Goal: Task Accomplishment & Management: Complete application form

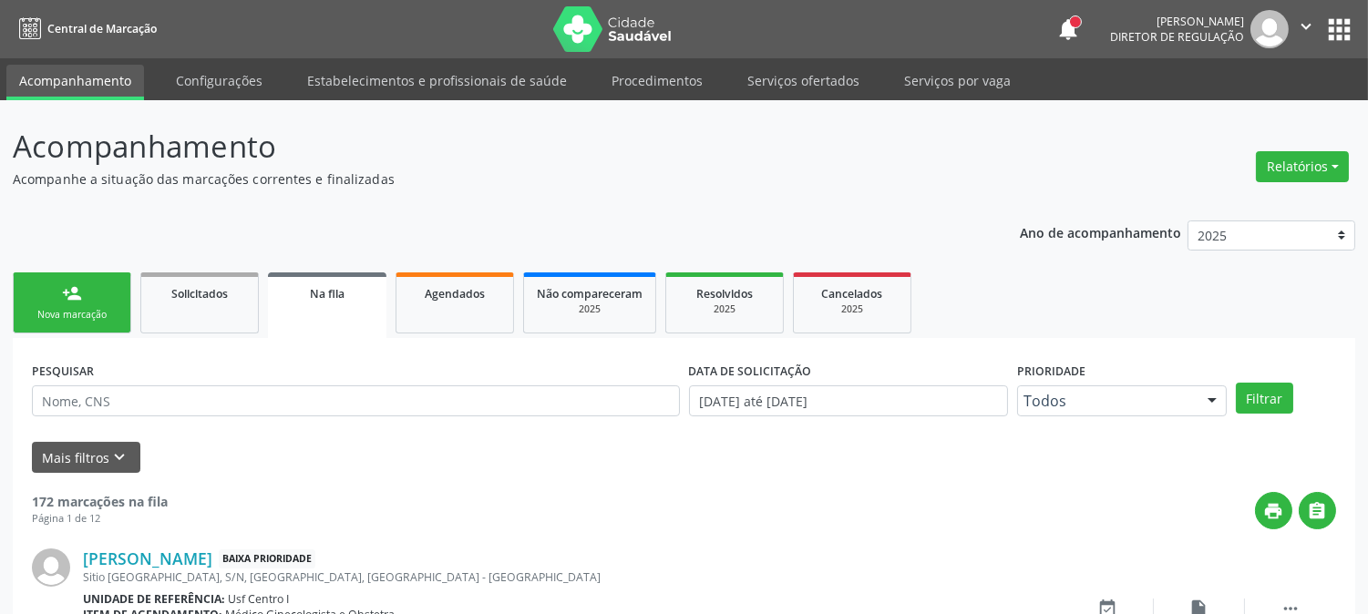
click at [75, 304] on link "person_add Nova marcação" at bounding box center [72, 303] width 119 height 61
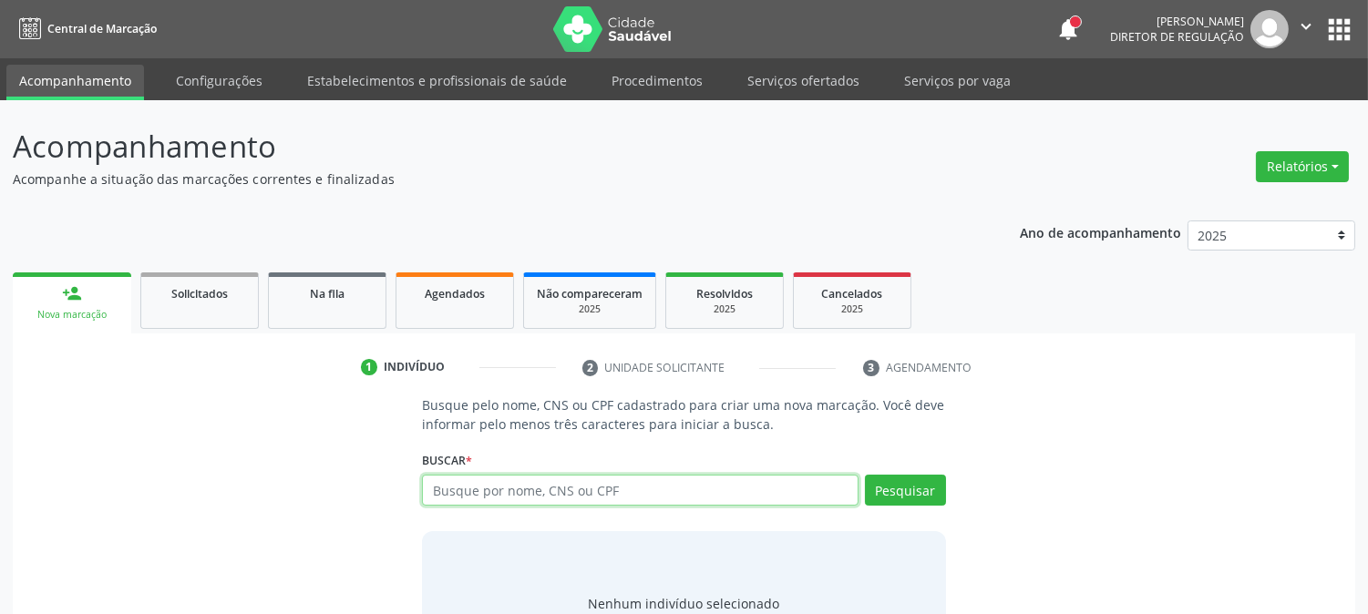
click at [595, 487] on input "text" at bounding box center [640, 490] width 436 height 31
type input "709006811549910"
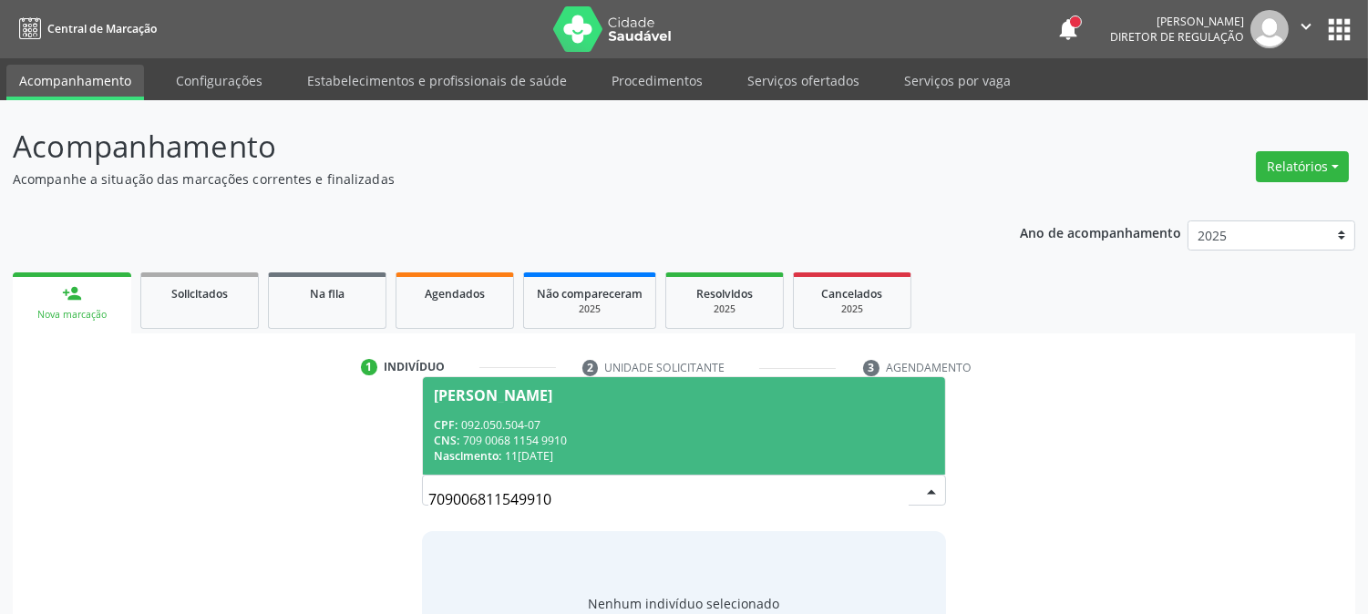
click at [541, 436] on div "CNS: 709 0068 1154 9910" at bounding box center [684, 440] width 500 height 15
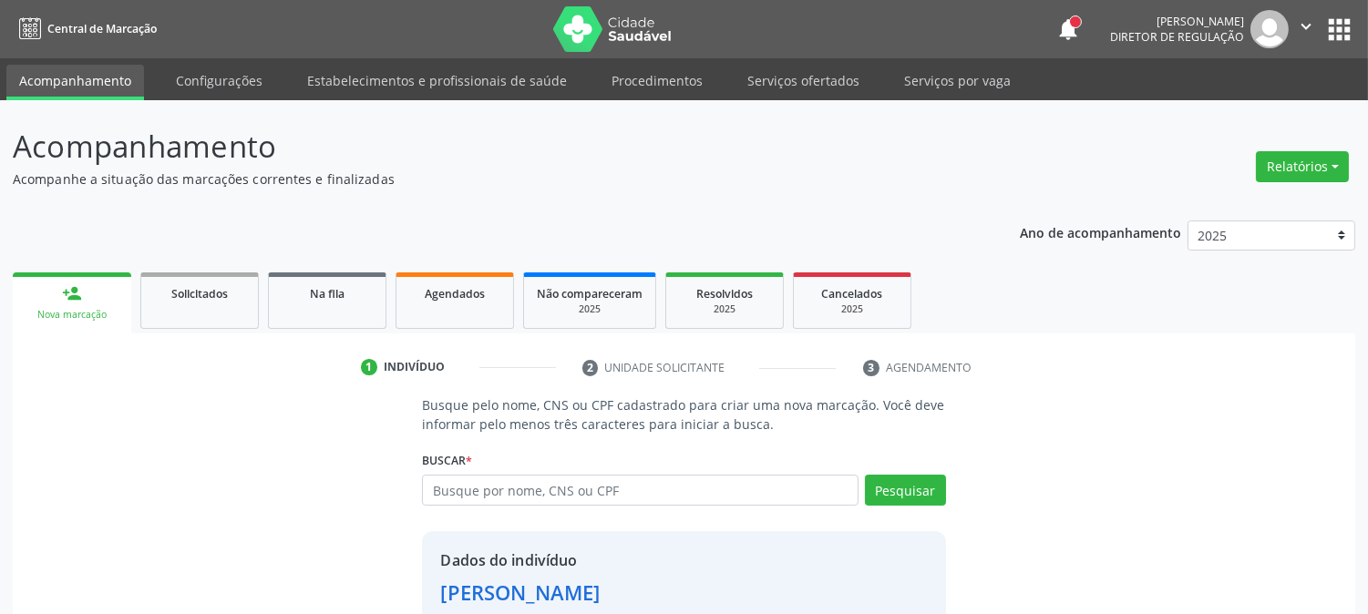
scroll to position [115, 0]
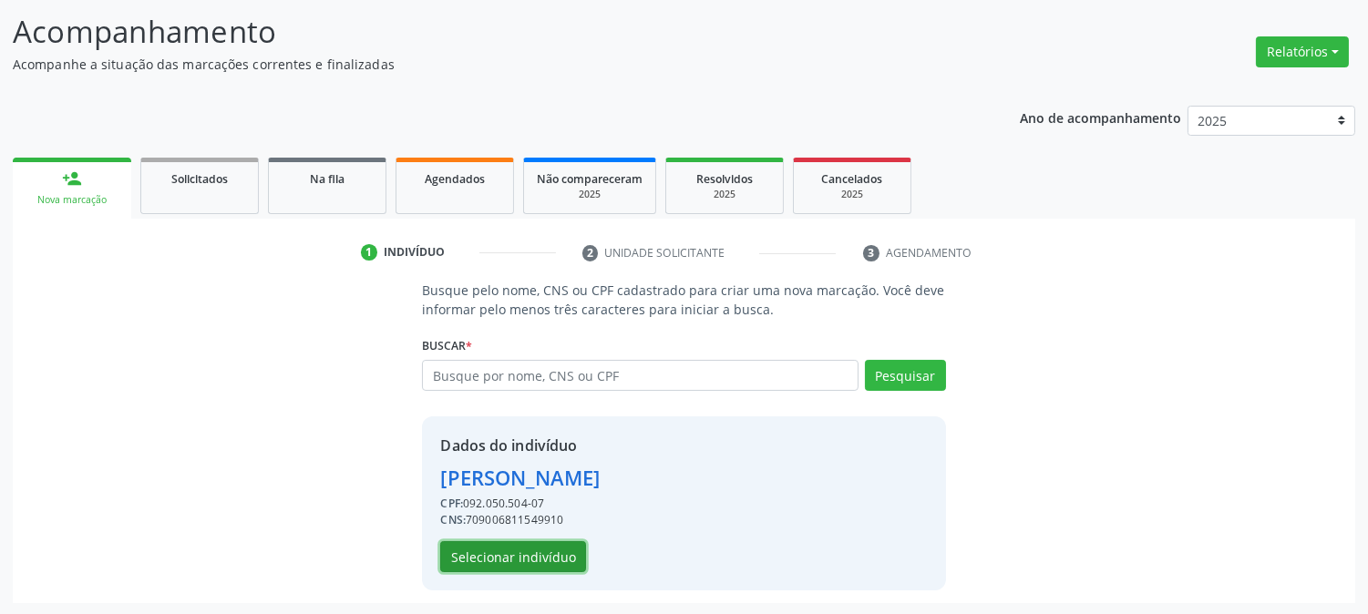
click at [539, 542] on button "Selecionar indivíduo" at bounding box center [513, 557] width 146 height 31
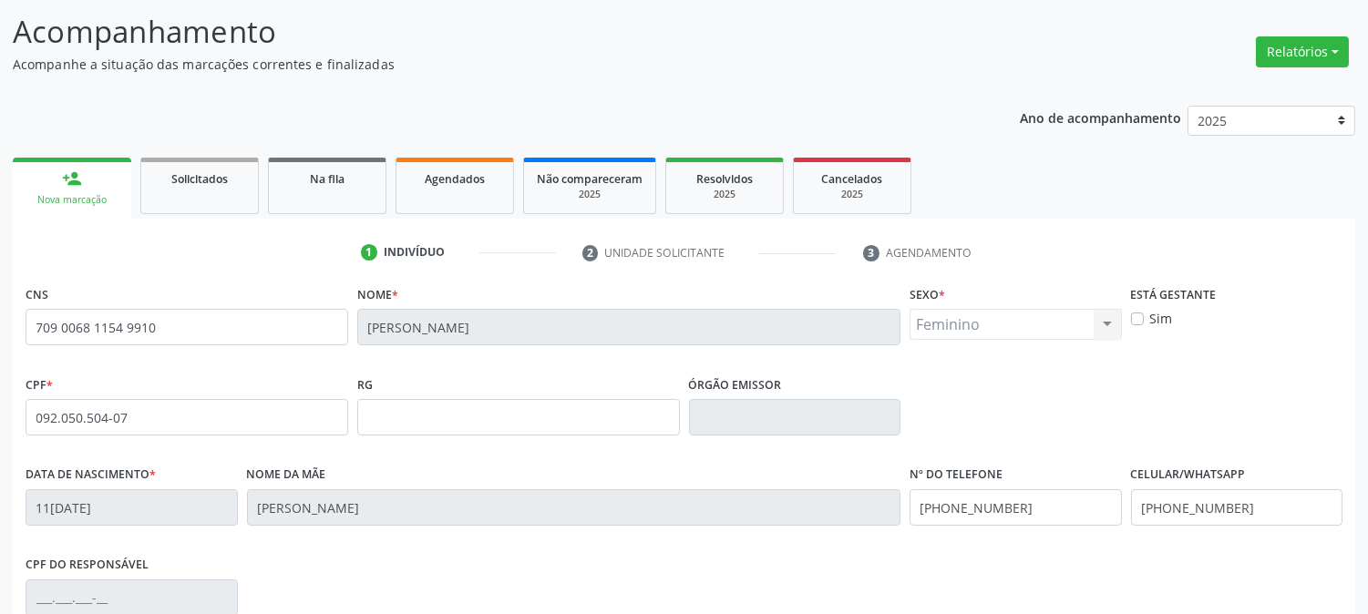
scroll to position [372, 0]
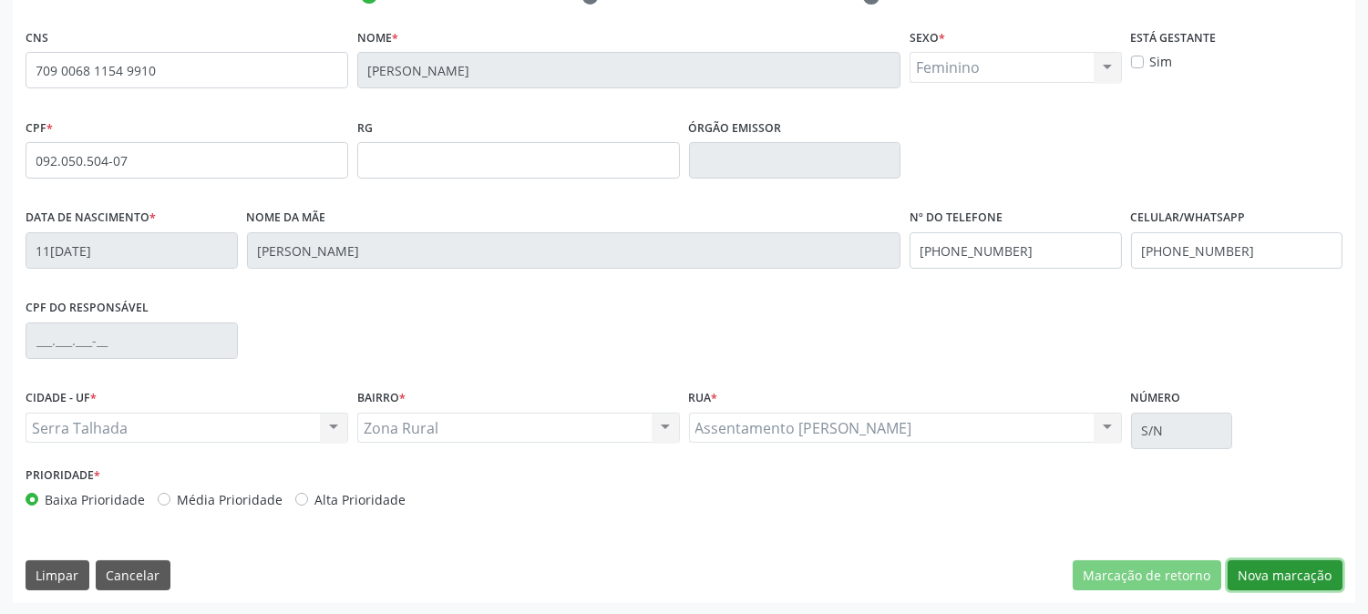
click at [1285, 571] on button "Nova marcação" at bounding box center [1285, 576] width 115 height 31
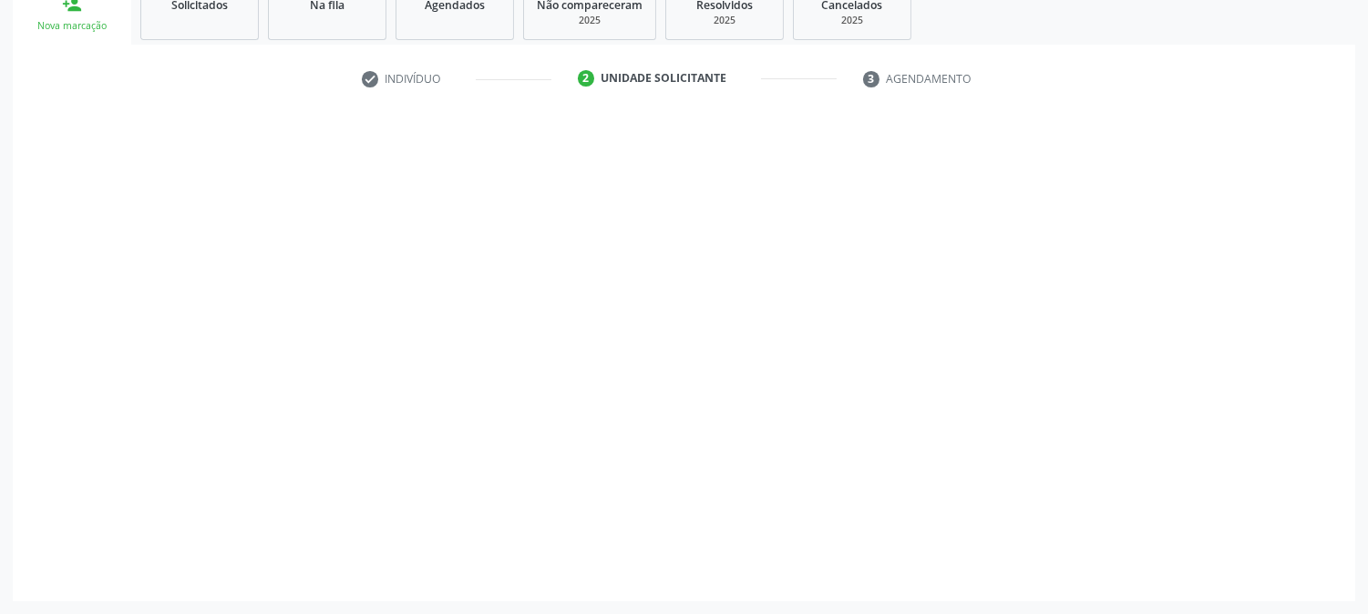
scroll to position [288, 0]
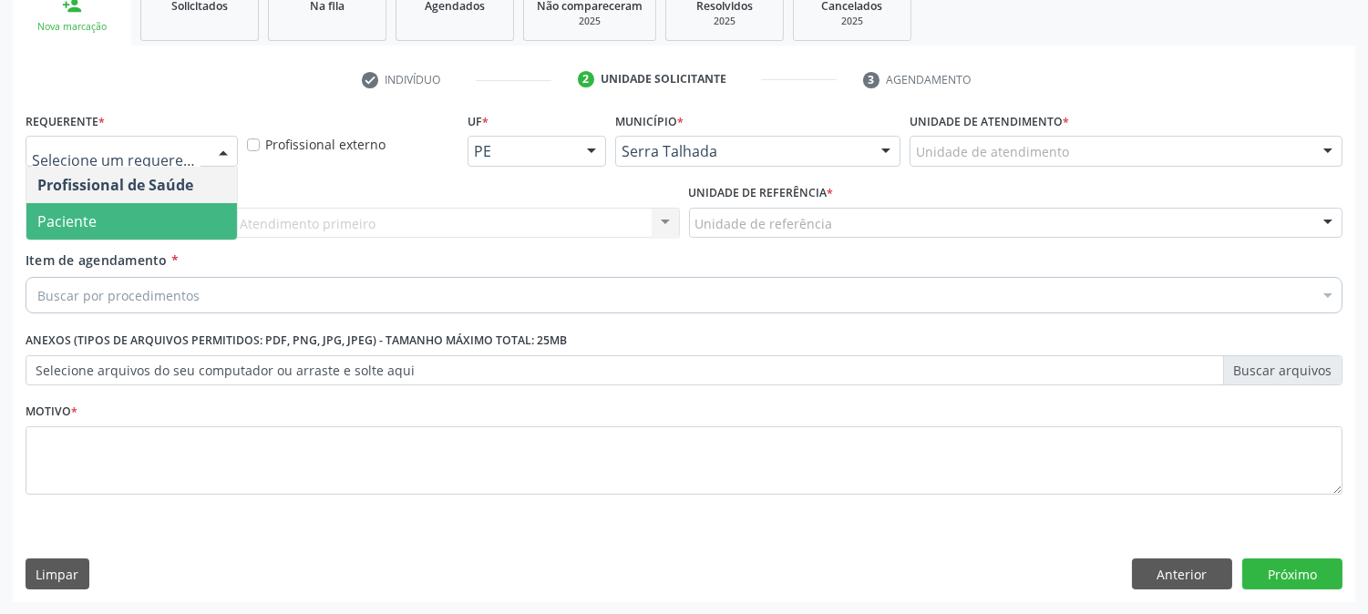
click at [162, 219] on span "Paciente" at bounding box center [131, 221] width 211 height 36
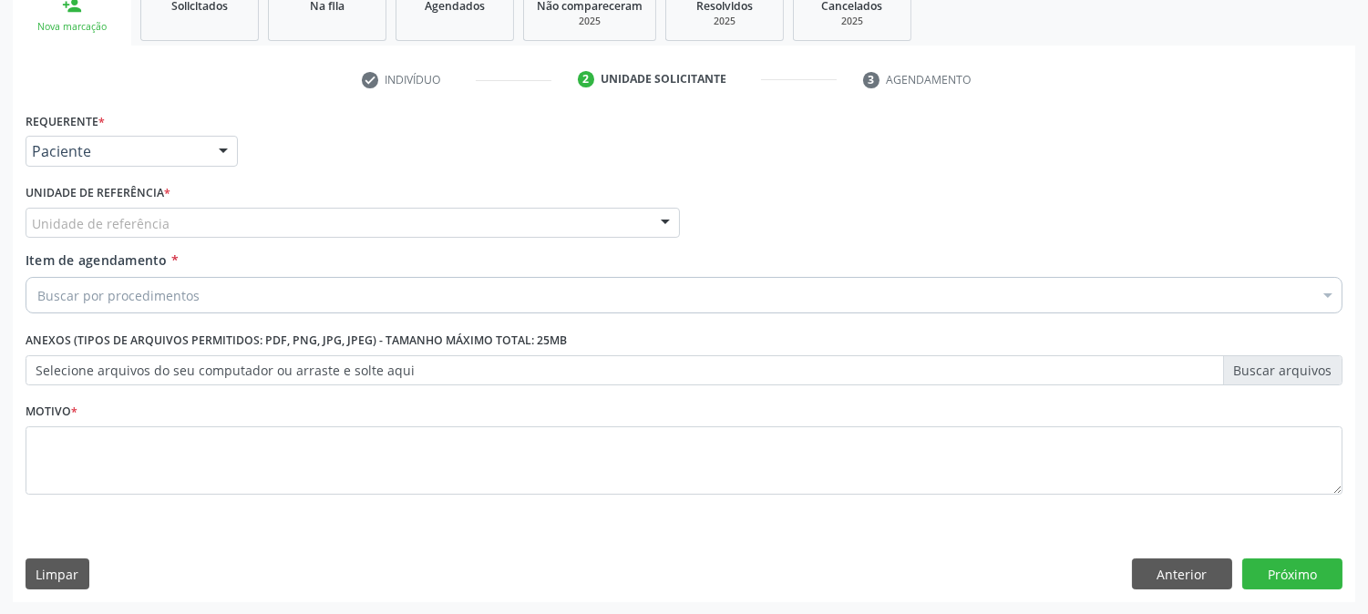
click at [198, 213] on div "Unidade de referência" at bounding box center [353, 223] width 655 height 31
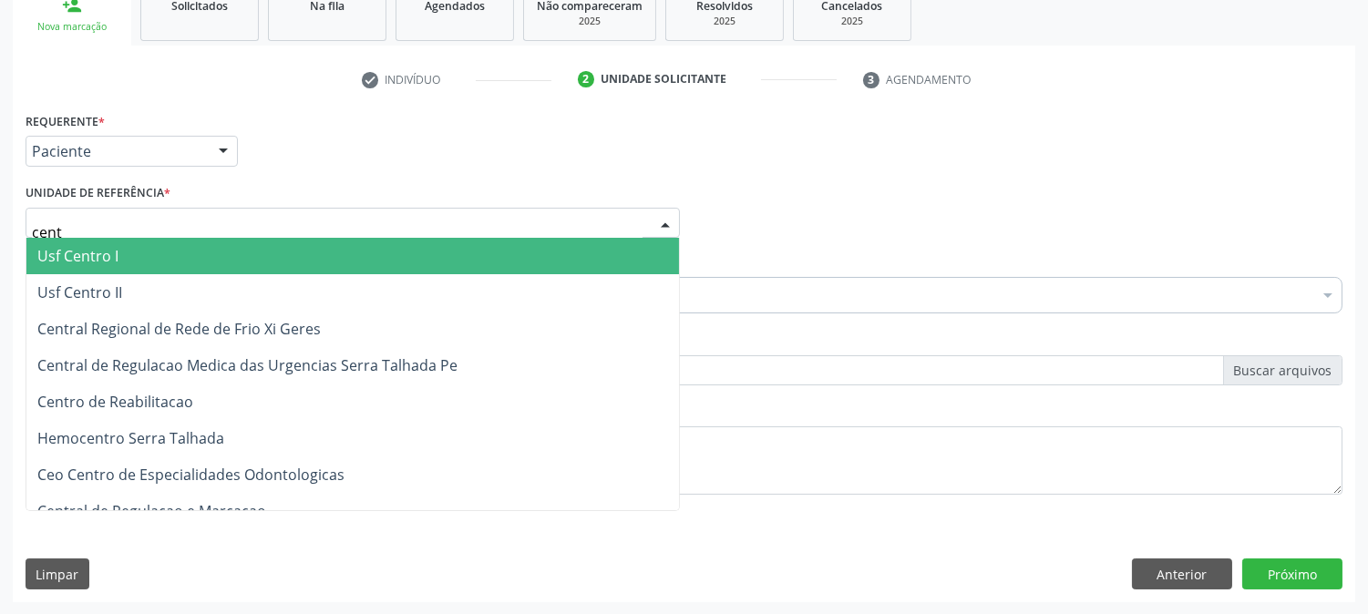
type input "centr"
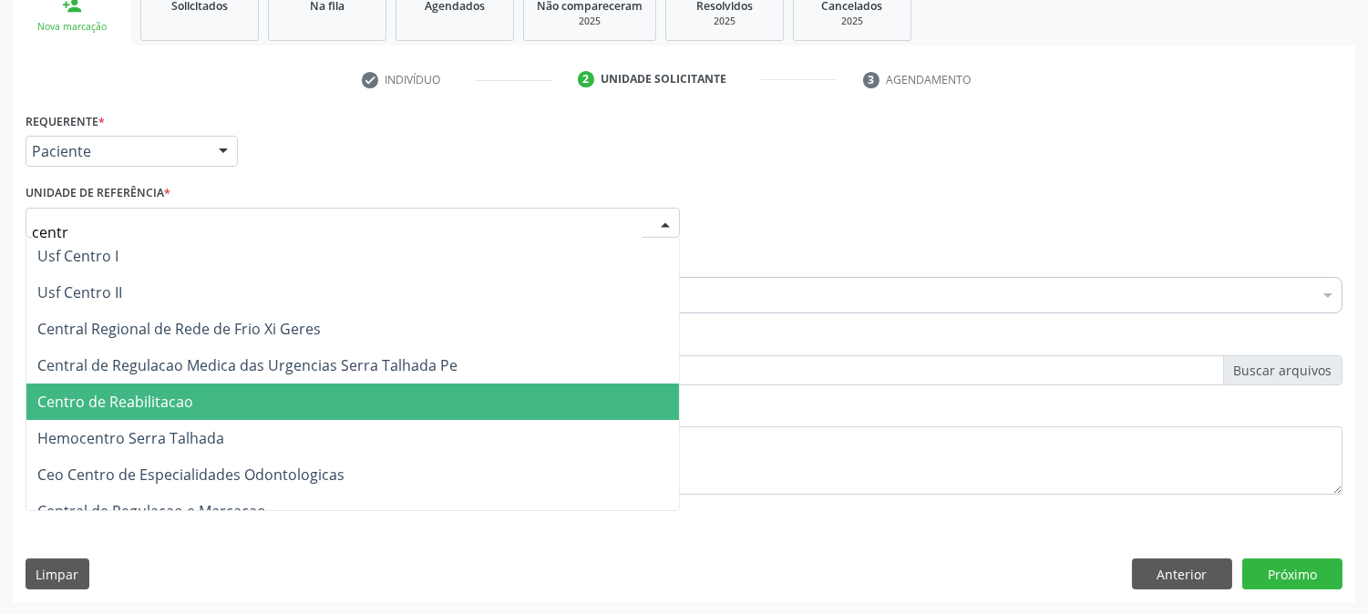
click at [201, 407] on span "Centro de Reabilitacao" at bounding box center [352, 402] width 653 height 36
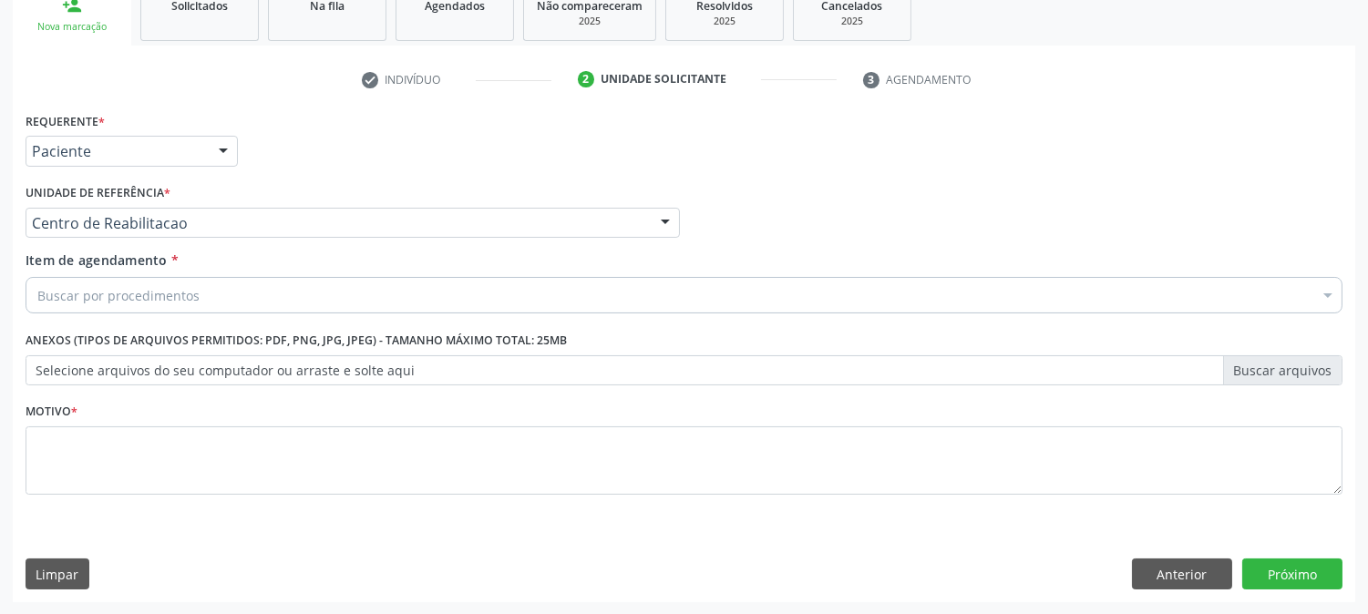
click at [207, 295] on div "Buscar por procedimentos" at bounding box center [684, 295] width 1317 height 36
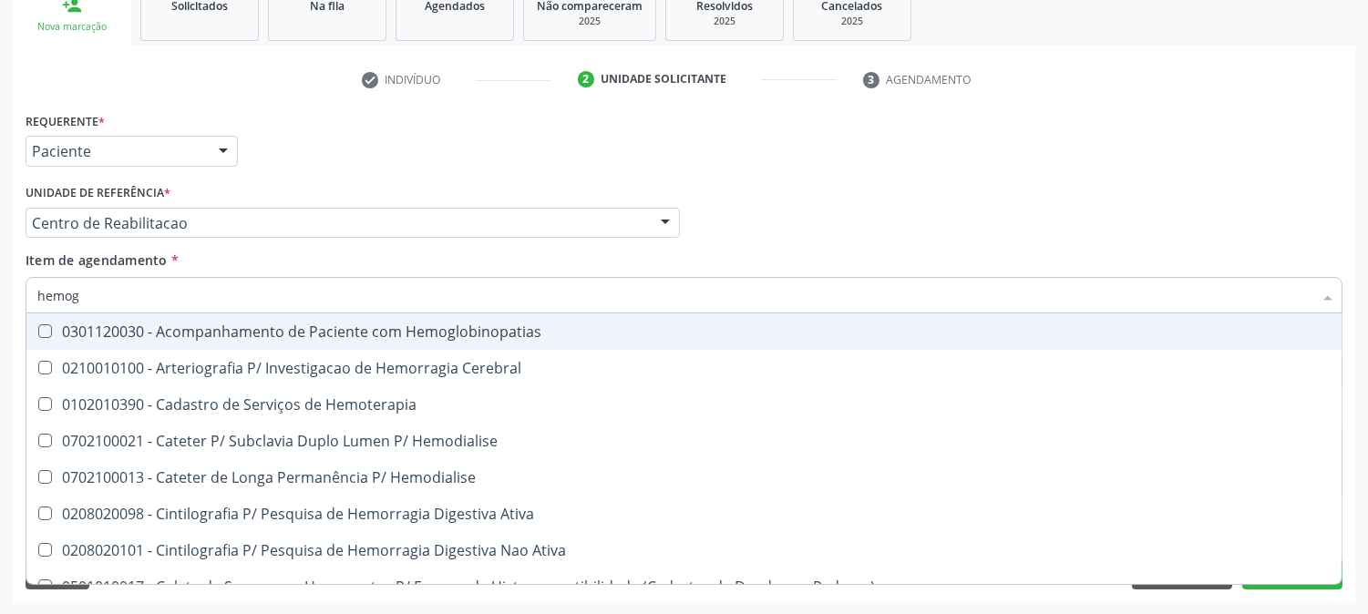
type input "hemogr"
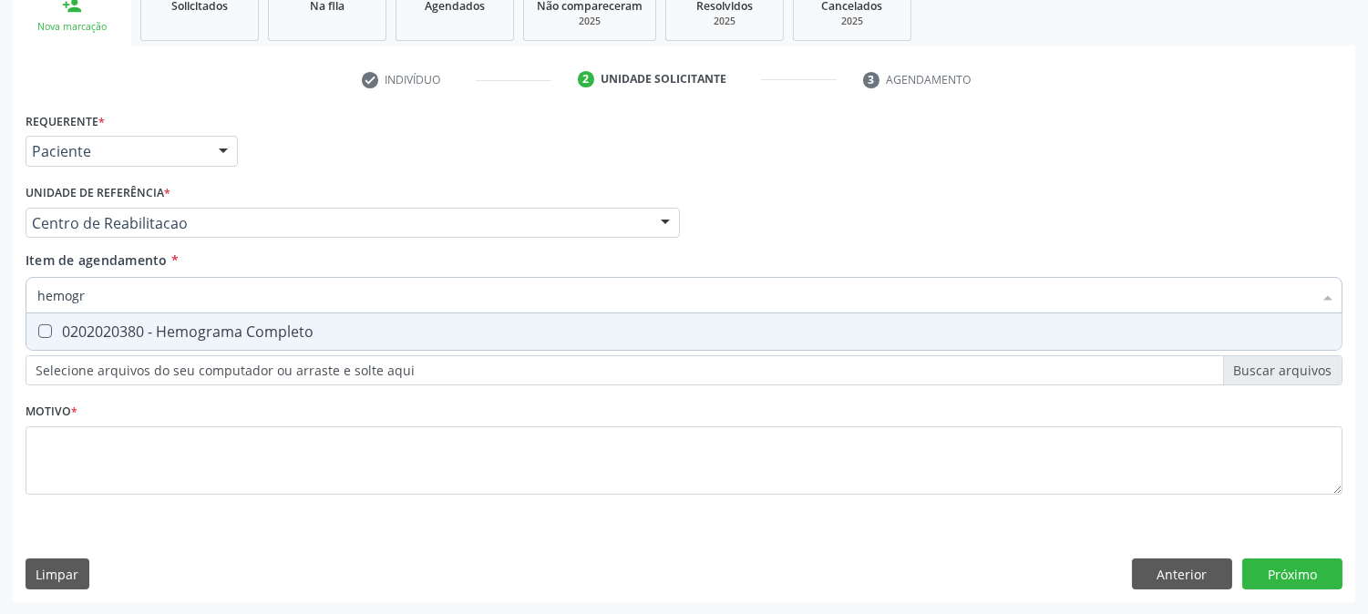
click at [131, 332] on div "0202020380 - Hemograma Completo" at bounding box center [684, 332] width 1294 height 15
checkbox Completo "true"
drag, startPoint x: 130, startPoint y: 285, endPoint x: 31, endPoint y: 292, distance: 99.6
click at [31, 292] on div "hemogr" at bounding box center [684, 295] width 1317 height 36
type input "cole"
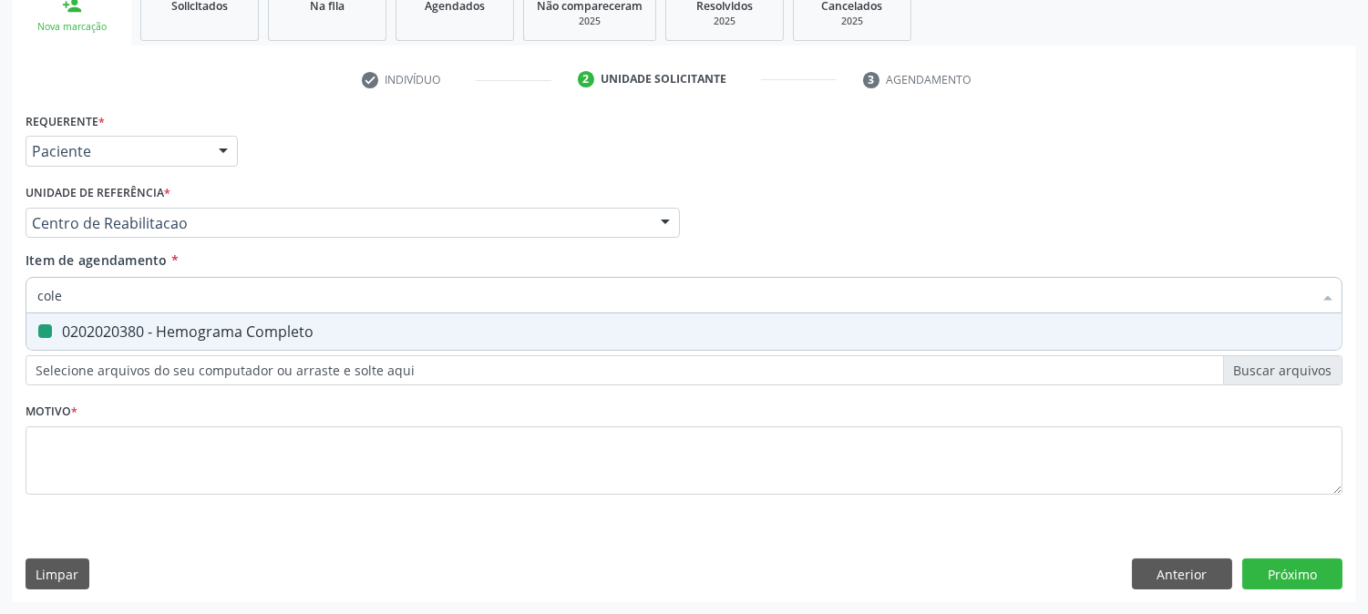
checkbox Completo "false"
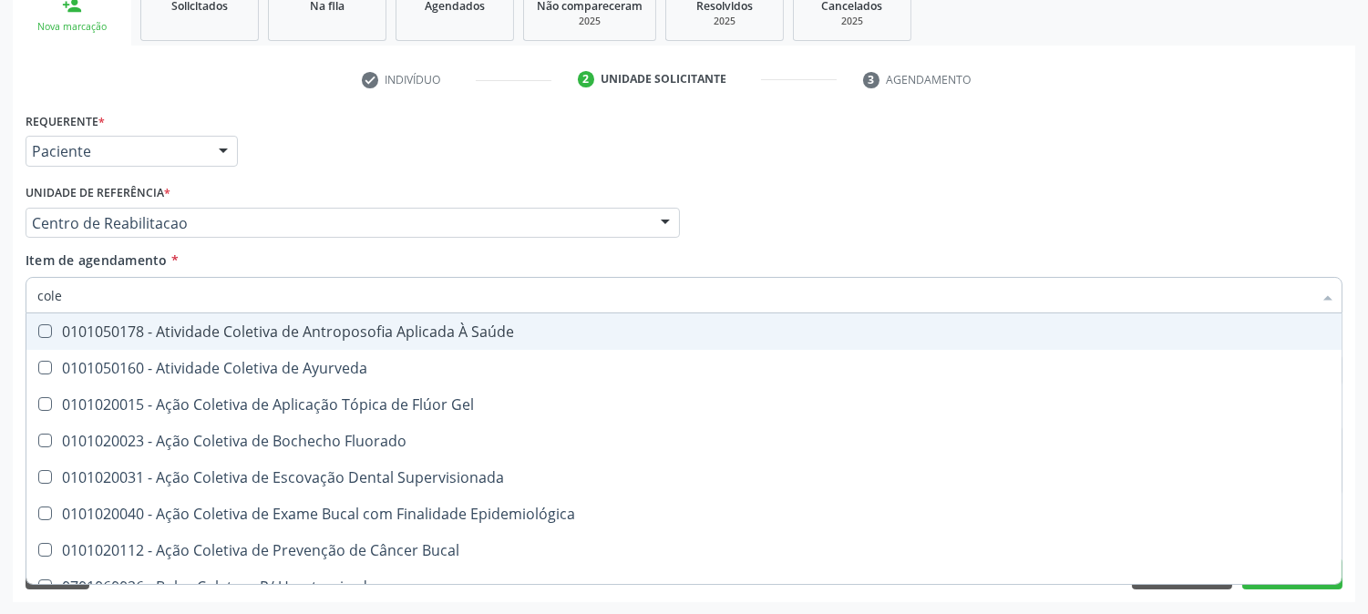
type input "coles"
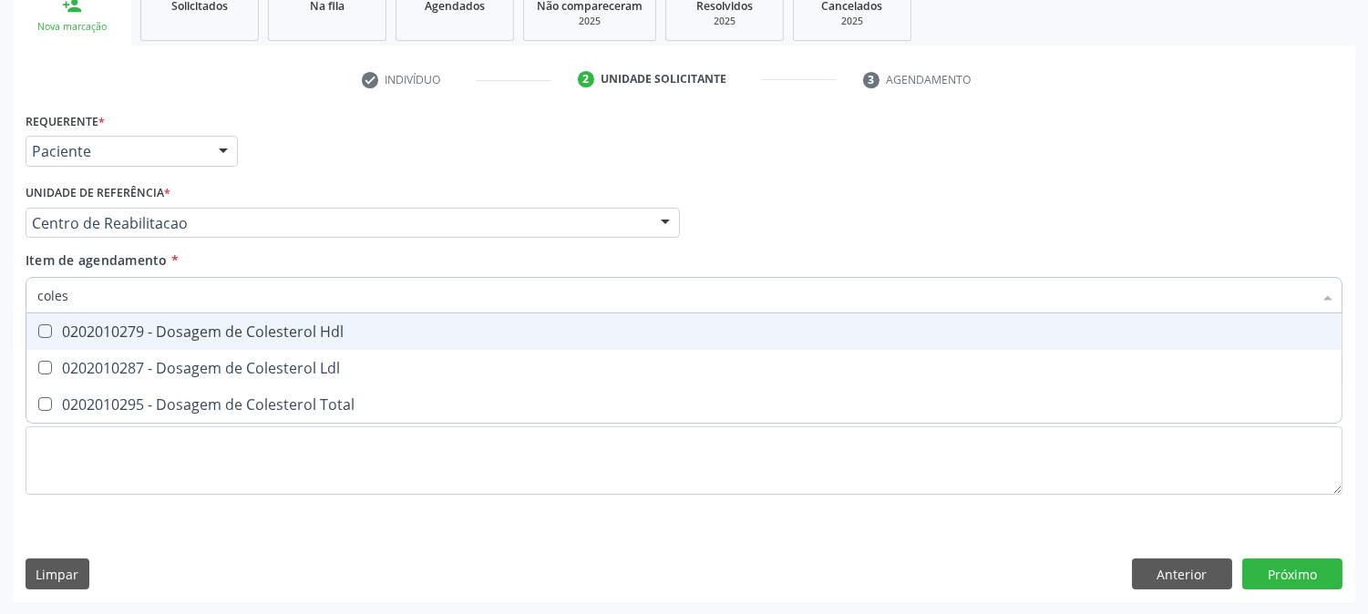
click at [58, 338] on span "0202010279 - Dosagem de Colesterol Hdl" at bounding box center [684, 332] width 1316 height 36
checkbox Hdl "true"
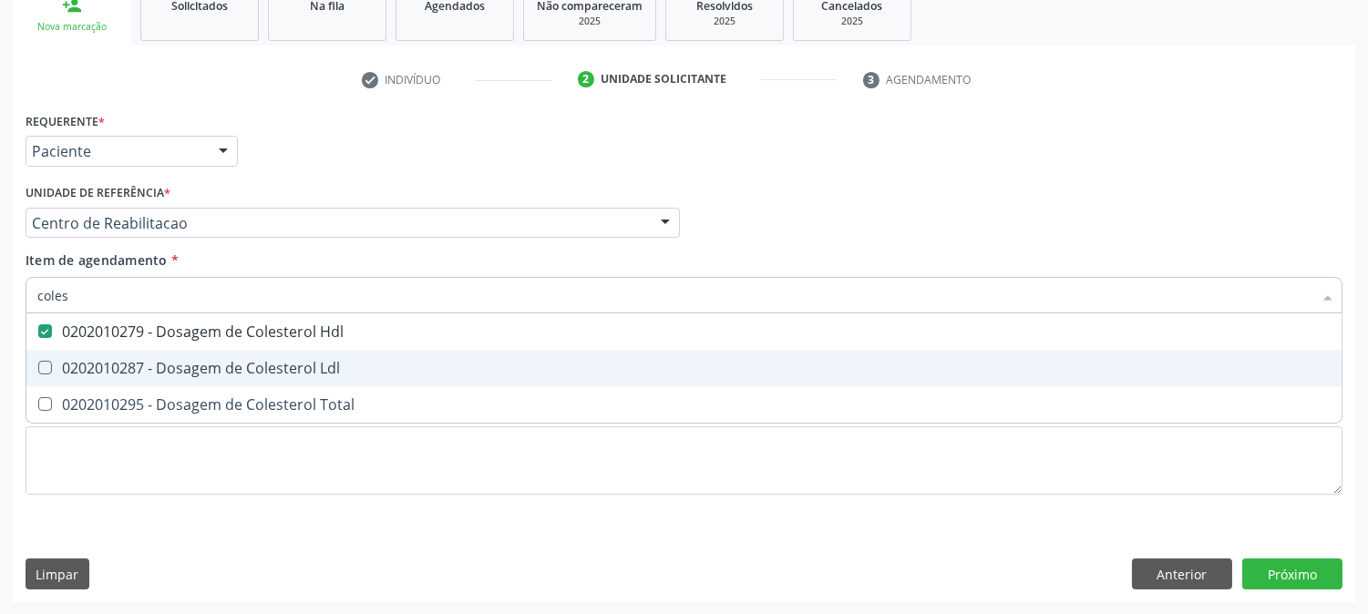
click at [59, 362] on div "0202010287 - Dosagem de Colesterol Ldl" at bounding box center [684, 368] width 1294 height 15
checkbox Ldl "true"
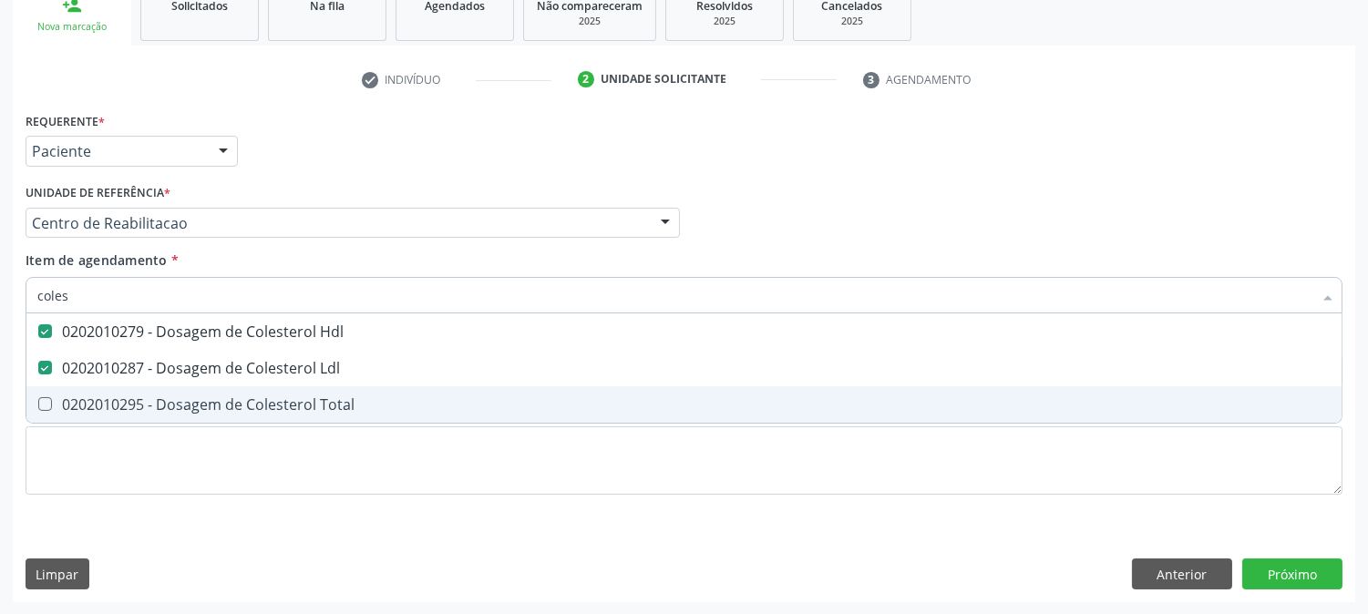
click at [59, 387] on span "0202010295 - Dosagem de Colesterol Total" at bounding box center [684, 405] width 1316 height 36
checkbox Total "true"
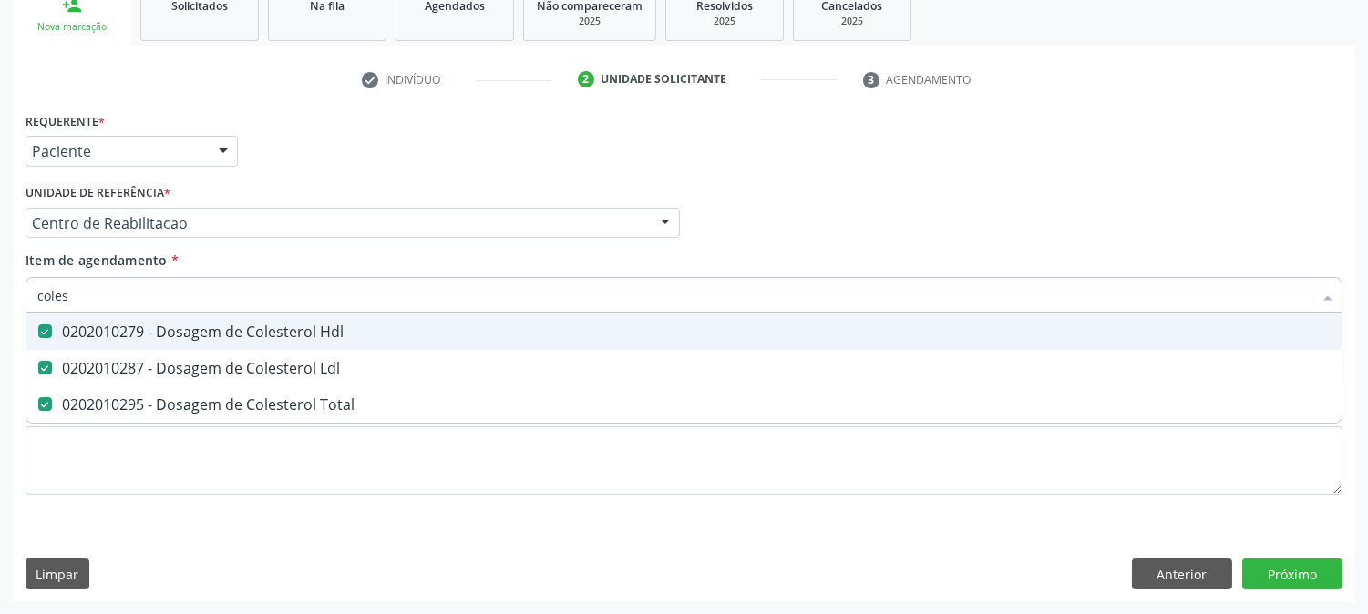
drag, startPoint x: 76, startPoint y: 295, endPoint x: 21, endPoint y: 298, distance: 54.8
click at [21, 298] on div "Item de agendamento * coles Desfazer seleção 0202010279 - Dosagem de Colesterol…" at bounding box center [684, 286] width 1326 height 70
type input "trigli"
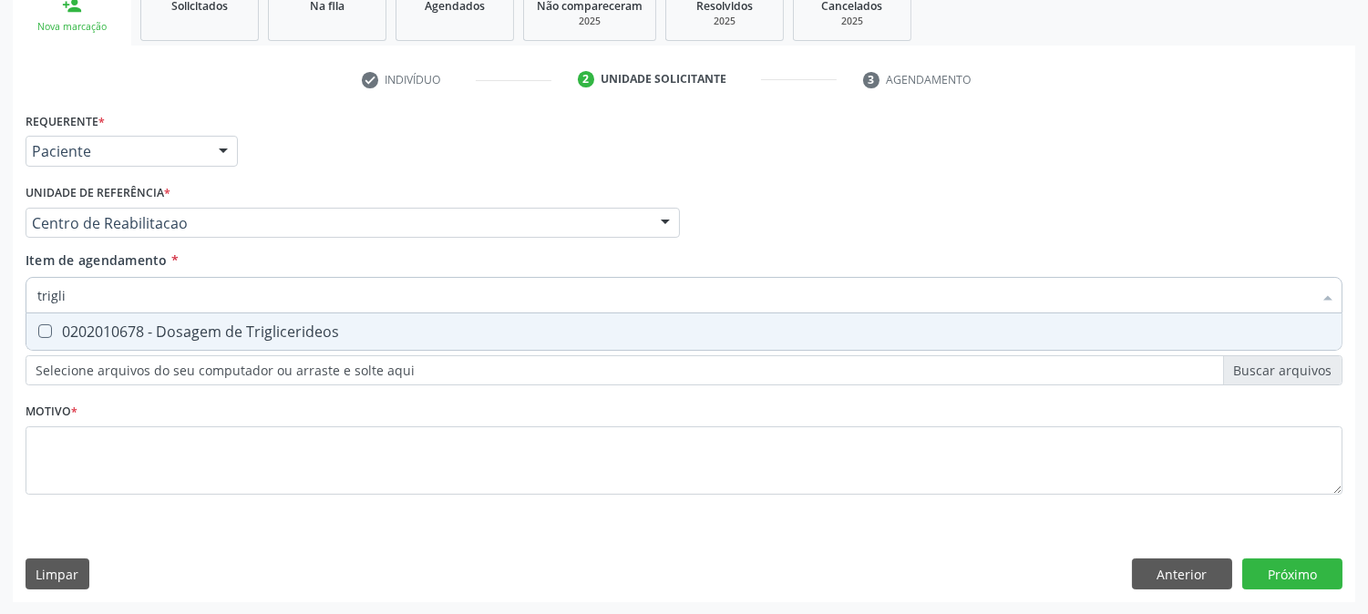
click at [88, 331] on div "0202010678 - Dosagem de Triglicerideos" at bounding box center [684, 332] width 1294 height 15
checkbox Triglicerideos "true"
drag, startPoint x: 78, startPoint y: 290, endPoint x: 9, endPoint y: 288, distance: 69.3
click at [9, 288] on div "Acompanhamento Acompanhe a situação das marcações correntes e finalizadas Relat…" at bounding box center [684, 213] width 1368 height 803
type input "urei"
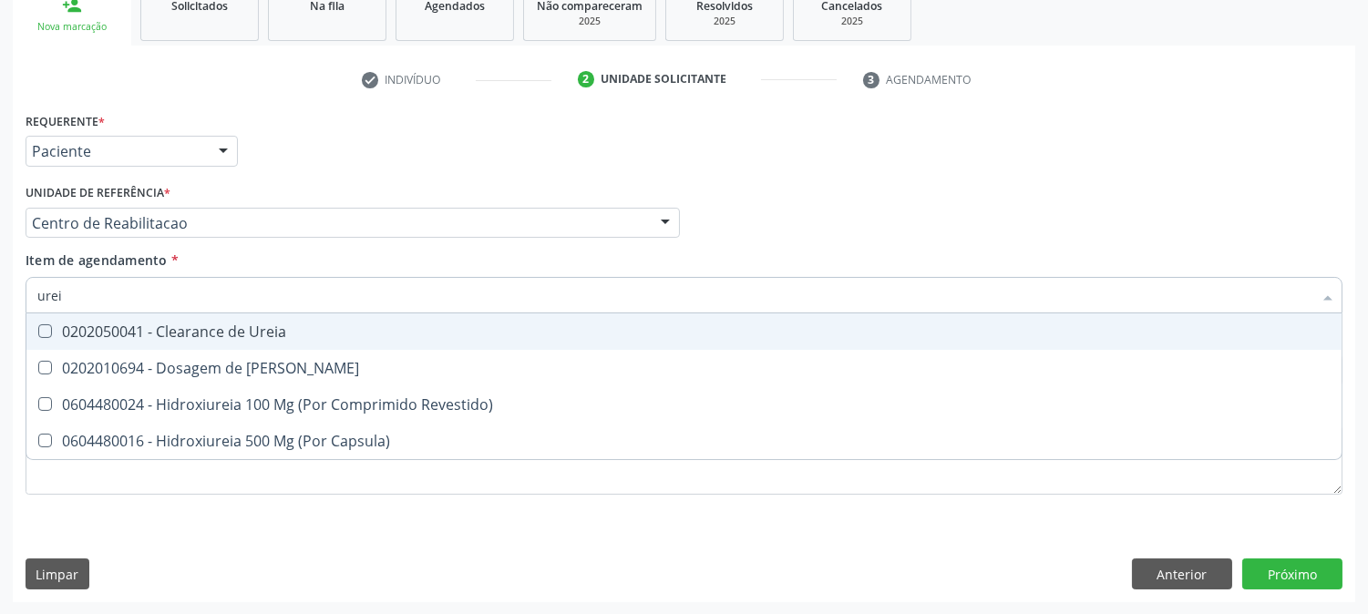
checkbox Ureia "false"
type input "ureia"
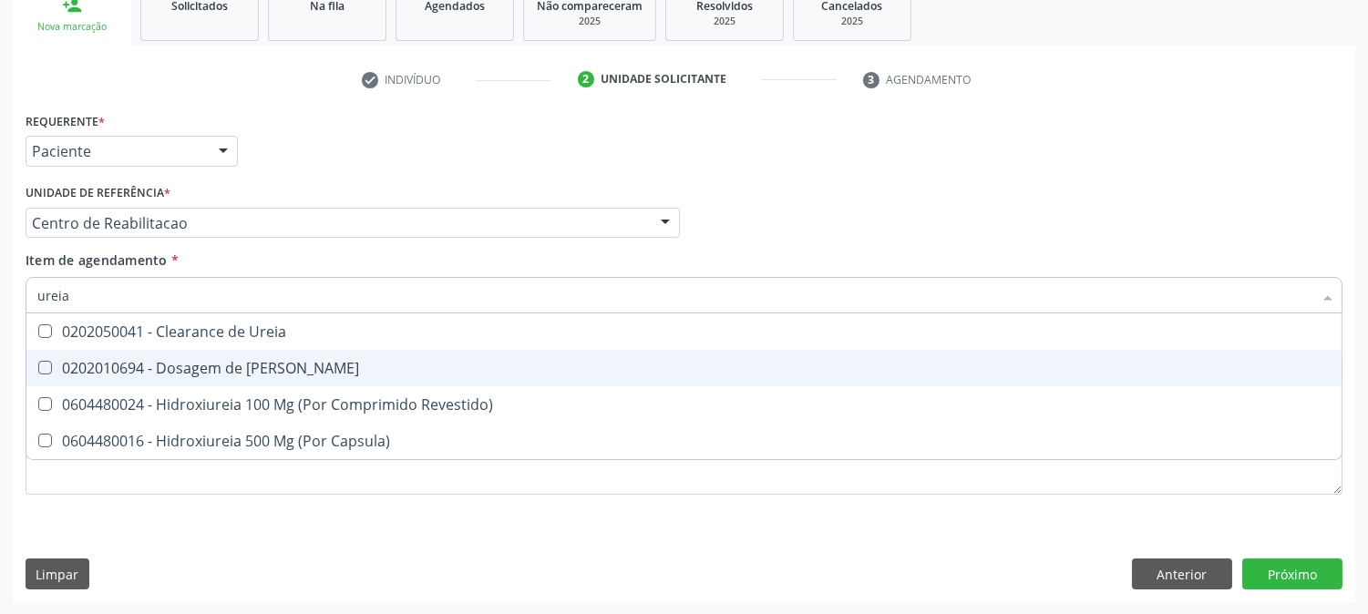
click at [46, 352] on span "0202010694 - Dosagem de [PERSON_NAME]" at bounding box center [684, 368] width 1316 height 36
checkbox Ureia "true"
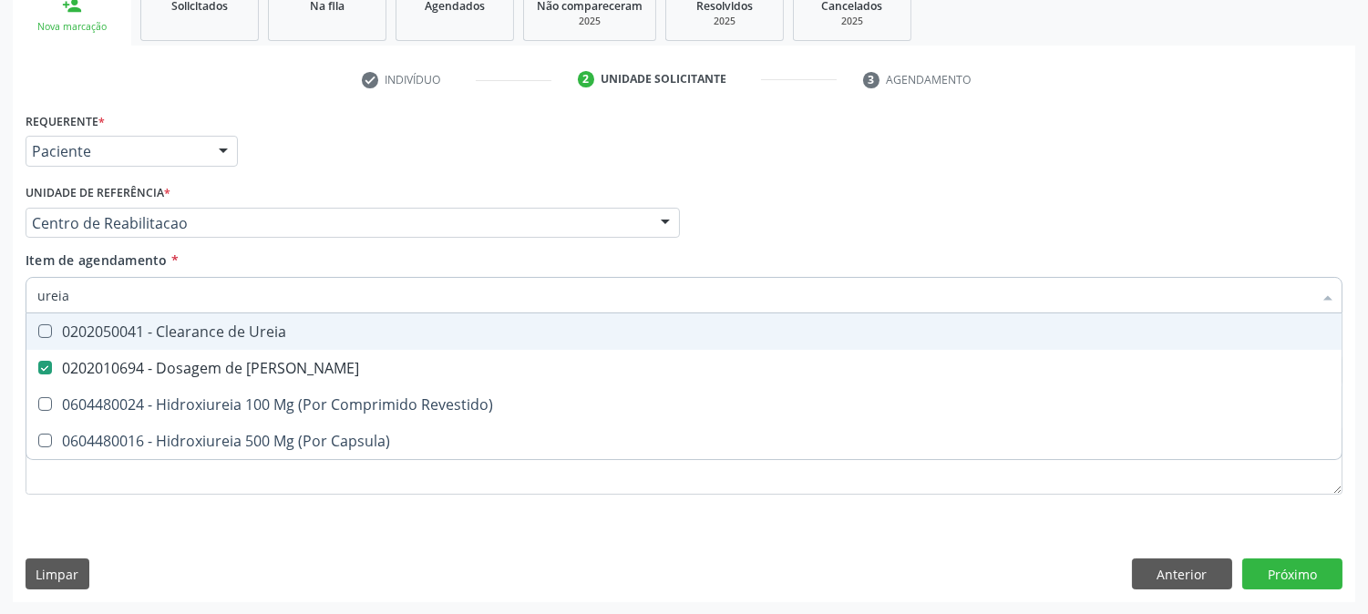
drag, startPoint x: 85, startPoint y: 296, endPoint x: 0, endPoint y: 301, distance: 84.9
click at [0, 301] on div "Acompanhamento Acompanhe a situação das marcações correntes e finalizadas Relat…" at bounding box center [684, 213] width 1368 height 803
type input "c"
checkbox Ureia "false"
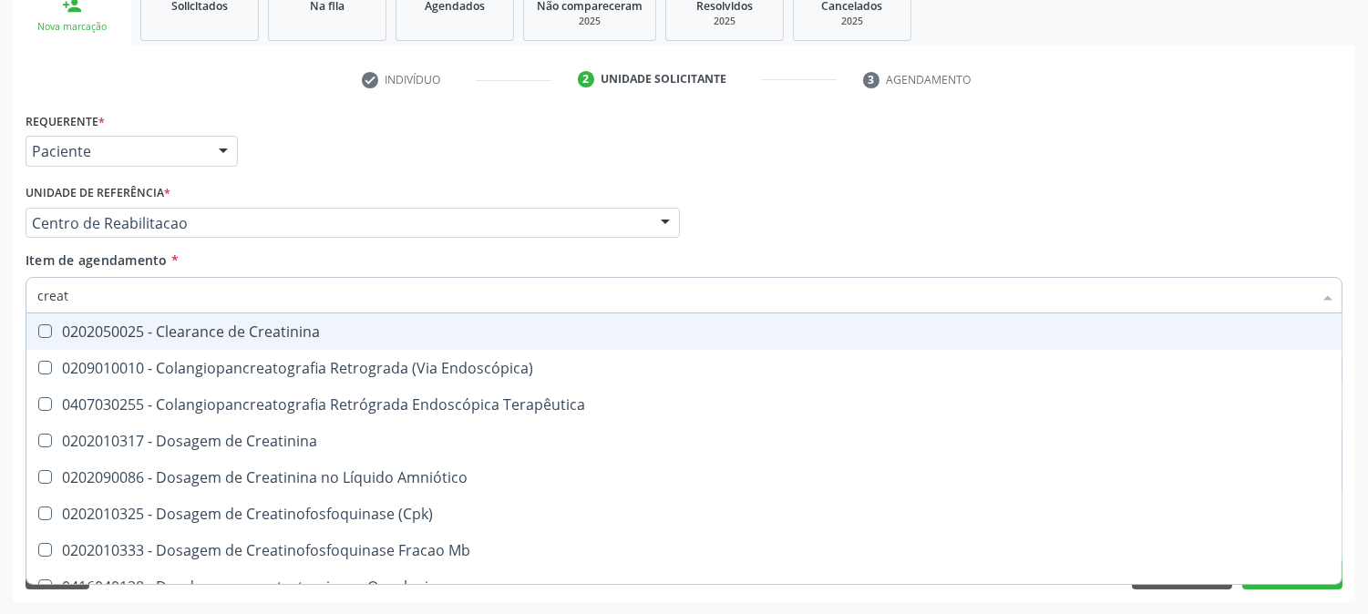
type input "creati"
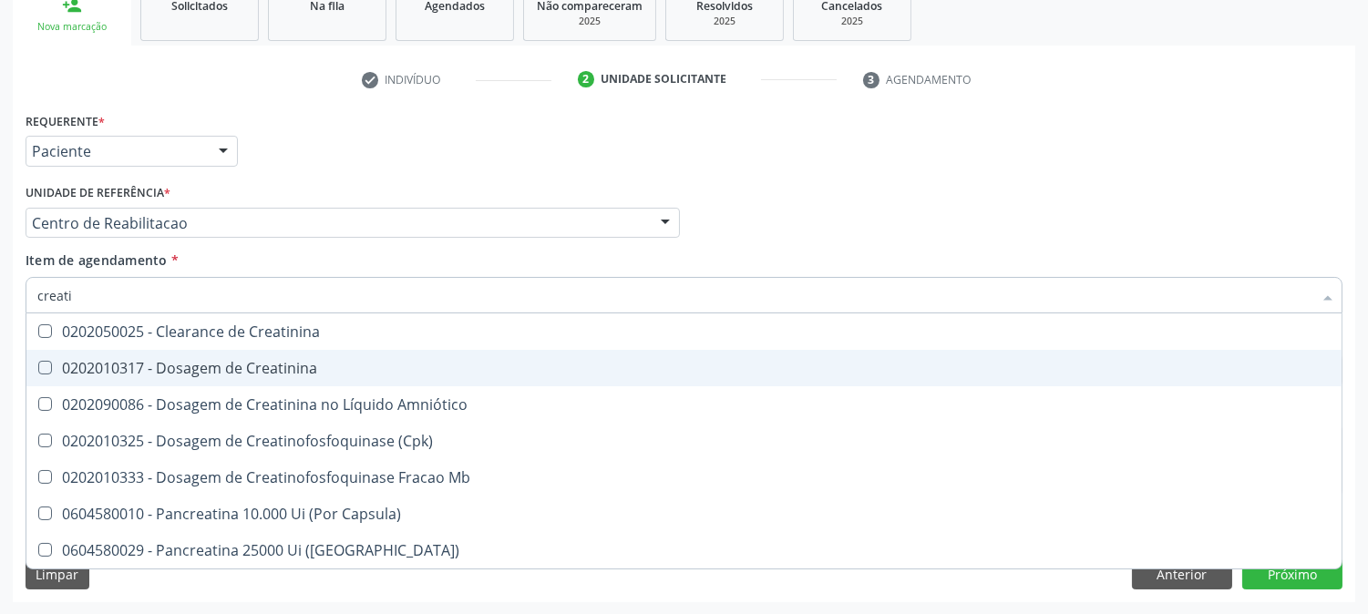
click at [216, 361] on div "0202010317 - Dosagem de Creatinina" at bounding box center [684, 368] width 1294 height 15
checkbox Creatinina "true"
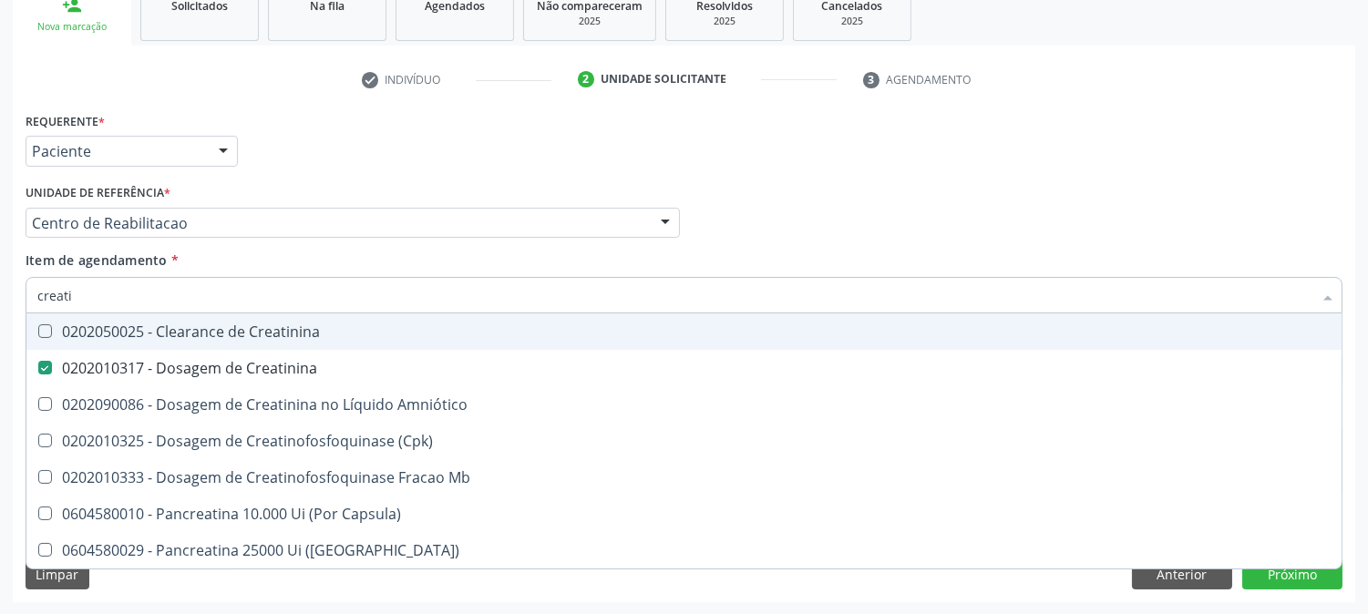
drag, startPoint x: 88, startPoint y: 288, endPoint x: 13, endPoint y: 304, distance: 76.3
click at [13, 304] on div "Requerente * Paciente Profissional de Saúde Paciente Nenhum resultado encontrad…" at bounding box center [684, 355] width 1343 height 495
type input "gl"
checkbox Creatinina "false"
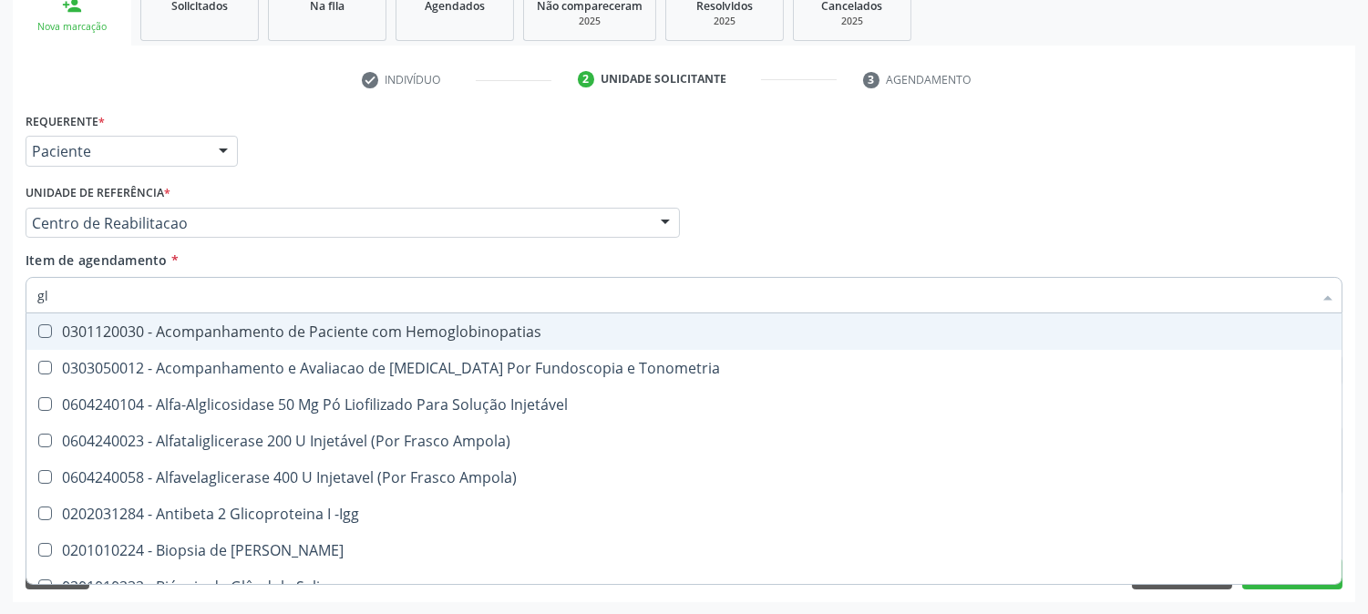
type input "gli"
checkbox Glomerular "true"
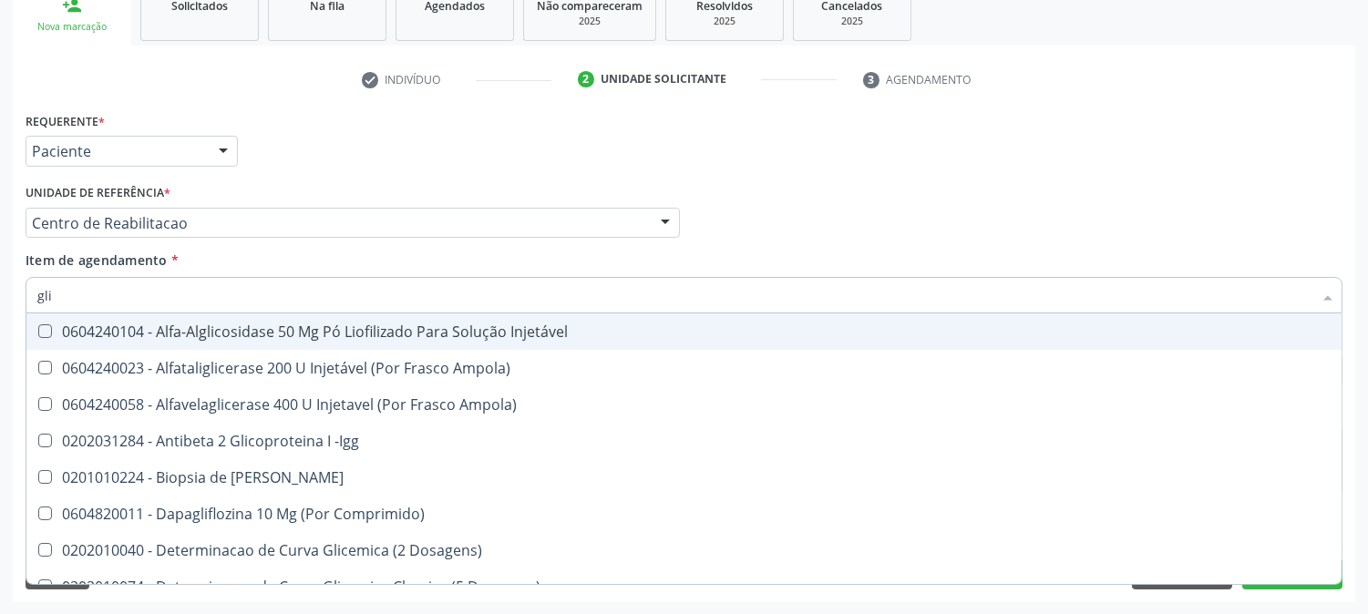
type input "glic"
checkbox Derrames "true"
checkbox Triglicerideos "false"
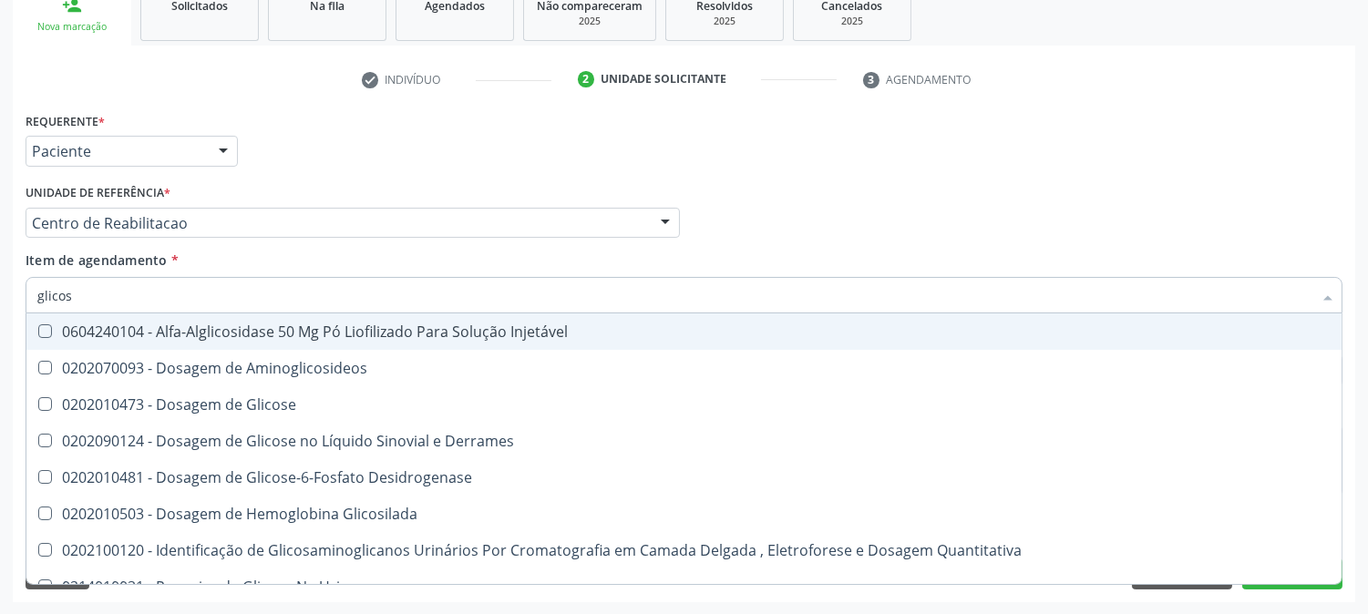
type input "glicose"
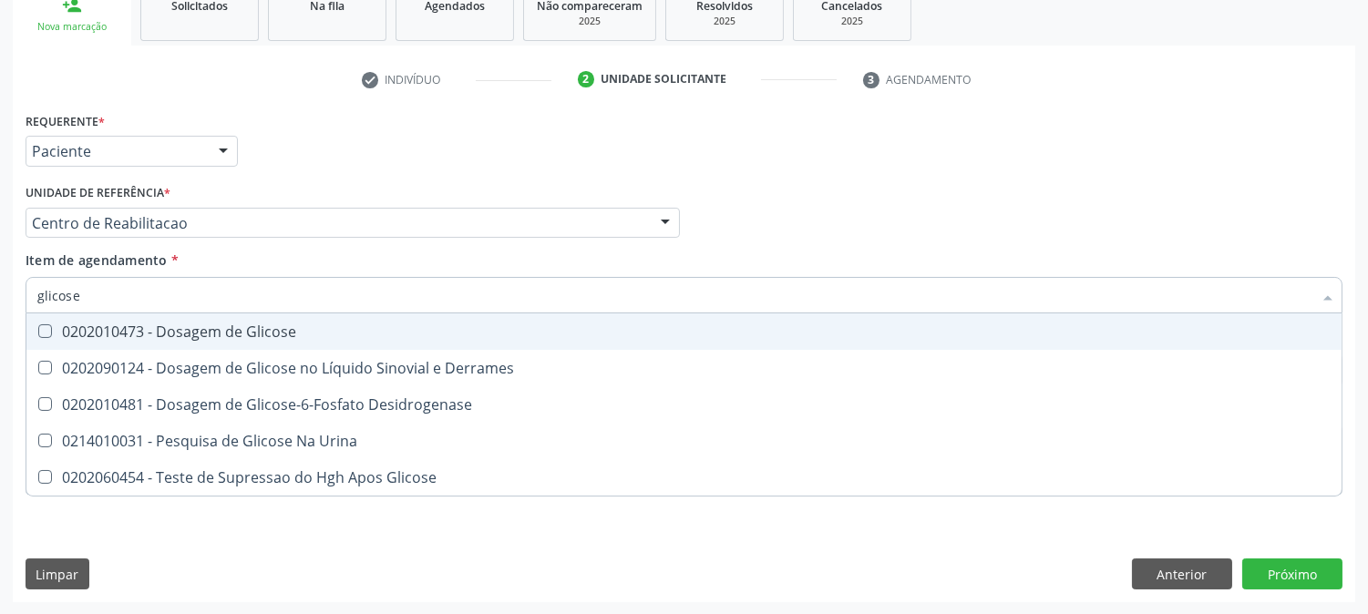
click at [64, 325] on div "0202010473 - Dosagem de Glicose" at bounding box center [684, 332] width 1294 height 15
checkbox Glicose "true"
drag, startPoint x: 89, startPoint y: 297, endPoint x: 10, endPoint y: 293, distance: 79.4
click at [10, 293] on div "Acompanhamento Acompanhe a situação das marcações correntes e finalizadas Relat…" at bounding box center [684, 213] width 1368 height 803
type input "hem"
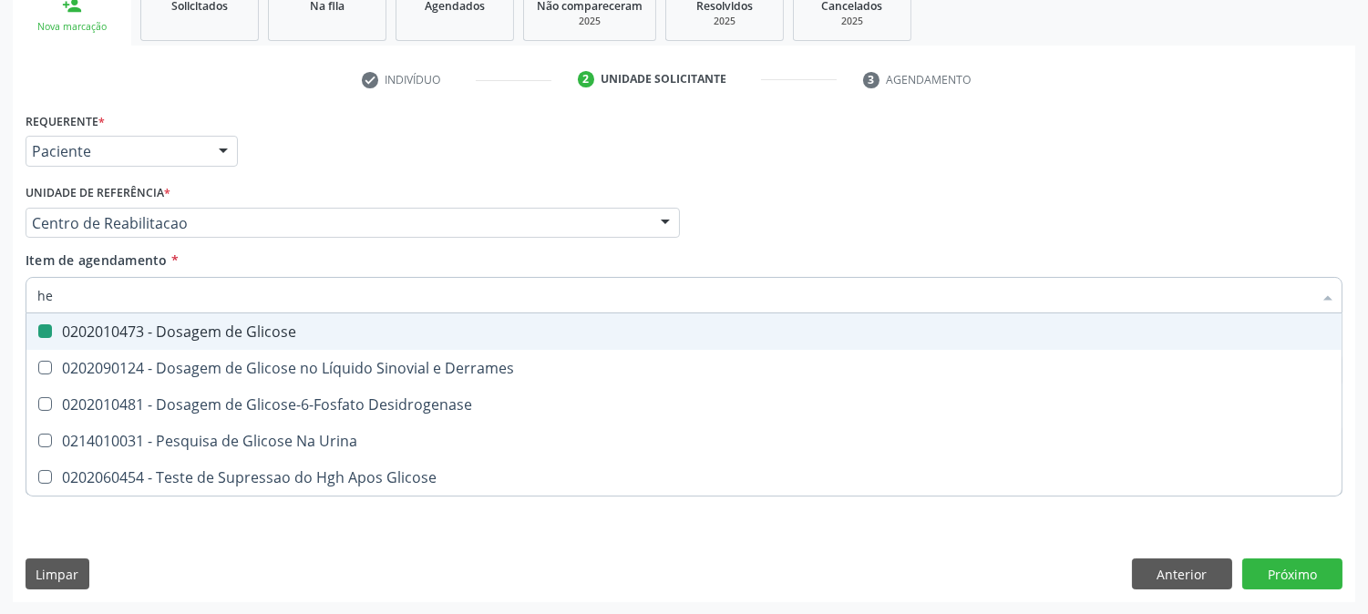
checkbox Glicose "false"
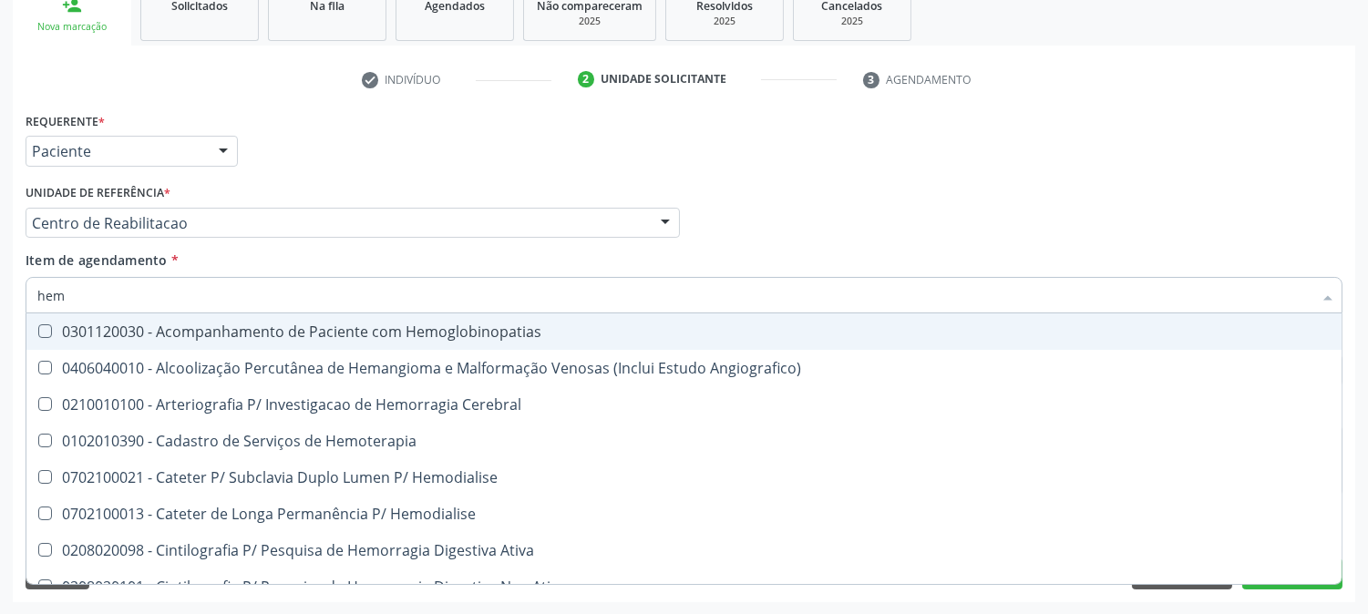
type input "hemo"
checkbox Retro-Retal "true"
checkbox Completo "false"
type input "hemog"
checkbox Monopolar "true"
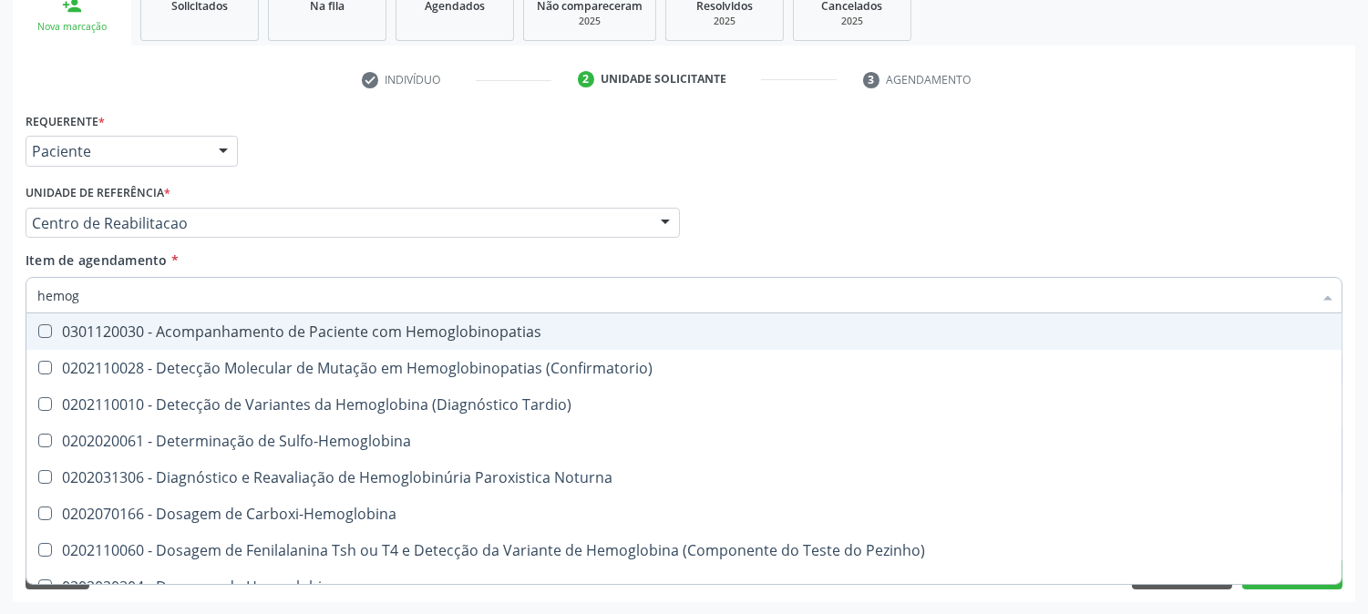
type input "hemogl"
checkbox Completo "false"
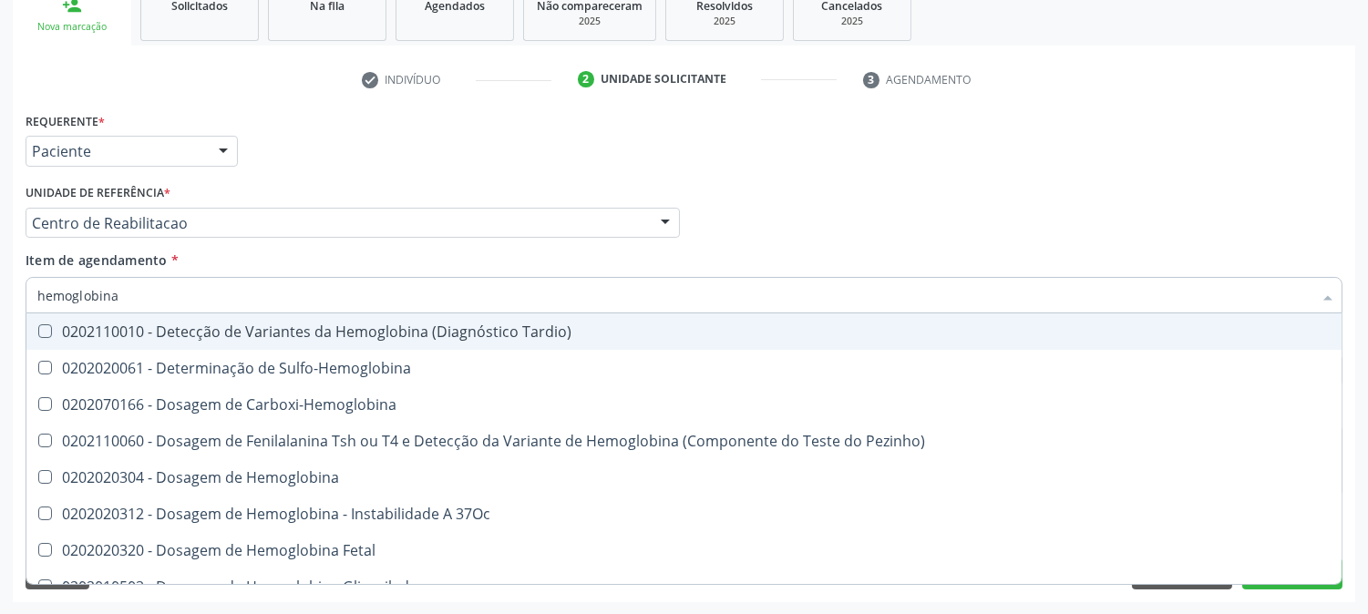
type input "hemoglobina g"
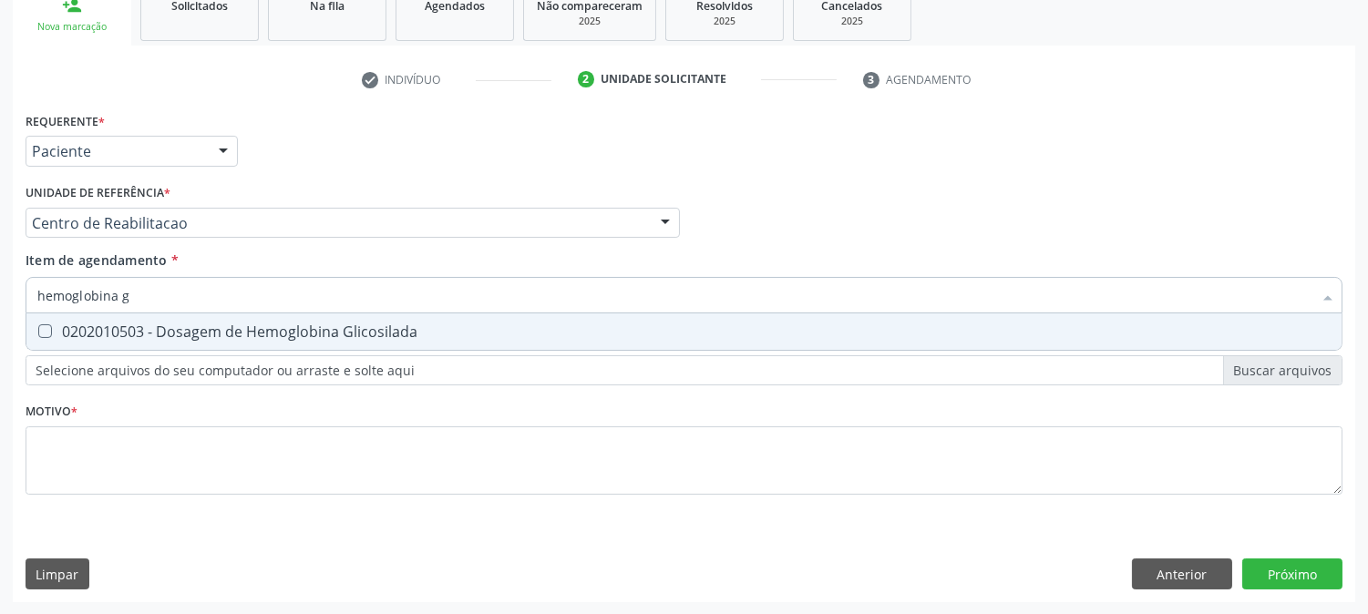
click at [134, 334] on div "0202010503 - Dosagem de Hemoglobina Glicosilada" at bounding box center [684, 332] width 1294 height 15
checkbox Glicosilada "true"
drag, startPoint x: 146, startPoint y: 304, endPoint x: 1, endPoint y: 299, distance: 145.0
click at [1, 299] on div "Acompanhamento Acompanhe a situação das marcações correntes e finalizadas Relat…" at bounding box center [684, 213] width 1368 height 803
click at [0, 366] on div "Acompanhamento Acompanhe a situação das marcações correntes e finalizadas Relat…" at bounding box center [684, 213] width 1368 height 803
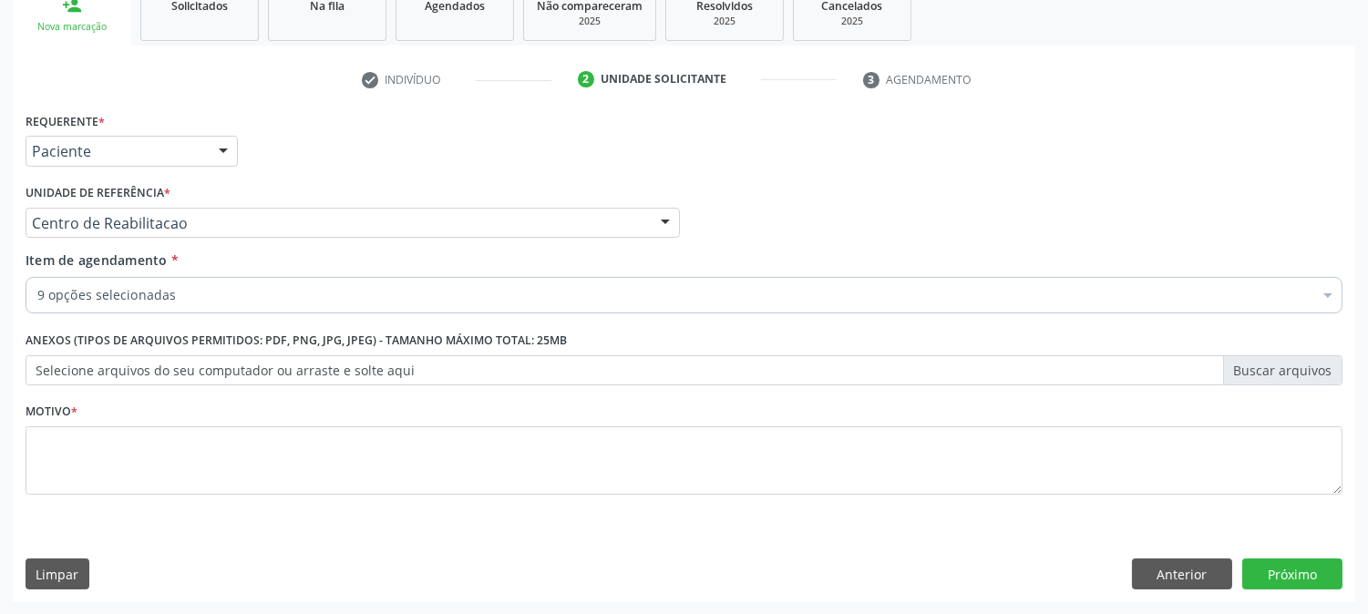
click at [95, 439] on div "Requerente * Paciente Profissional de Saúde Paciente Nenhum resultado encontrad…" at bounding box center [684, 314] width 1317 height 413
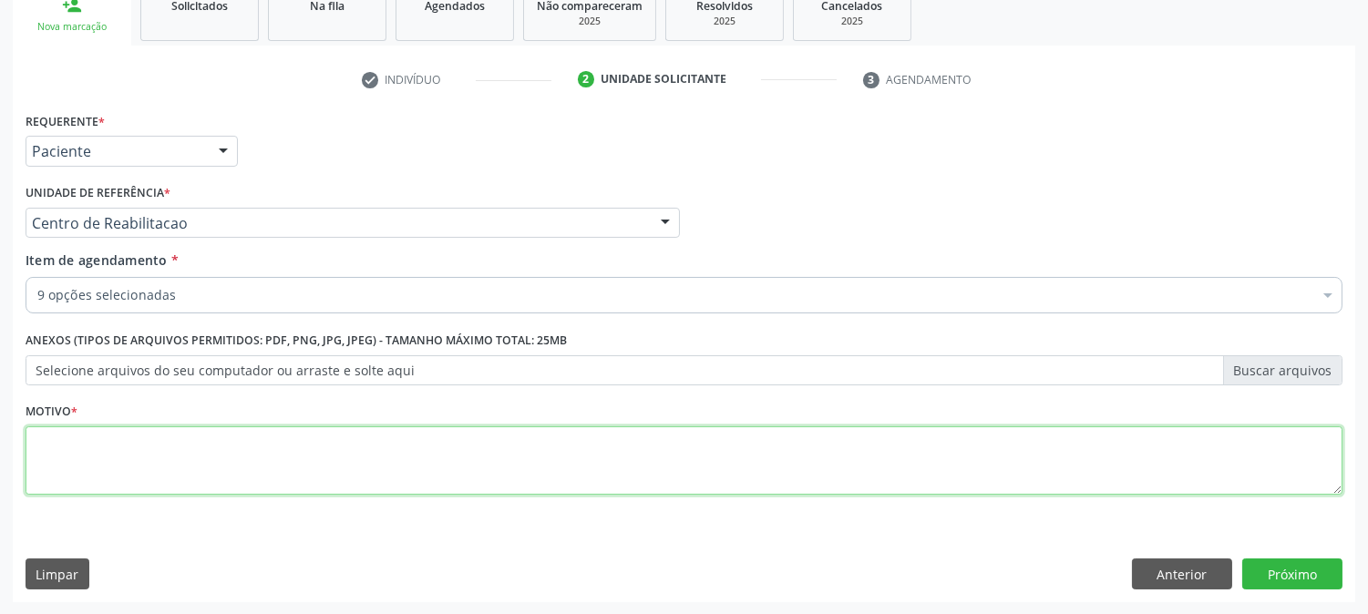
click at [128, 441] on textarea at bounding box center [684, 461] width 1317 height 69
type textarea "."
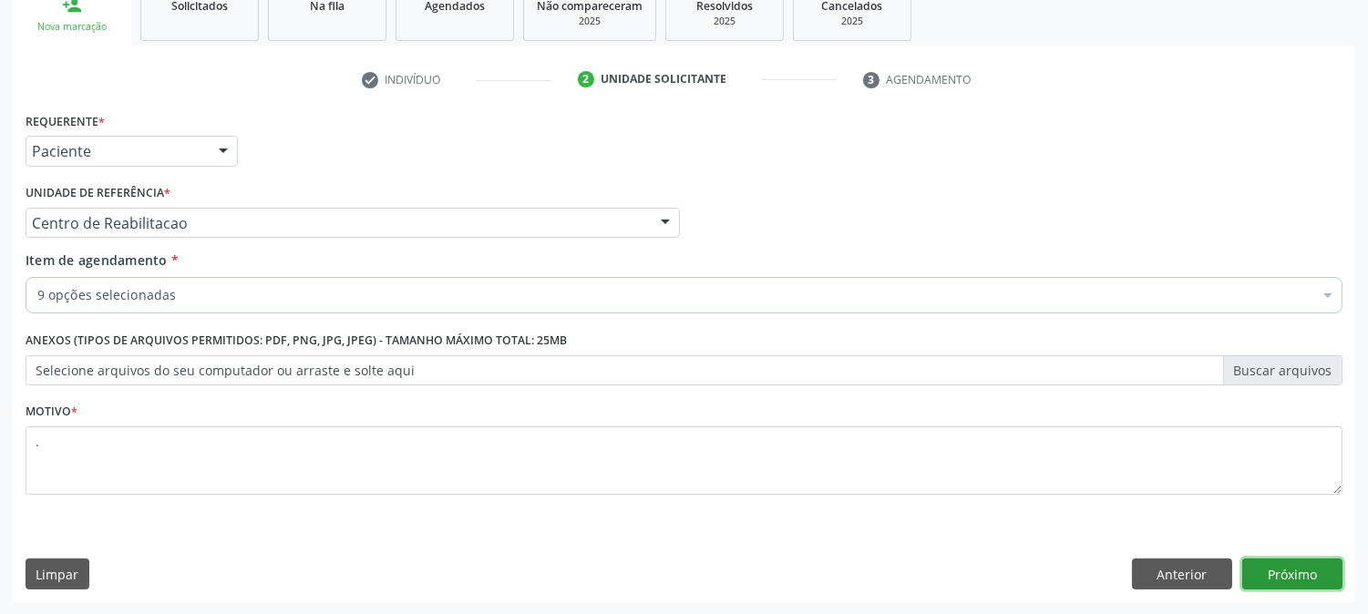
click at [1265, 563] on button "Próximo" at bounding box center [1293, 574] width 100 height 31
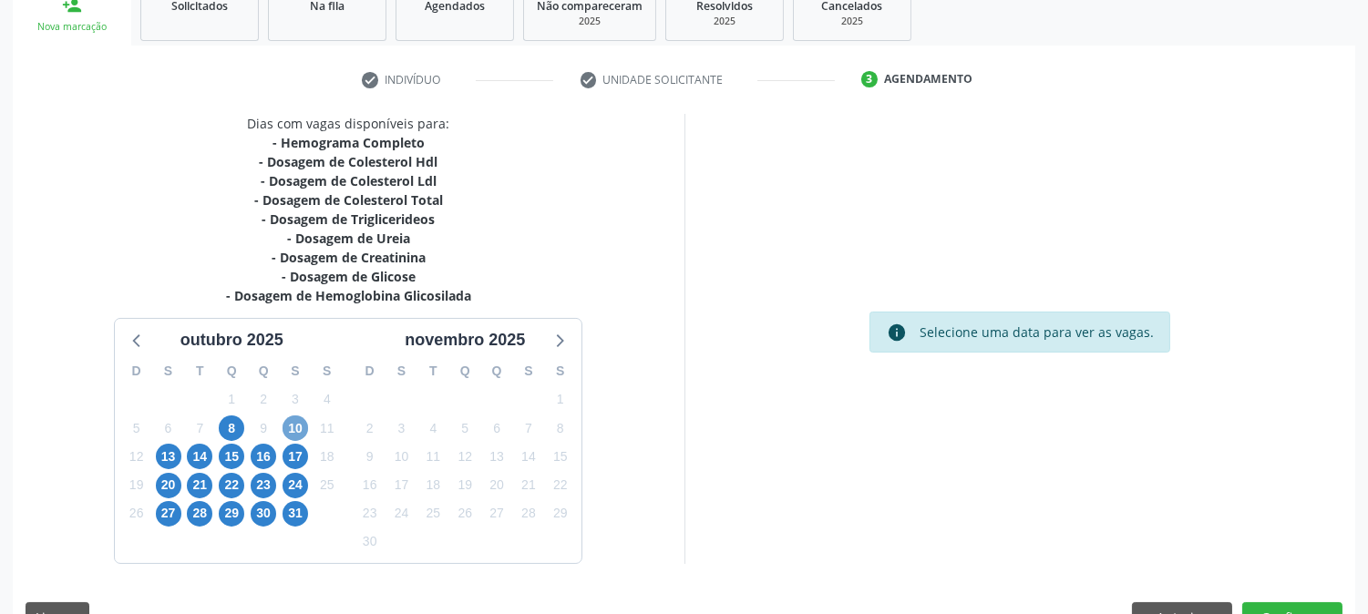
click at [297, 428] on span "10" at bounding box center [296, 429] width 26 height 26
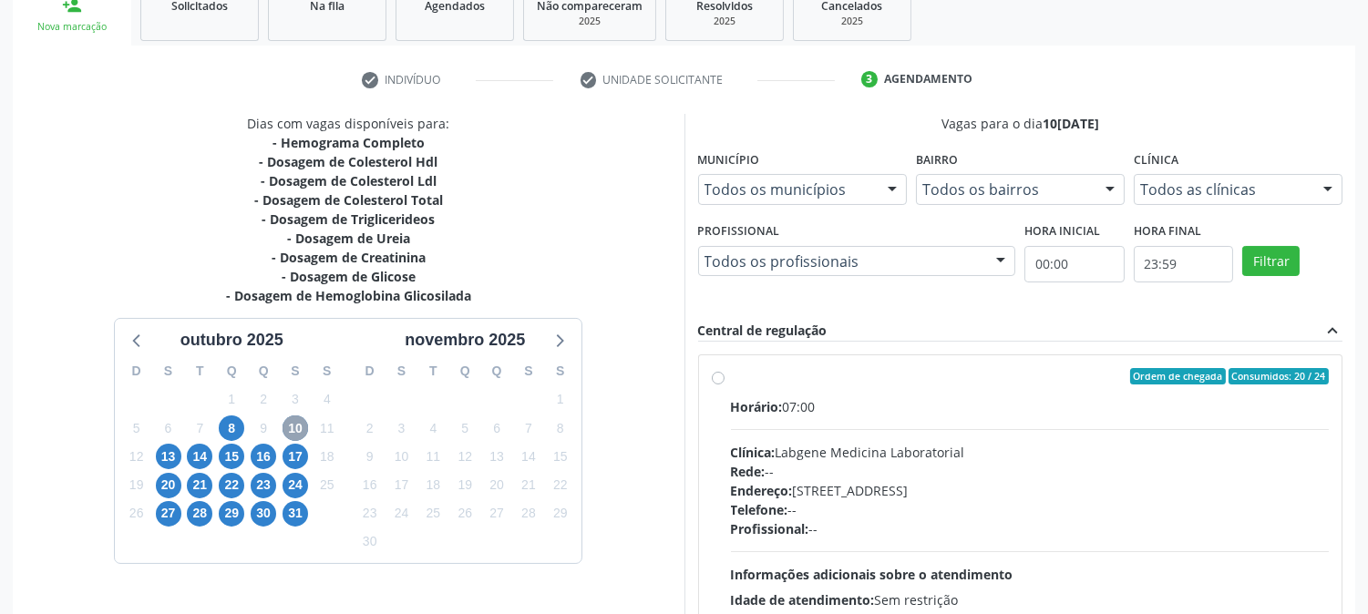
scroll to position [474, 0]
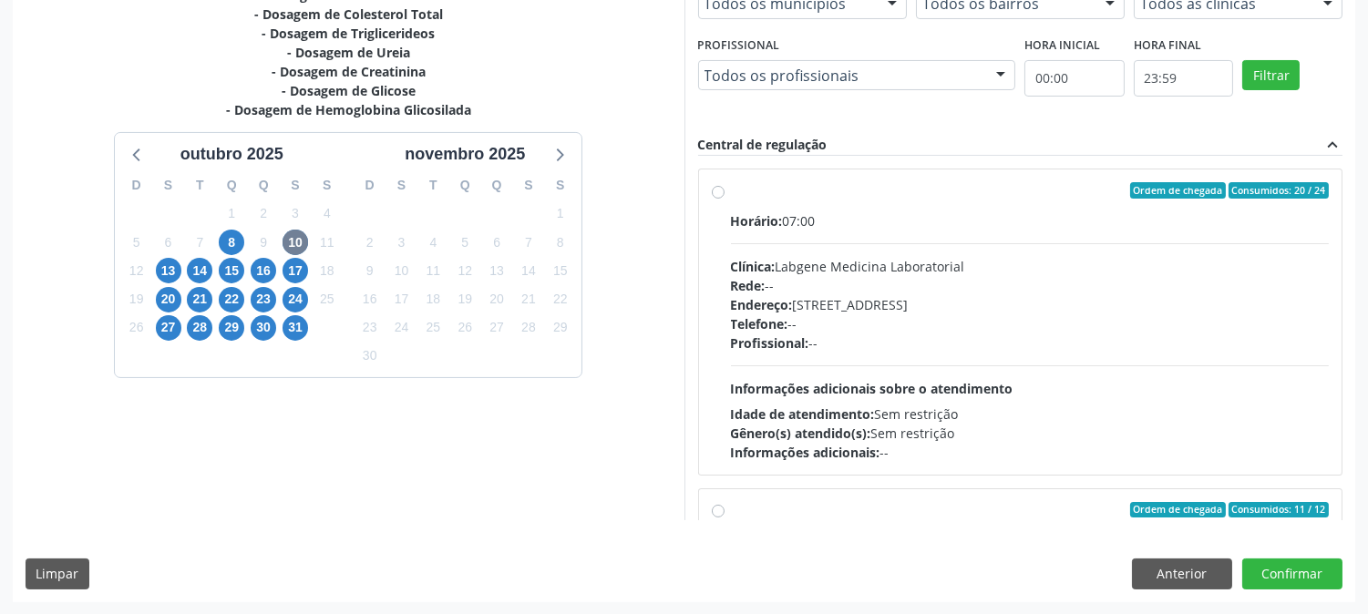
click at [161, 283] on div "13" at bounding box center [169, 271] width 26 height 28
click at [164, 270] on span "13" at bounding box center [169, 271] width 26 height 26
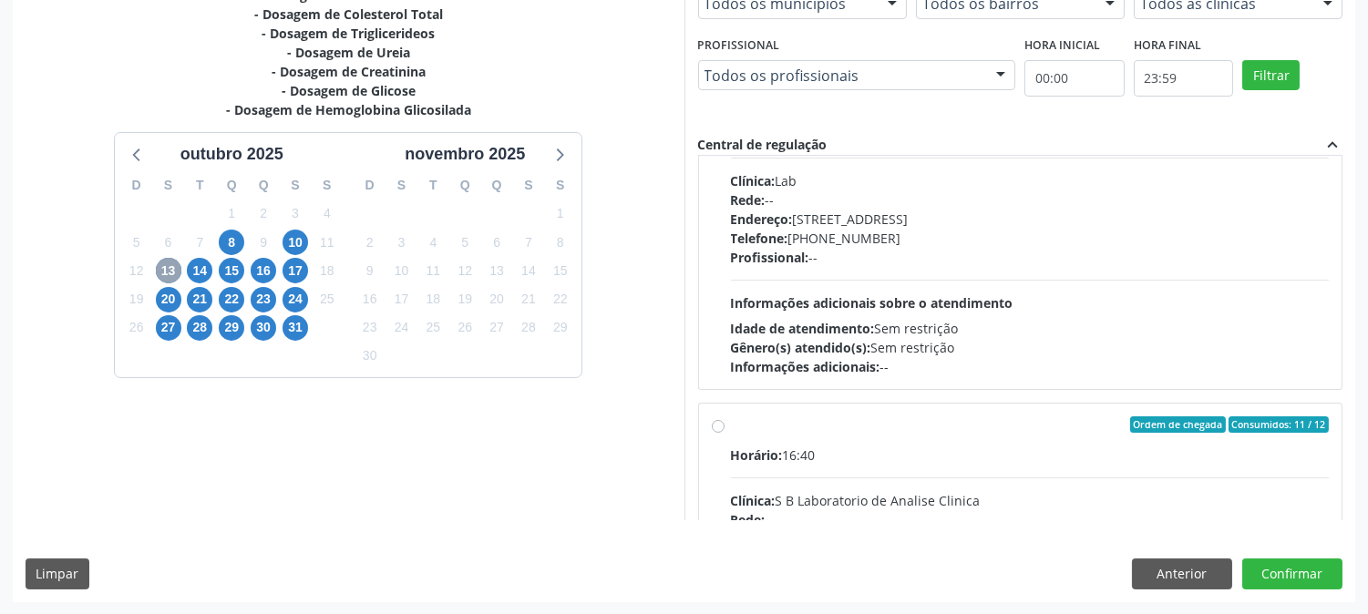
scroll to position [506, 0]
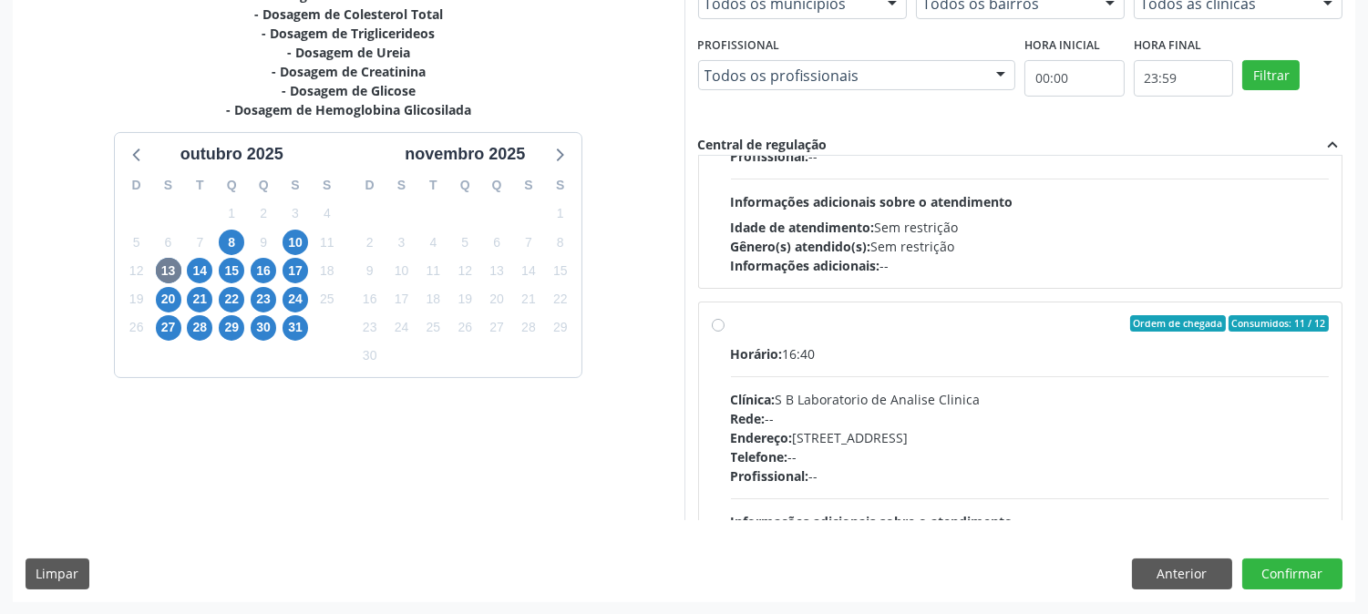
click at [1127, 367] on div "Horário: 16:40 Clínica: S B Laboratorio de Analise Clinica Rede: -- Endereço: […" at bounding box center [1030, 470] width 599 height 251
click at [725, 332] on input "Ordem de chegada Consumidos: 11 / 12 Horário: 16:40 Clínica: S B Laboratorio de…" at bounding box center [718, 323] width 13 height 16
radio input "true"
click at [1277, 578] on button "Confirmar" at bounding box center [1293, 574] width 100 height 31
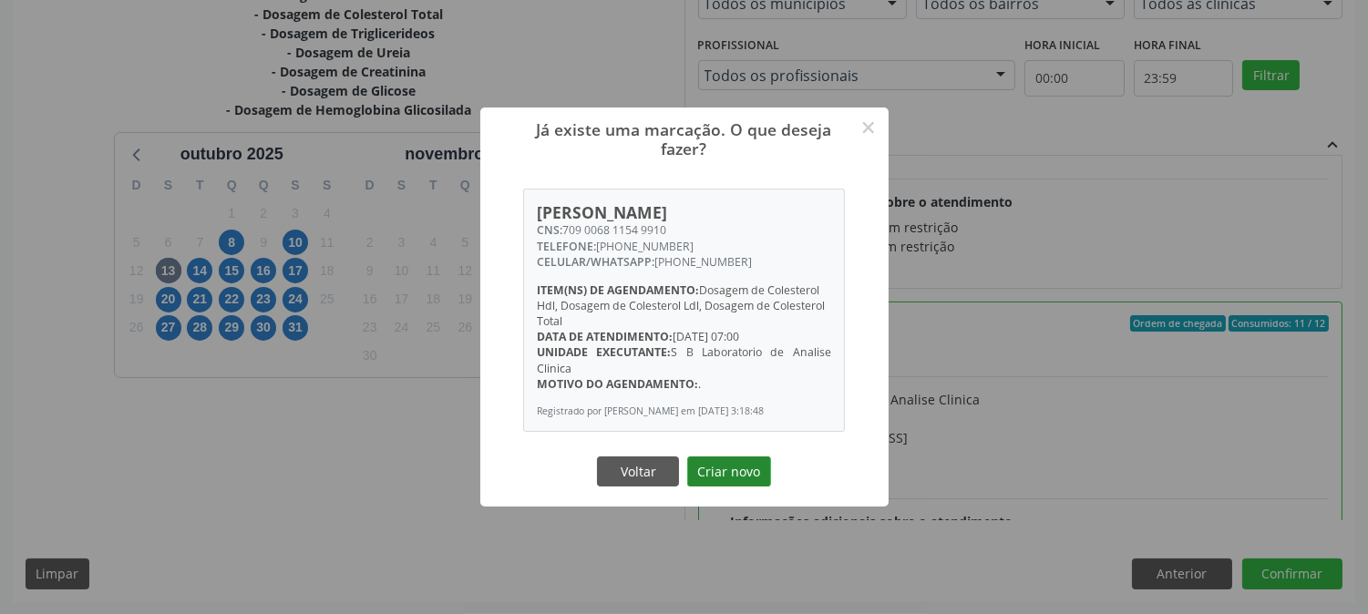
click at [721, 476] on button "Criar novo" at bounding box center [729, 472] width 84 height 31
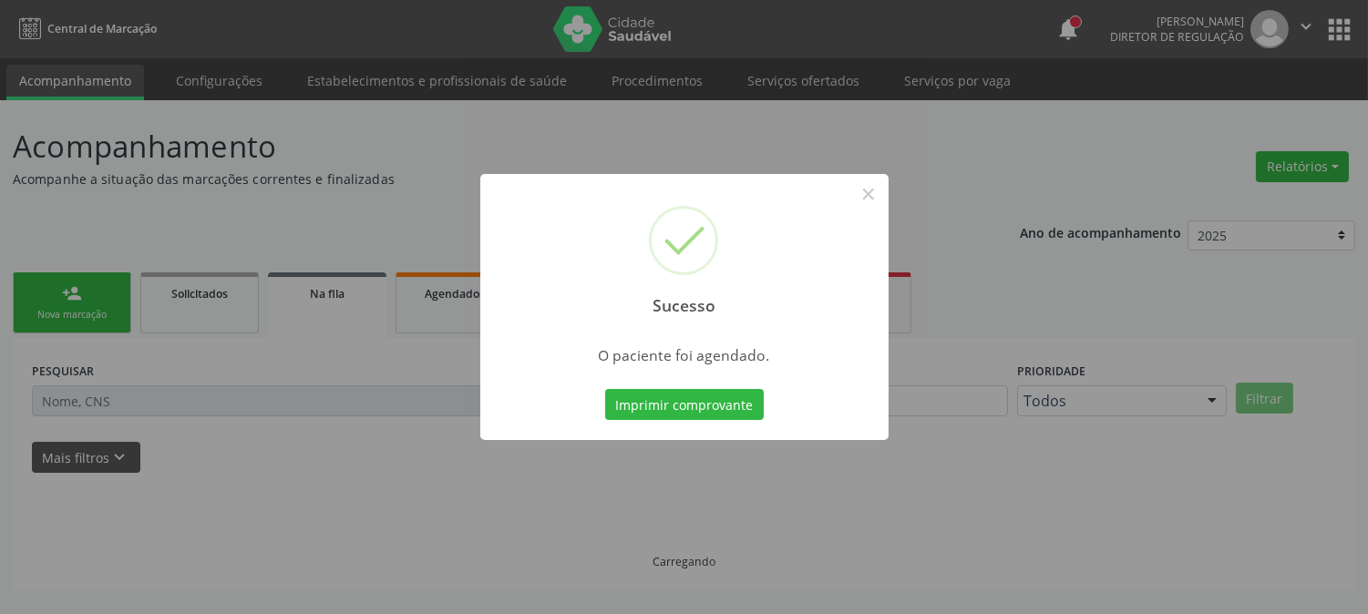
scroll to position [0, 0]
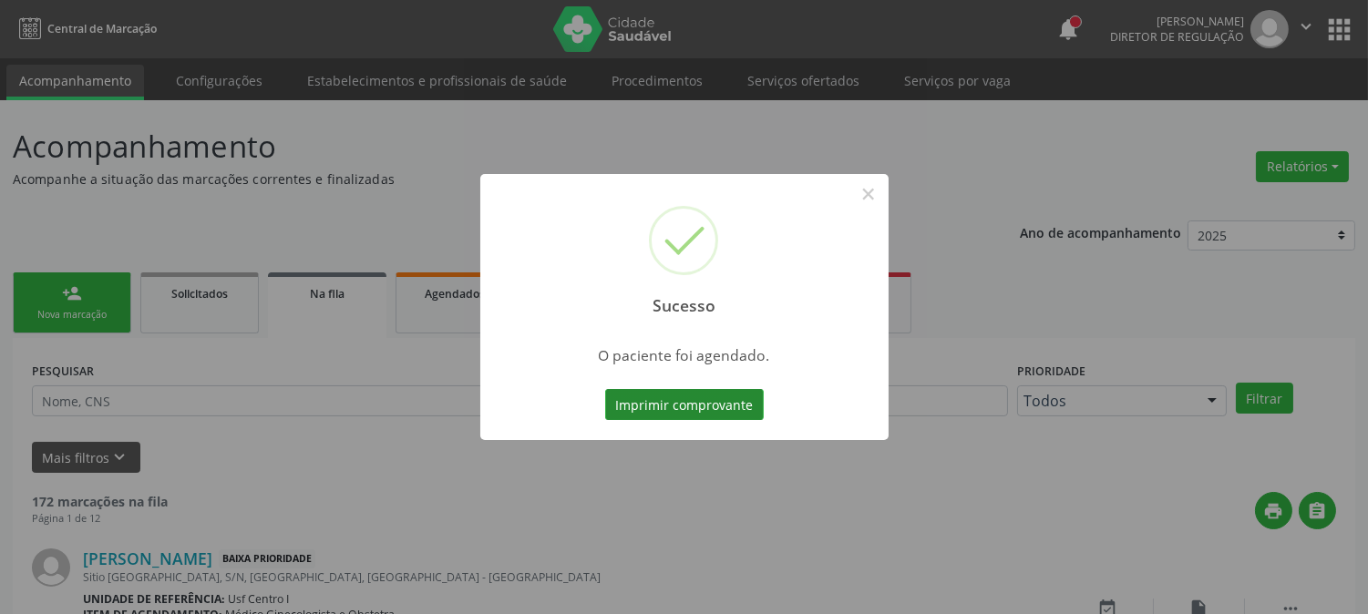
click at [714, 405] on button "Imprimir comprovante" at bounding box center [684, 404] width 159 height 31
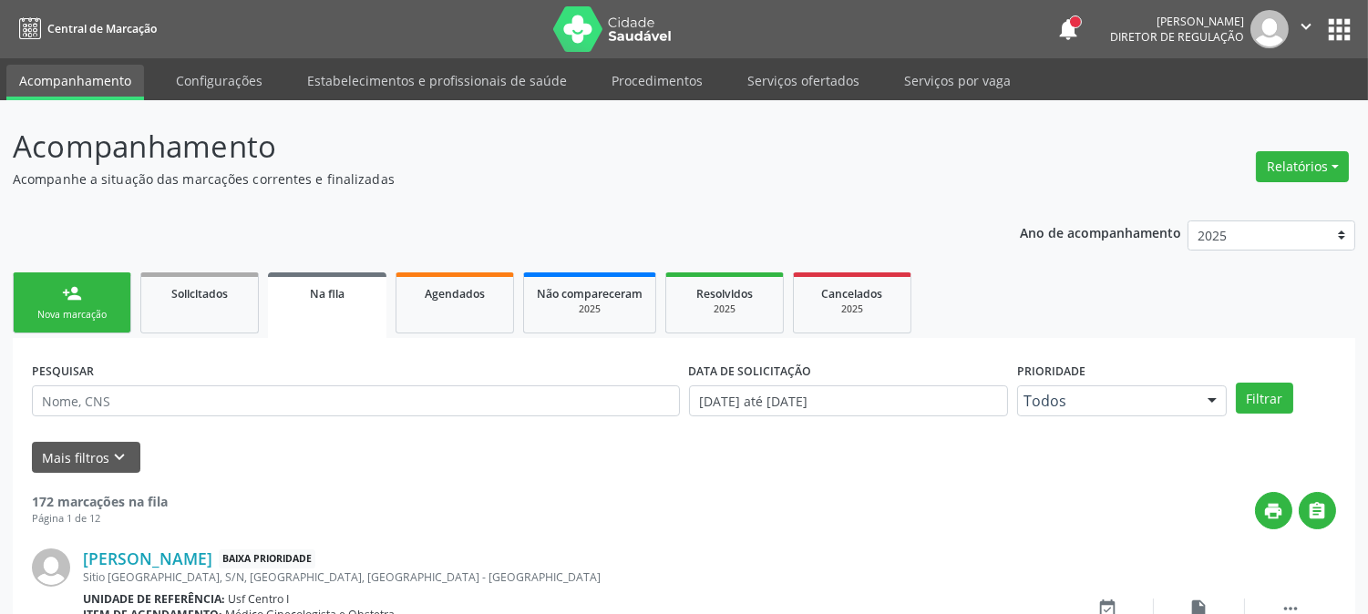
click at [83, 273] on link "person_add Nova marcação" at bounding box center [72, 303] width 119 height 61
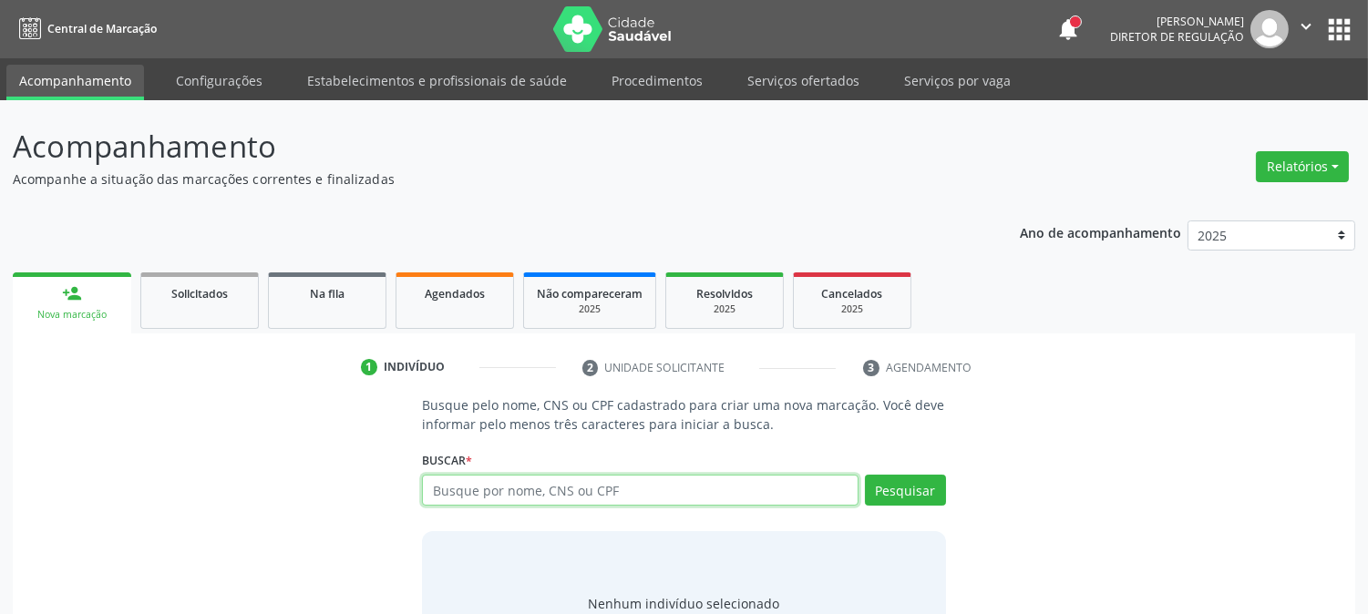
click at [435, 498] on input "text" at bounding box center [640, 490] width 436 height 31
type input "701408654799934"
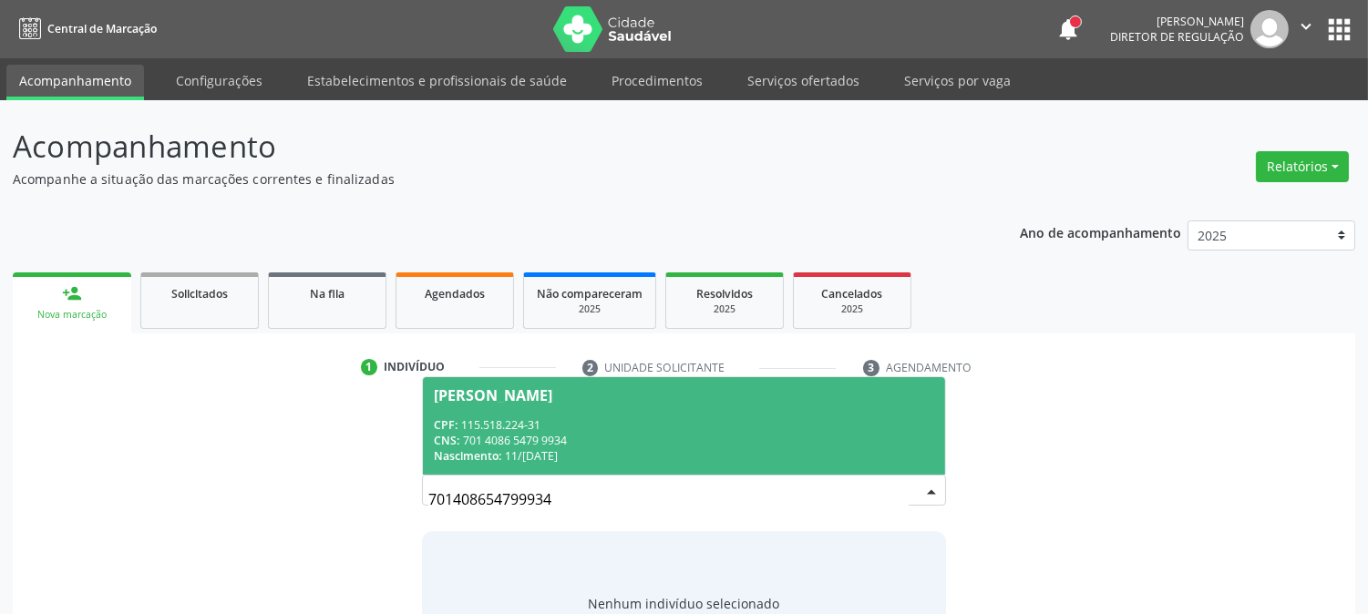
click at [481, 402] on div "[PERSON_NAME]" at bounding box center [493, 395] width 119 height 15
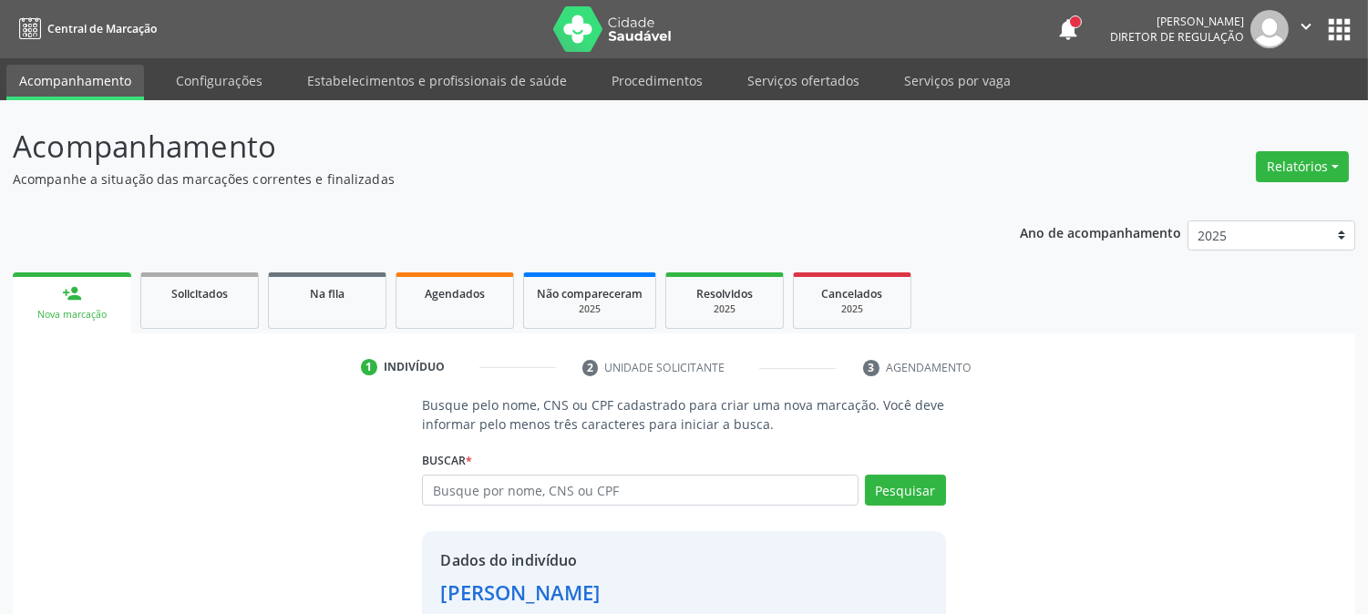
scroll to position [115, 0]
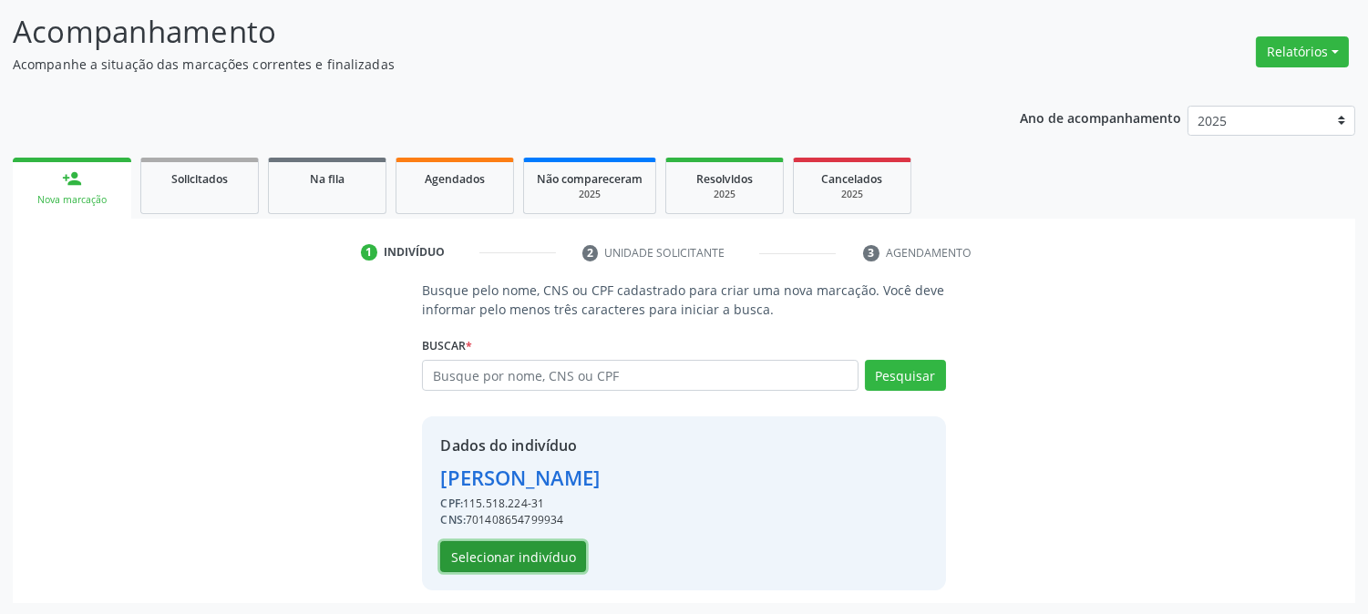
click at [492, 547] on button "Selecionar indivíduo" at bounding box center [513, 557] width 146 height 31
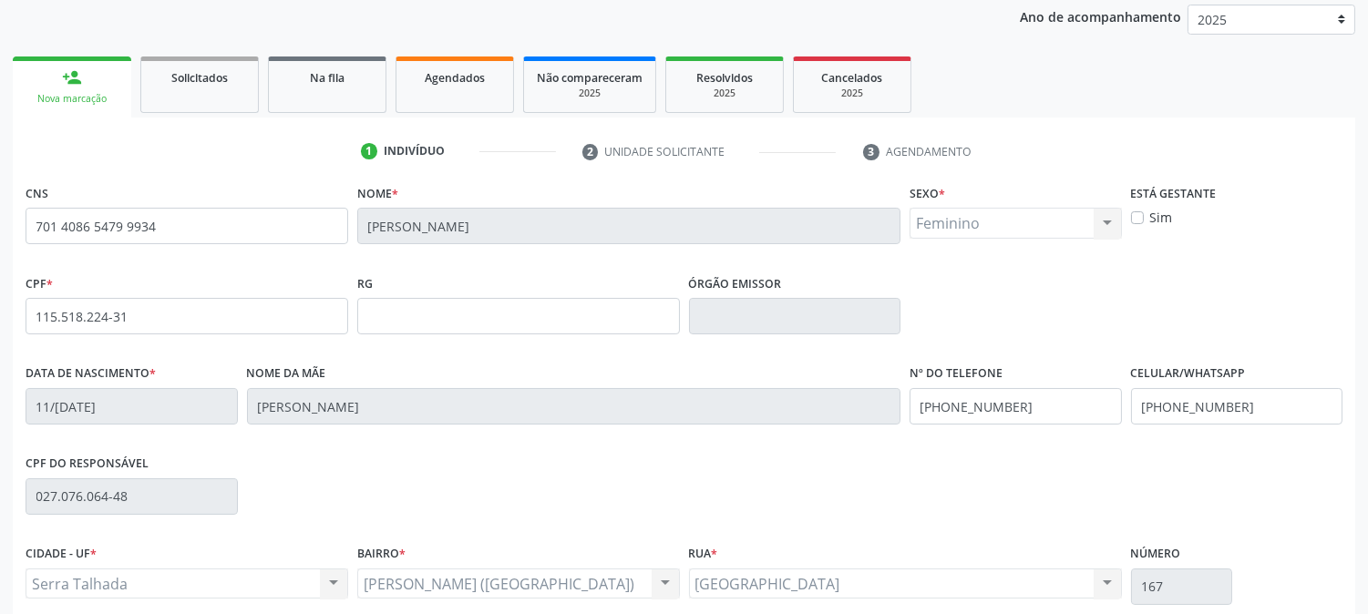
scroll to position [372, 0]
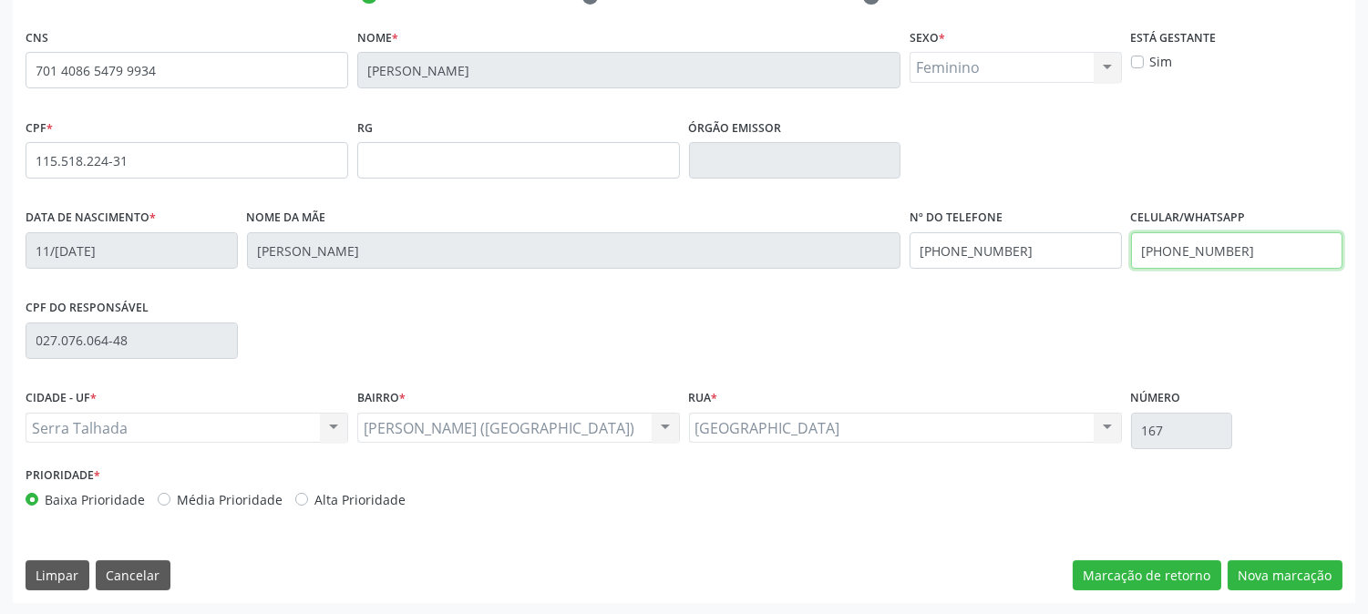
drag, startPoint x: 1272, startPoint y: 250, endPoint x: 980, endPoint y: 263, distance: 292.0
click at [980, 263] on div "Data de nascimento * 11[DATE] Nome da mãe [PERSON_NAME] Nº do Telefone [PHONE_N…" at bounding box center [684, 249] width 1326 height 90
click at [778, 259] on div "Data de nascimento * [DATE] Nome da mãe [PERSON_NAME] Nº do Telefone [PHONE_NUM…" at bounding box center [684, 249] width 1326 height 90
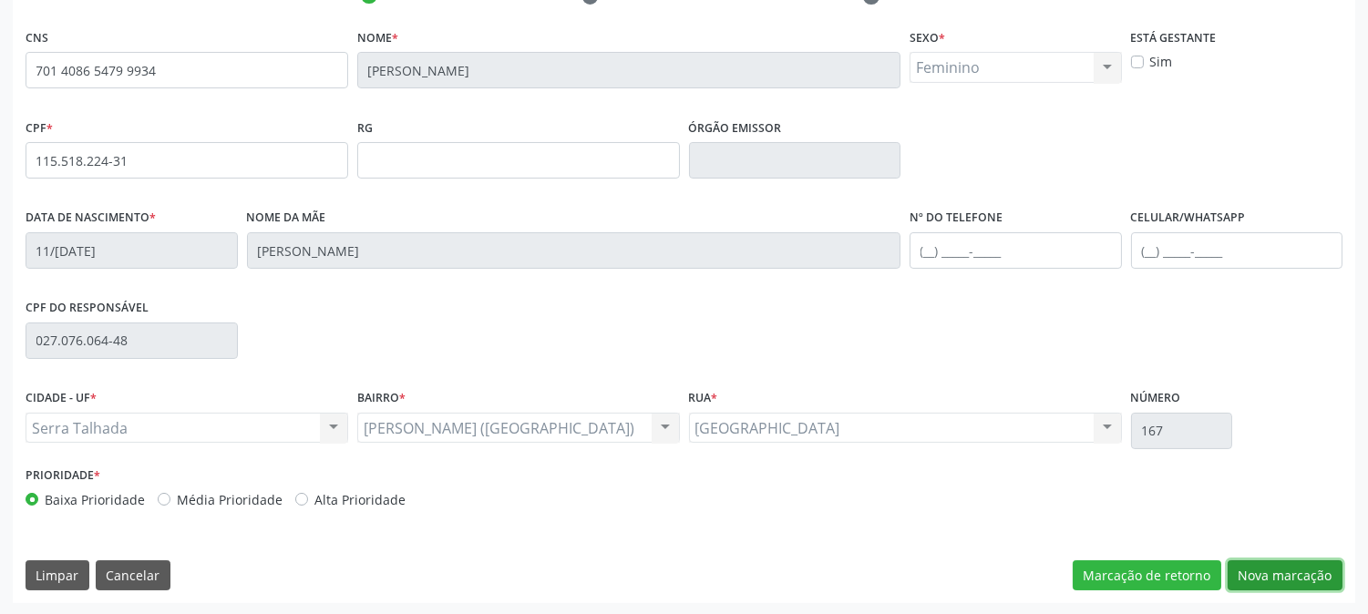
click at [1299, 584] on button "Nova marcação" at bounding box center [1285, 576] width 115 height 31
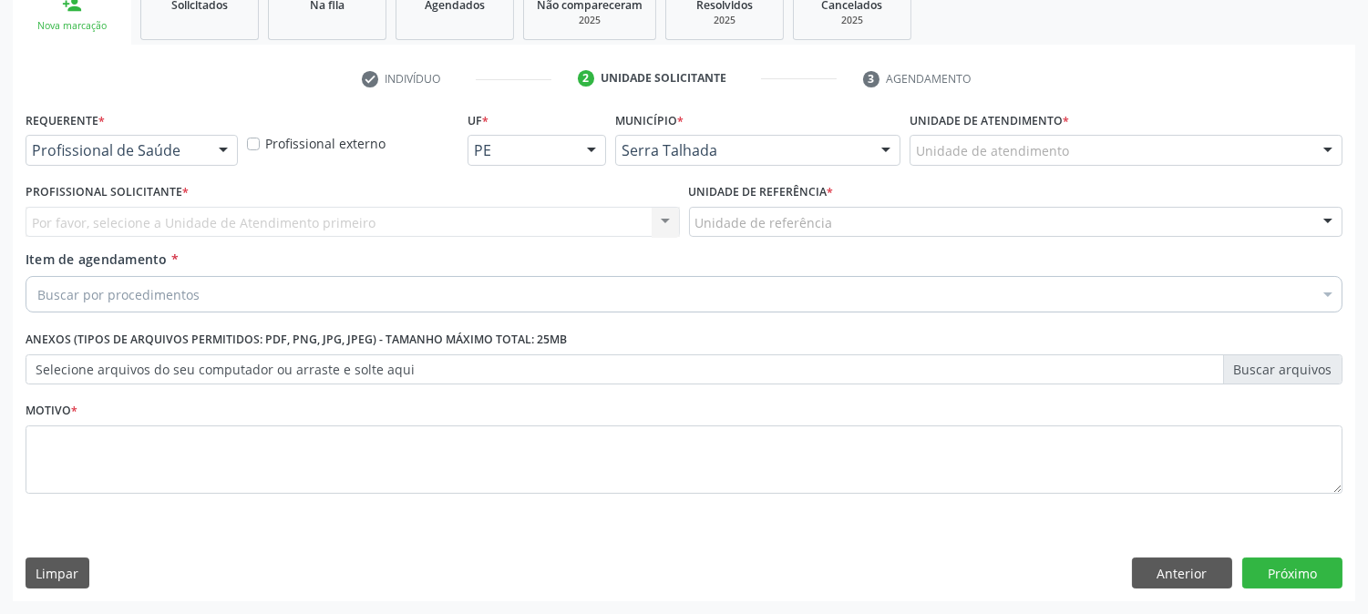
scroll to position [288, 0]
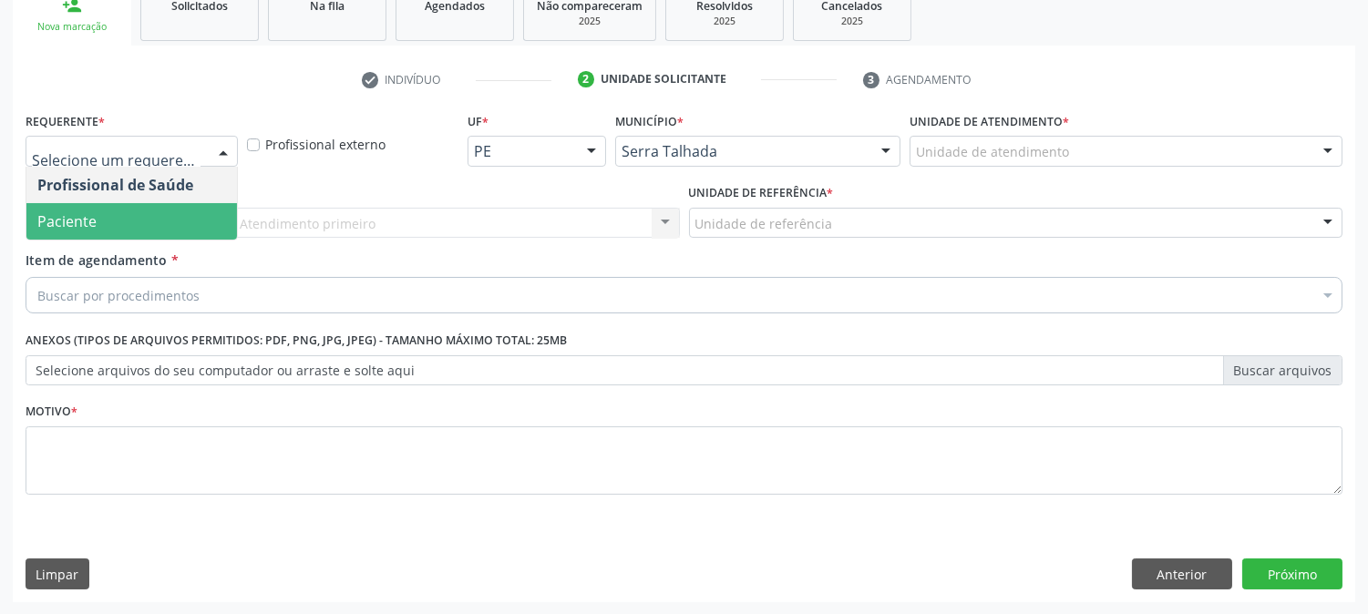
click at [115, 222] on span "Paciente" at bounding box center [131, 221] width 211 height 36
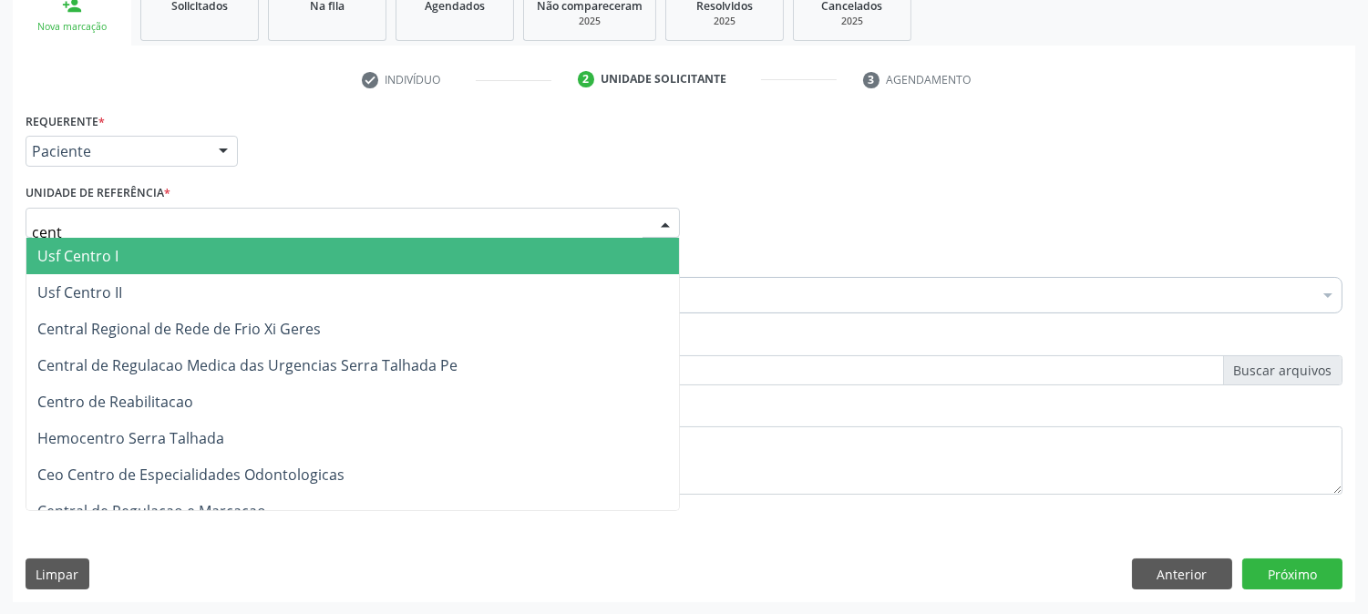
type input "centr"
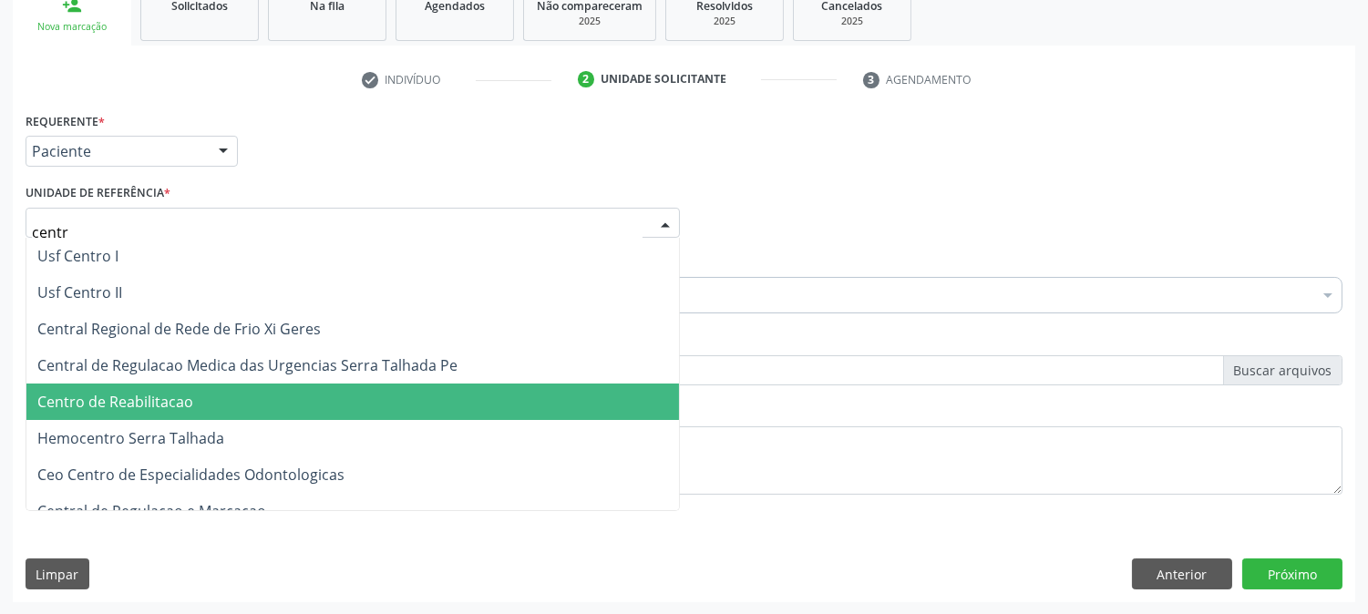
click at [177, 392] on span "Centro de Reabilitacao" at bounding box center [115, 402] width 156 height 20
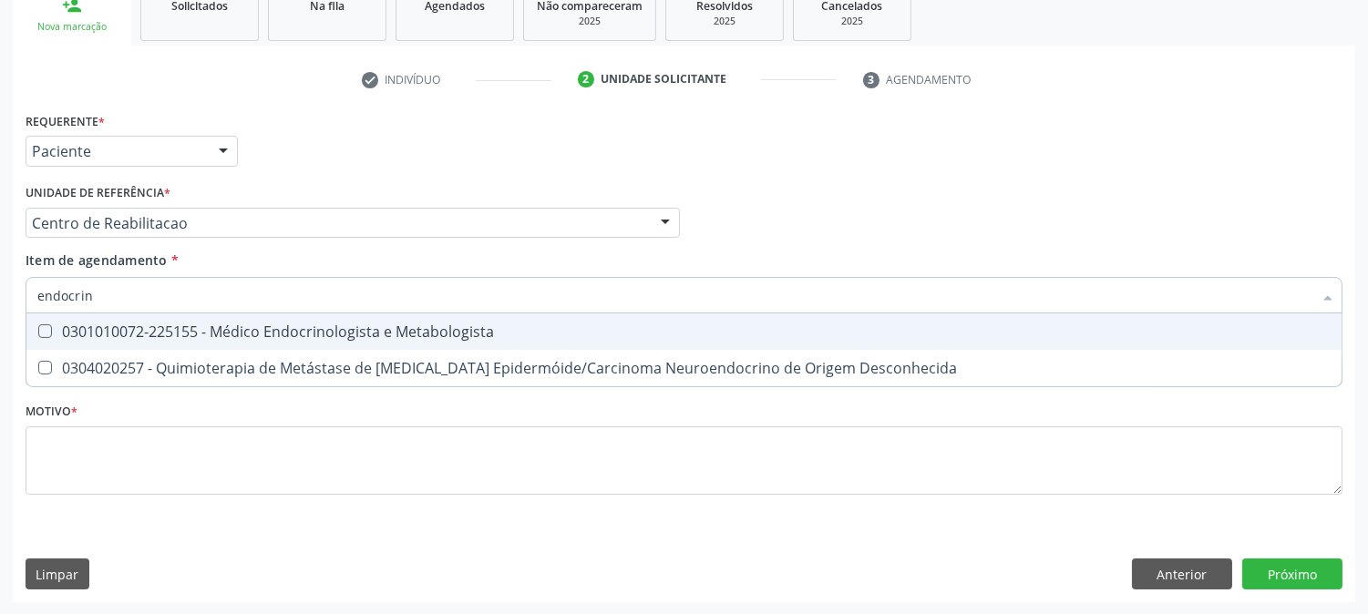
type input "endocrino"
click at [212, 319] on span "0301010072-225155 - Médico Endocrinologista e Metabologista" at bounding box center [684, 332] width 1316 height 36
checkbox Metabologista "true"
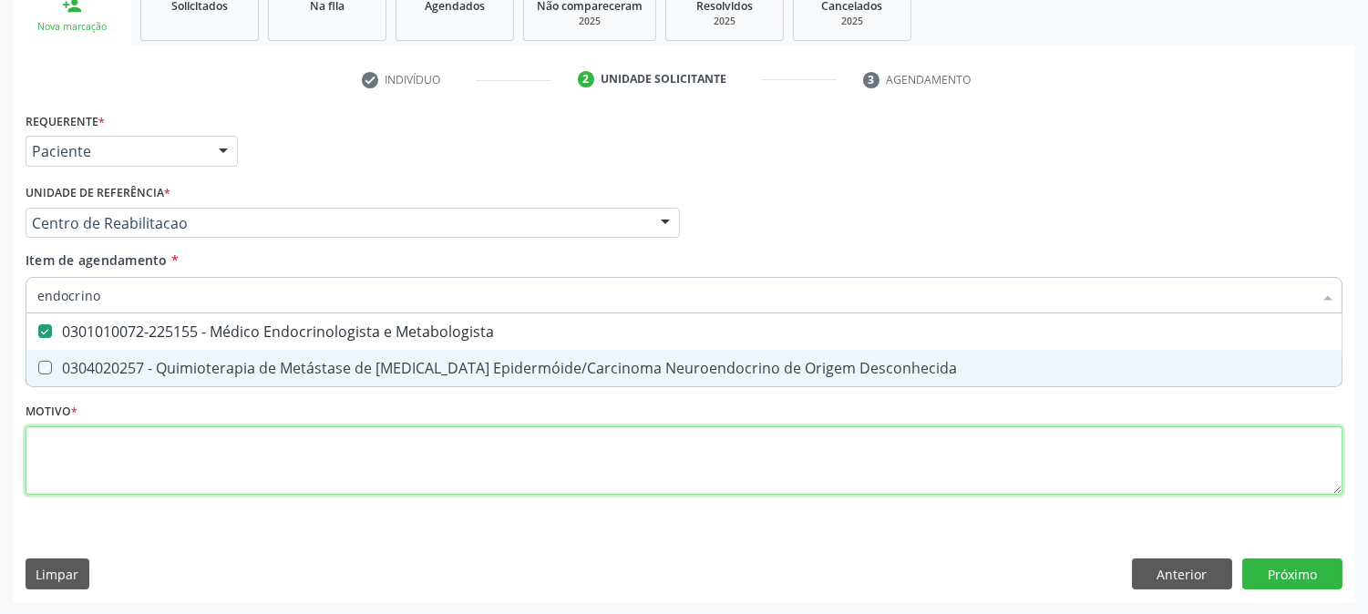
click at [191, 471] on div "Requerente * Paciente Profissional de Saúde Paciente Nenhum resultado encontrad…" at bounding box center [684, 314] width 1317 height 413
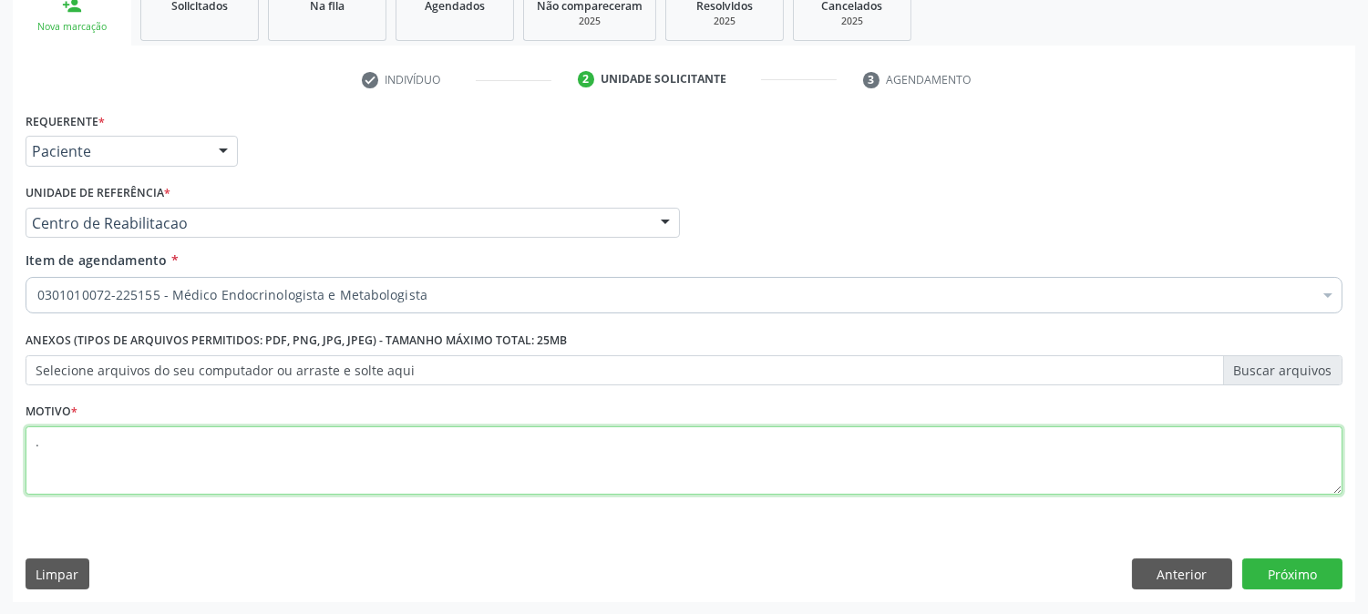
type textarea "."
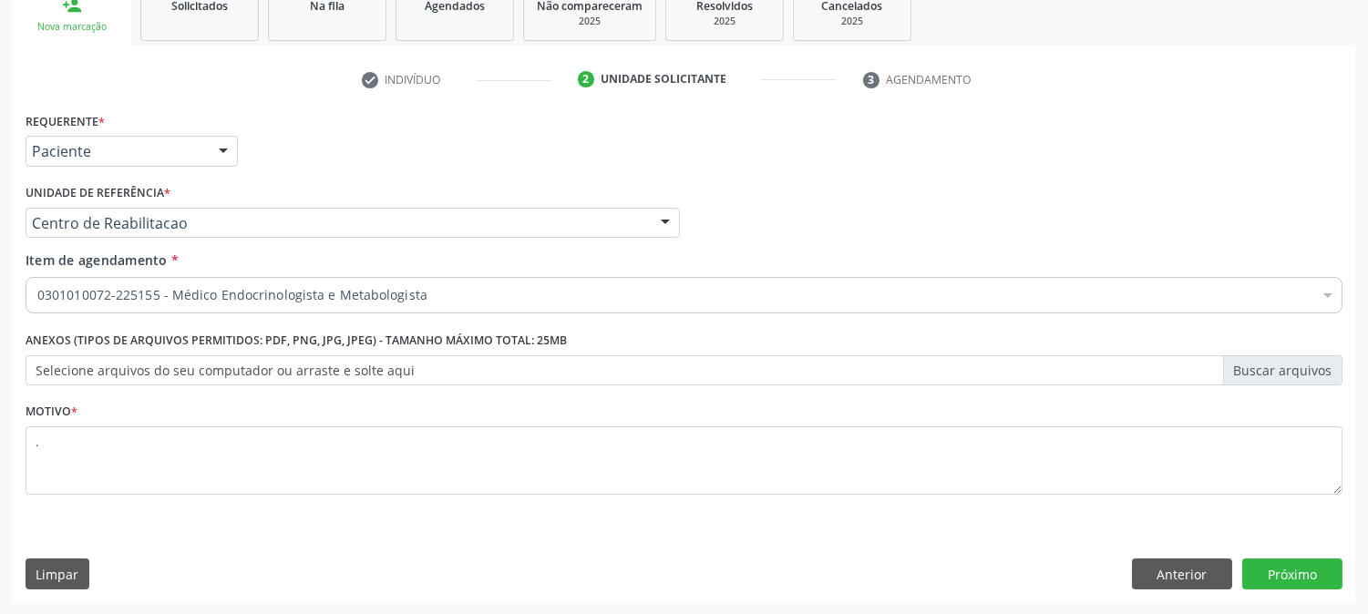
click at [1282, 557] on div "Requerente * Paciente Profissional de Saúde Paciente Nenhum resultado encontrad…" at bounding box center [684, 355] width 1343 height 495
click at [1282, 570] on button "Próximo" at bounding box center [1293, 574] width 100 height 31
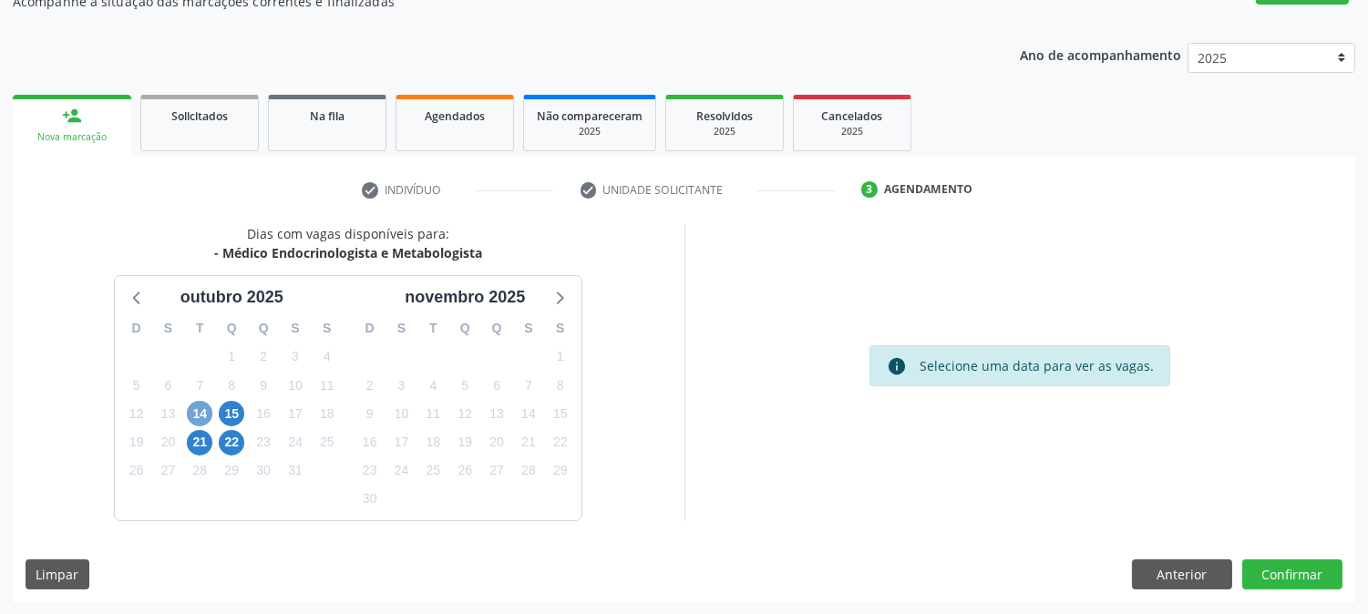
click at [208, 411] on span "14" at bounding box center [200, 414] width 26 height 26
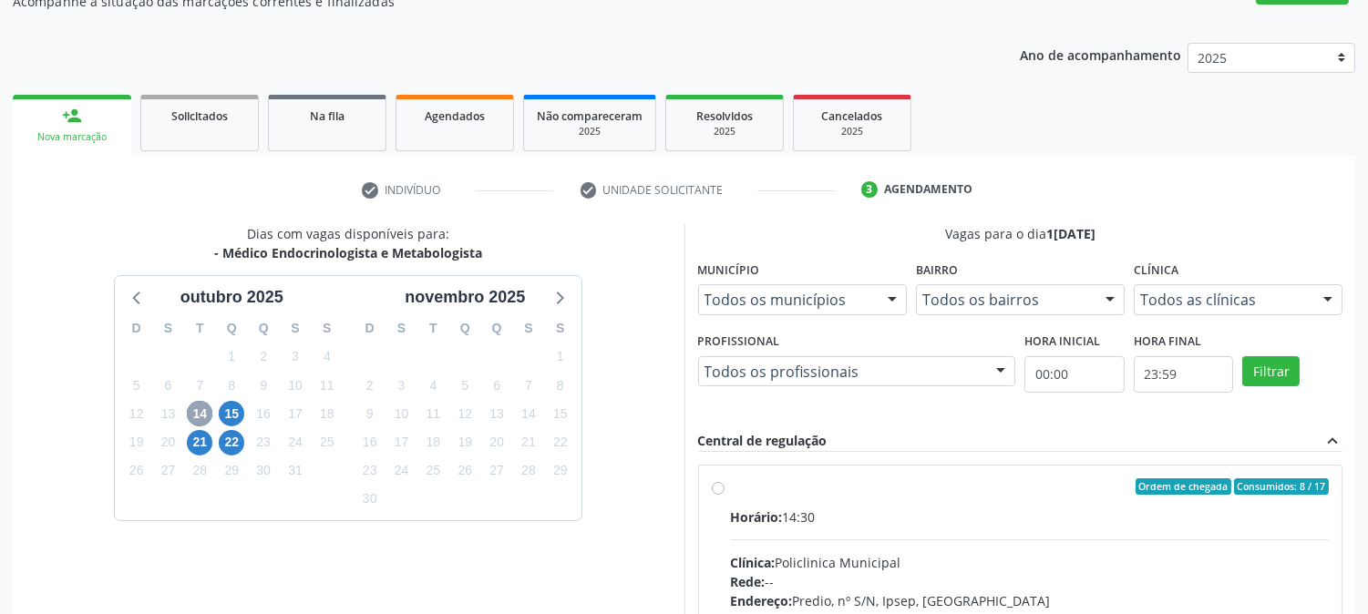
scroll to position [441, 0]
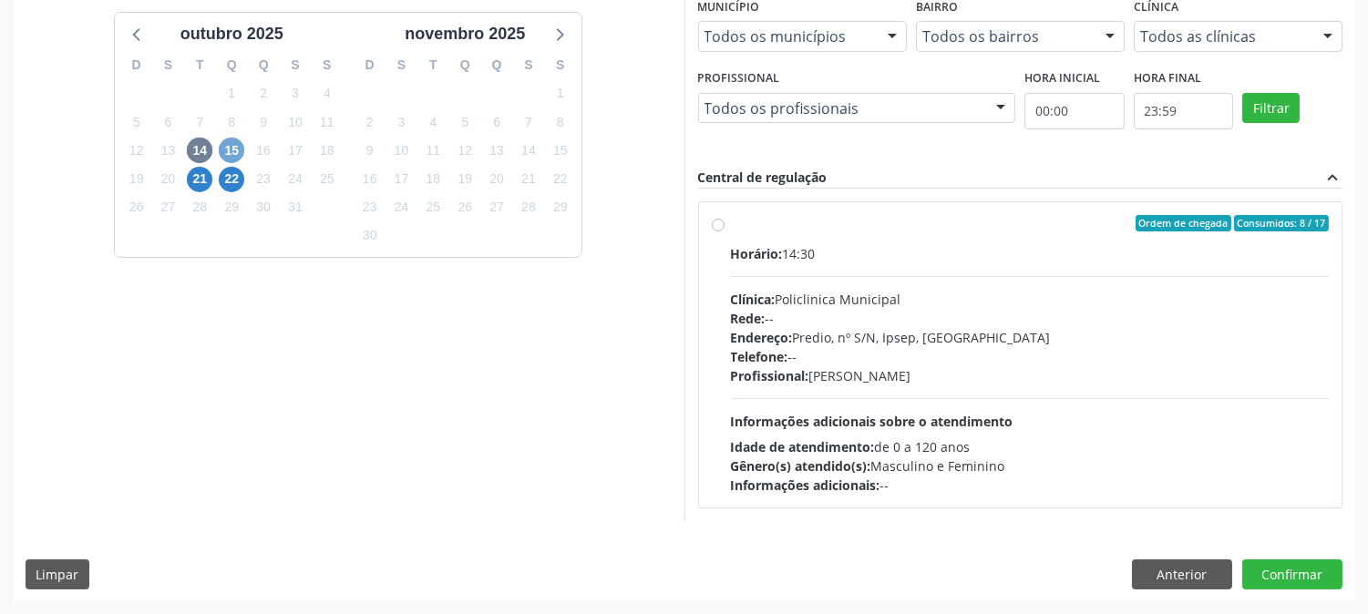
click at [220, 152] on span "15" at bounding box center [232, 151] width 26 height 26
click at [1039, 306] on div "Clínica: Policlinica Municipal" at bounding box center [1030, 299] width 599 height 19
click at [725, 232] on input "Ordem de chegada Consumidos: 8 / 10 Horário: 14:30 Clínica: Policlinica Municip…" at bounding box center [718, 223] width 13 height 16
radio input "true"
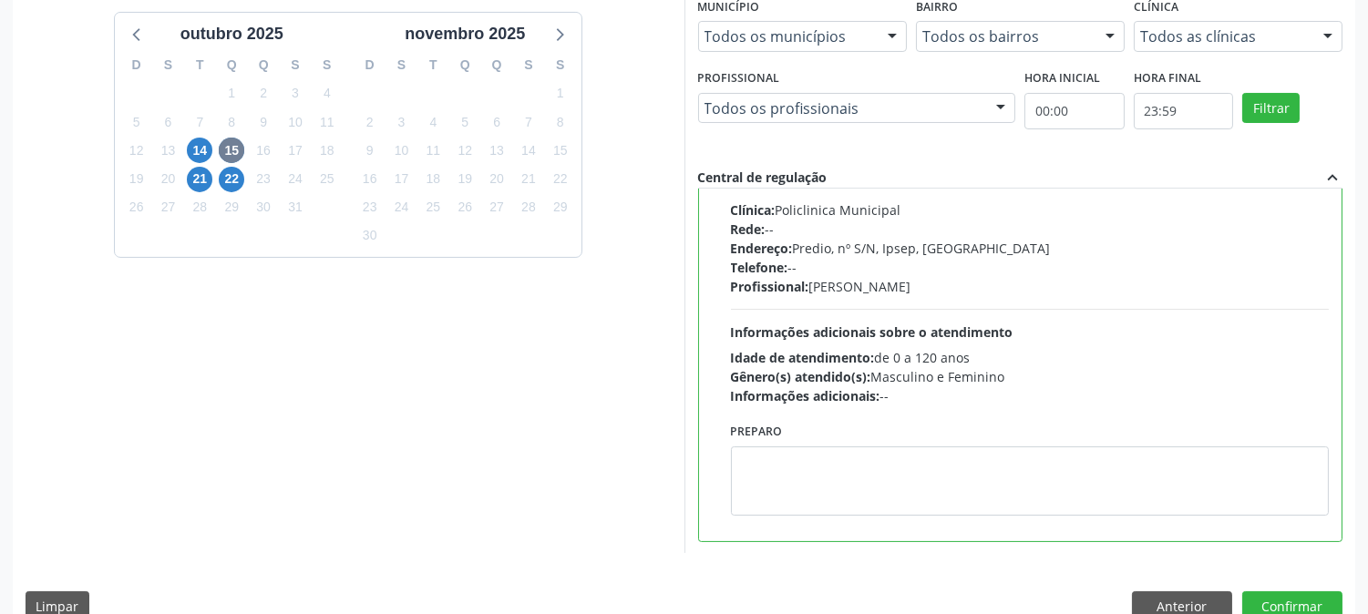
scroll to position [474, 0]
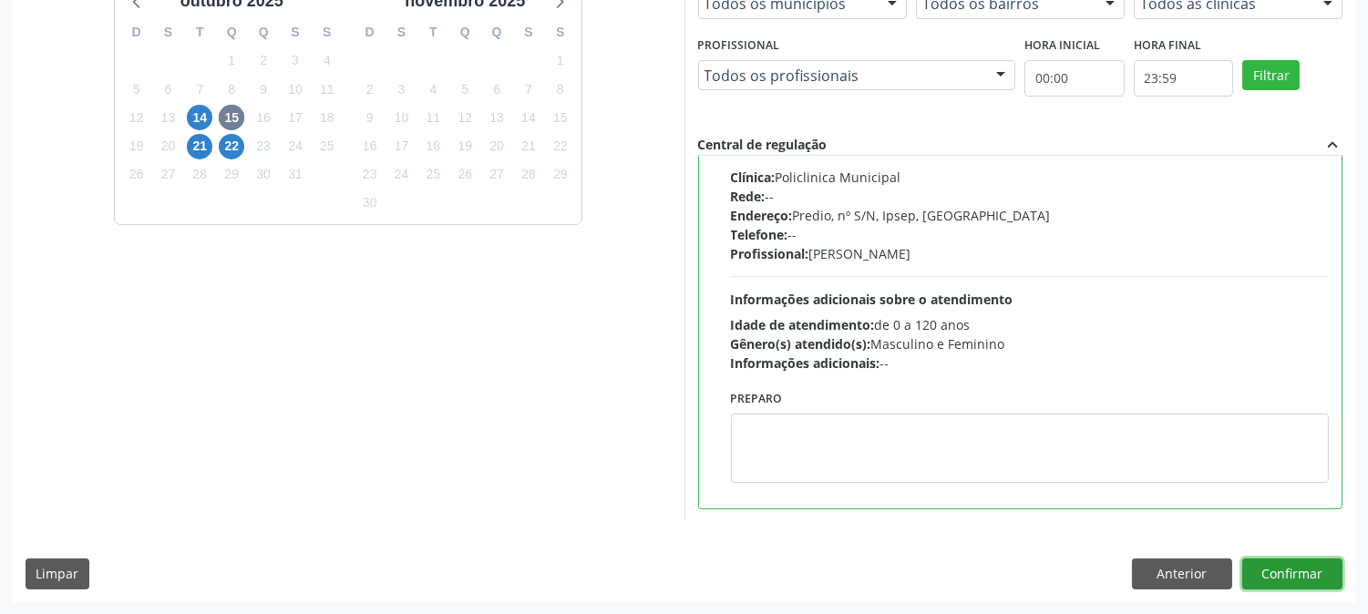
click at [1249, 577] on button "Confirmar" at bounding box center [1293, 574] width 100 height 31
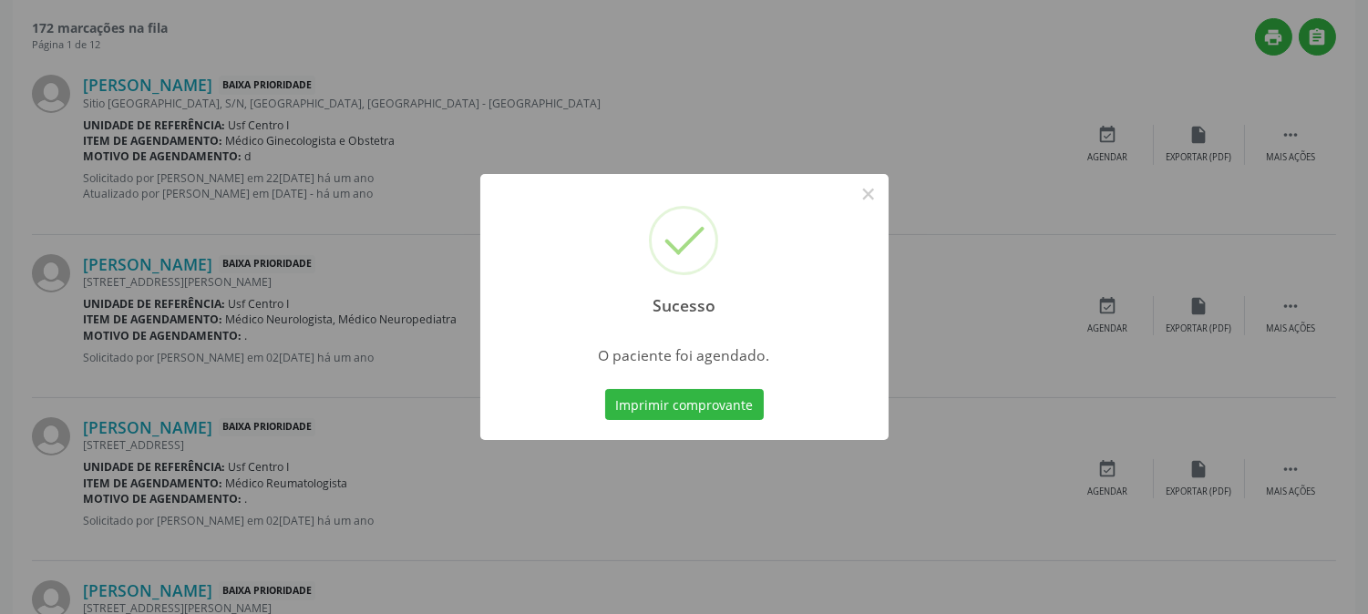
scroll to position [0, 0]
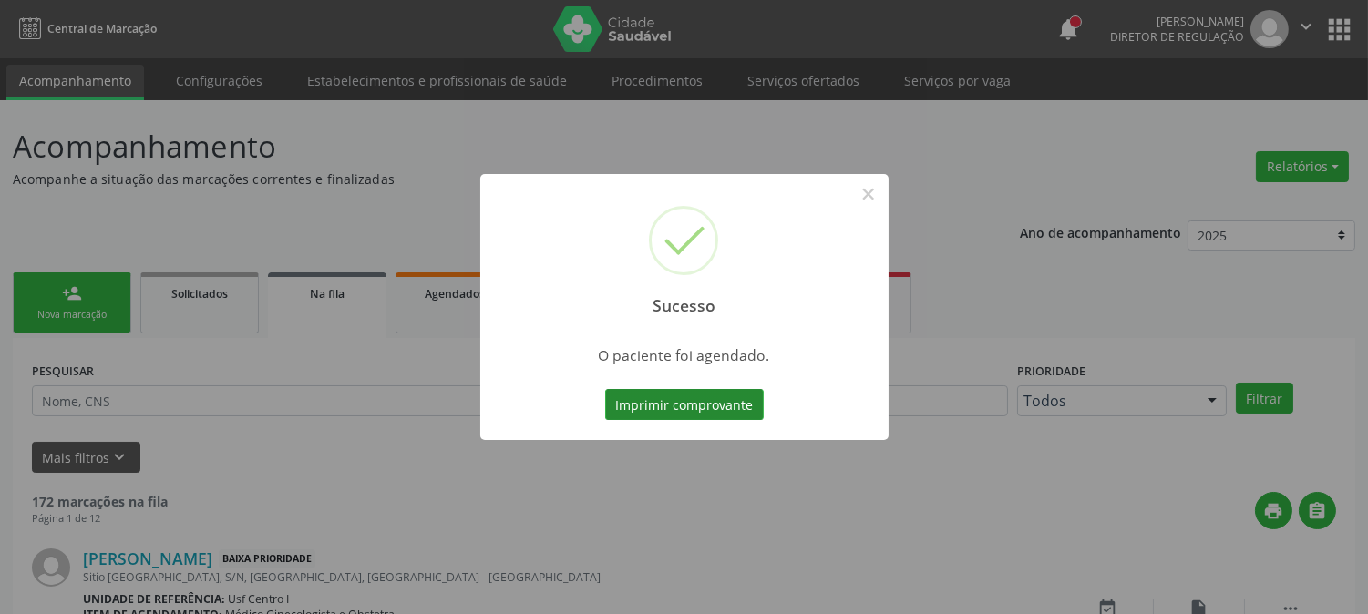
click at [686, 395] on button "Imprimir comprovante" at bounding box center [684, 404] width 159 height 31
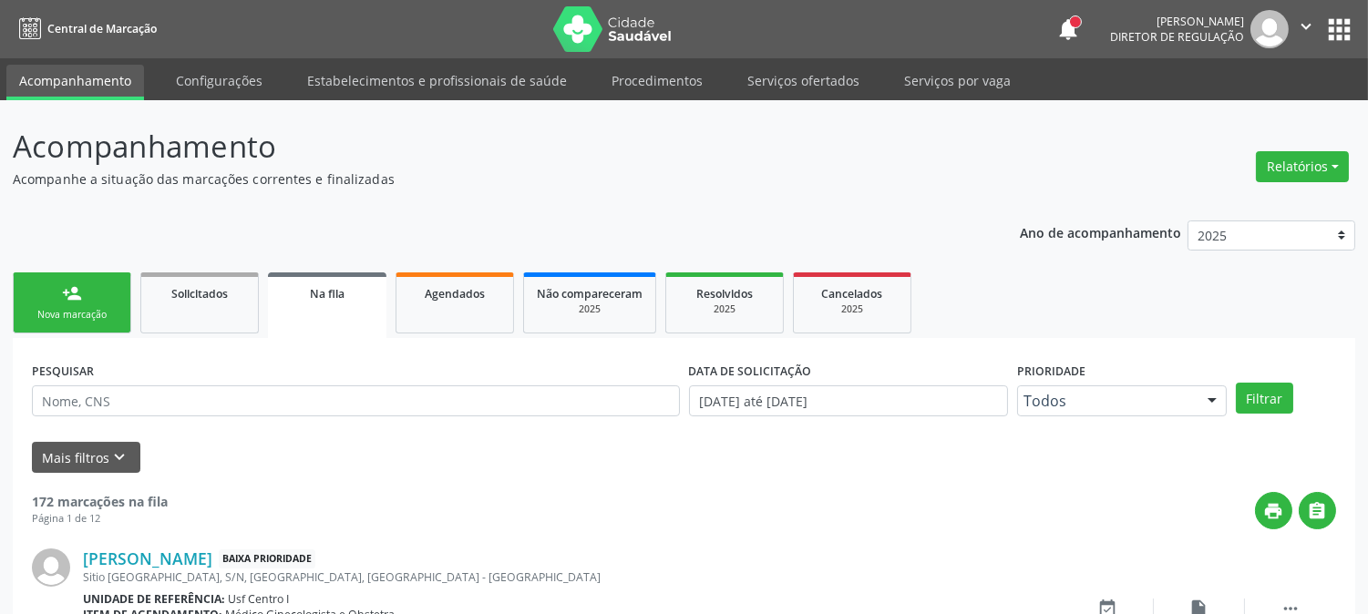
click at [100, 292] on link "person_add Nova marcação" at bounding box center [72, 303] width 119 height 61
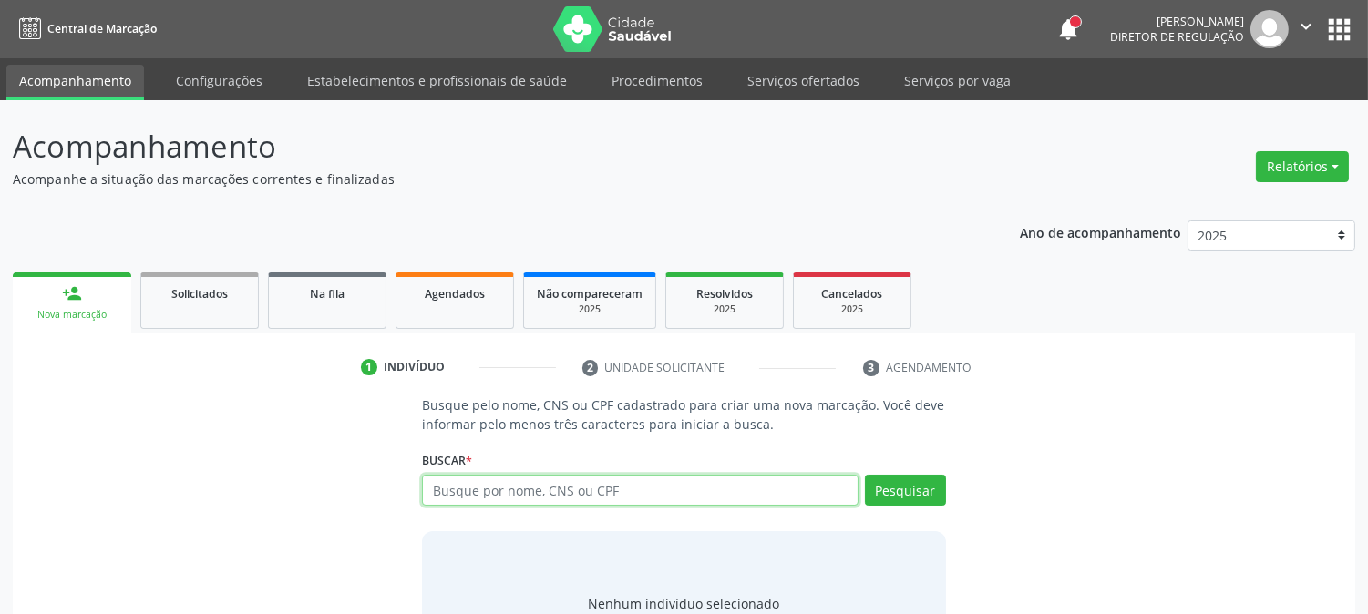
click at [452, 486] on input "text" at bounding box center [640, 490] width 436 height 31
type input "704007386008861"
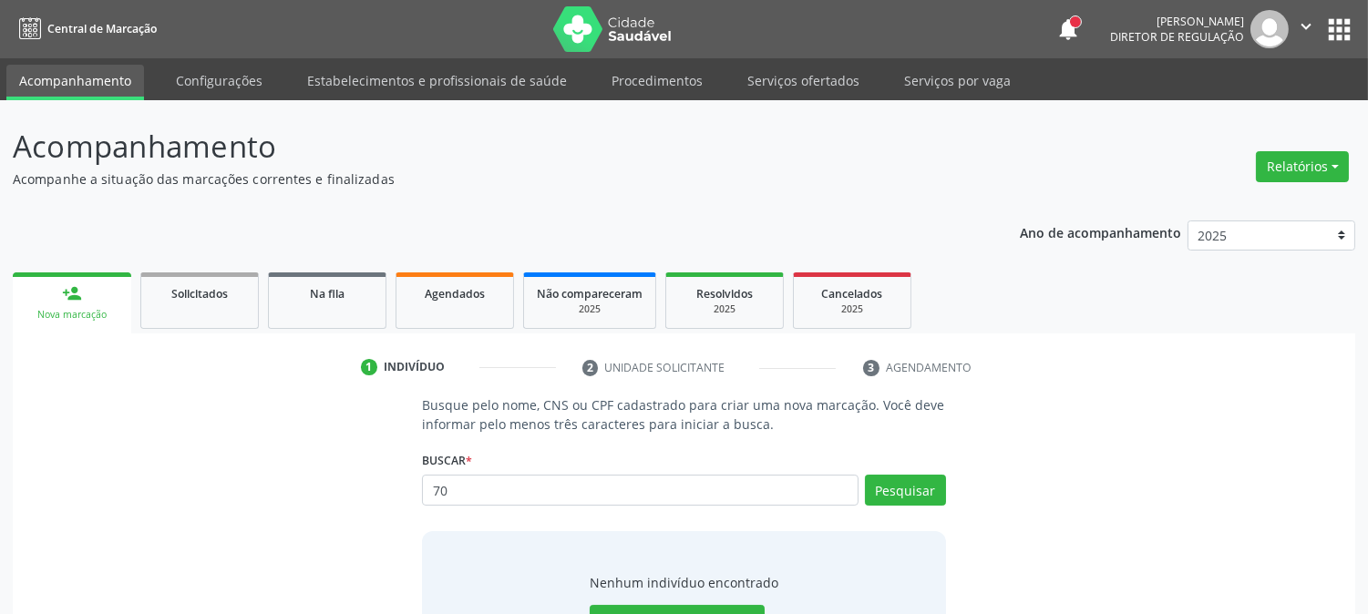
type input "7"
type input "GUEDIANY NOGUEIRA V"
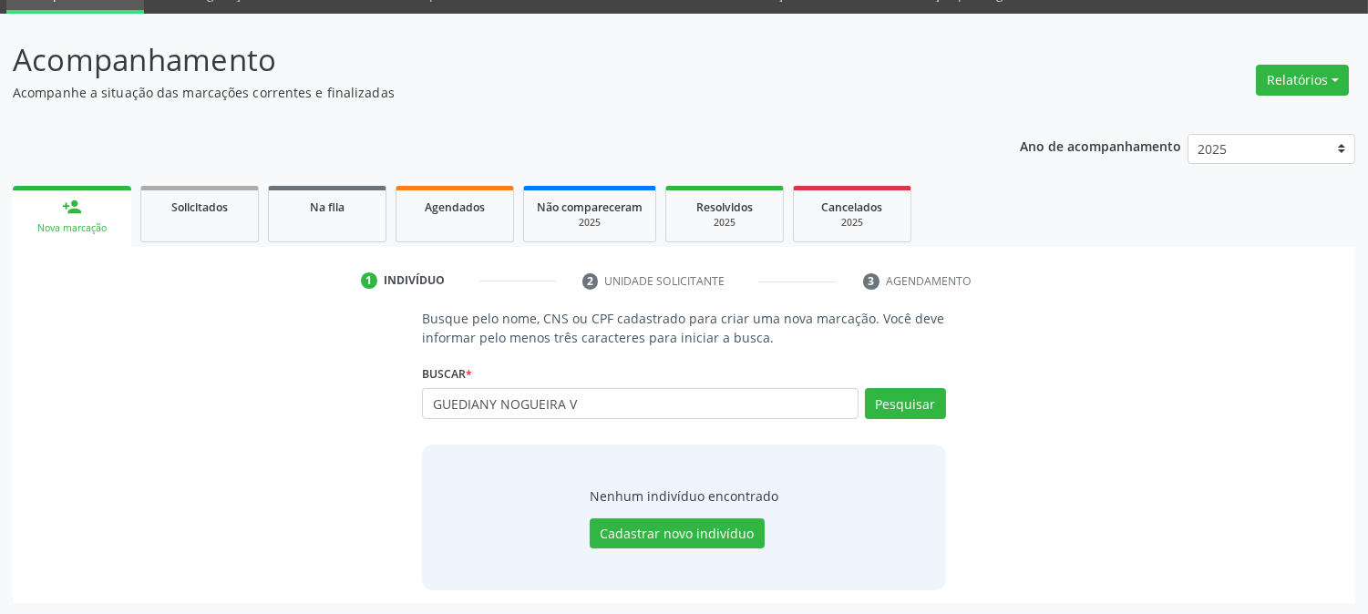
drag, startPoint x: 632, startPoint y: 403, endPoint x: 407, endPoint y: 410, distance: 225.3
click at [407, 410] on div "Busque pelo nome, CNS ou CPF cadastrado para criar uma nova marcação. Você deve…" at bounding box center [684, 449] width 1317 height 281
drag, startPoint x: 606, startPoint y: 413, endPoint x: 363, endPoint y: 414, distance: 243.4
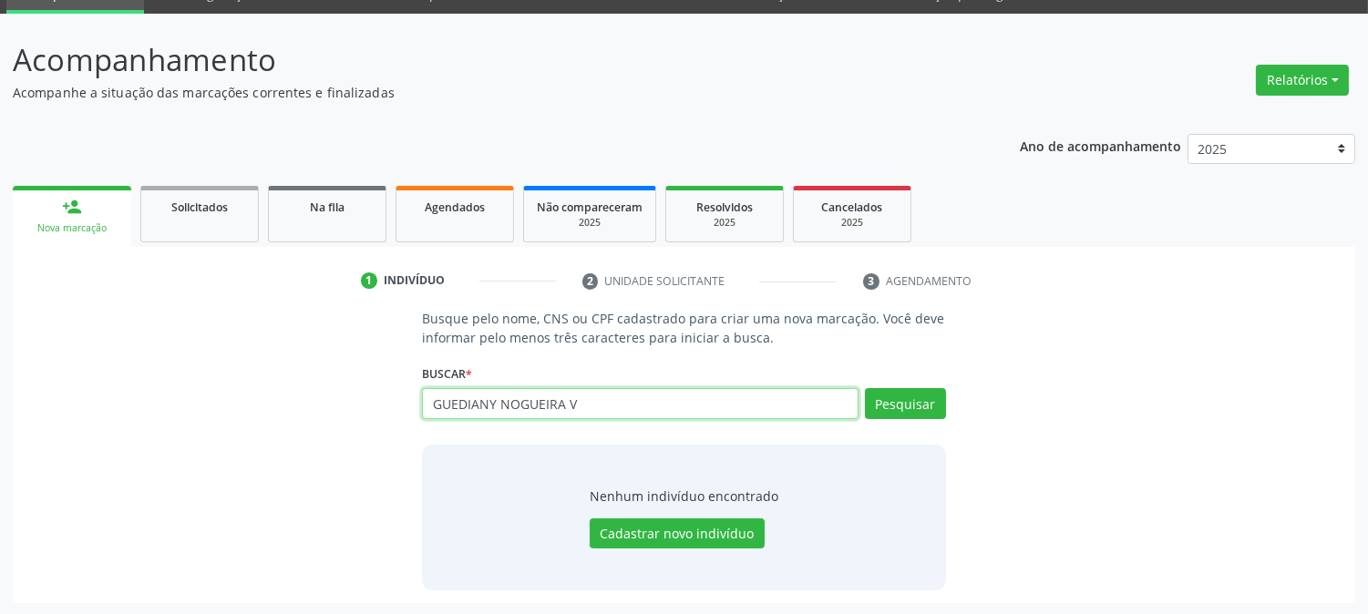
click at [363, 414] on div "Busque pelo nome, CNS ou CPF cadastrado para criar uma nova marcação. Você deve…" at bounding box center [684, 449] width 1317 height 281
type input "g"
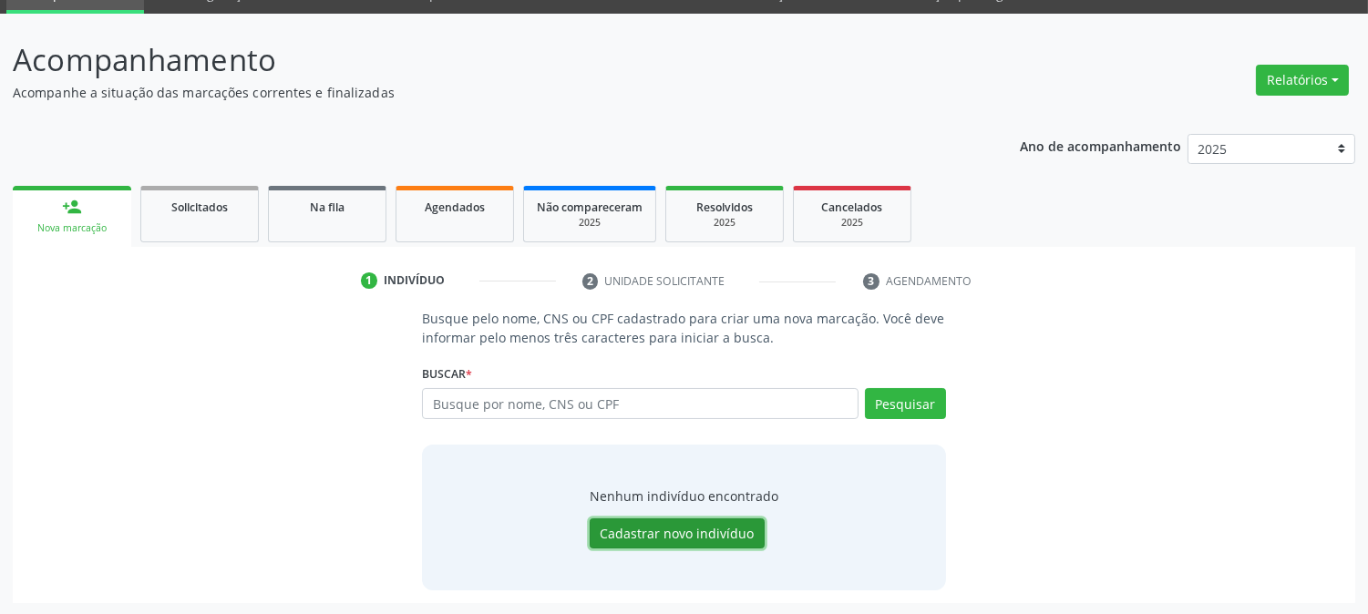
click at [733, 520] on button "Cadastrar novo indivíduo" at bounding box center [677, 534] width 175 height 31
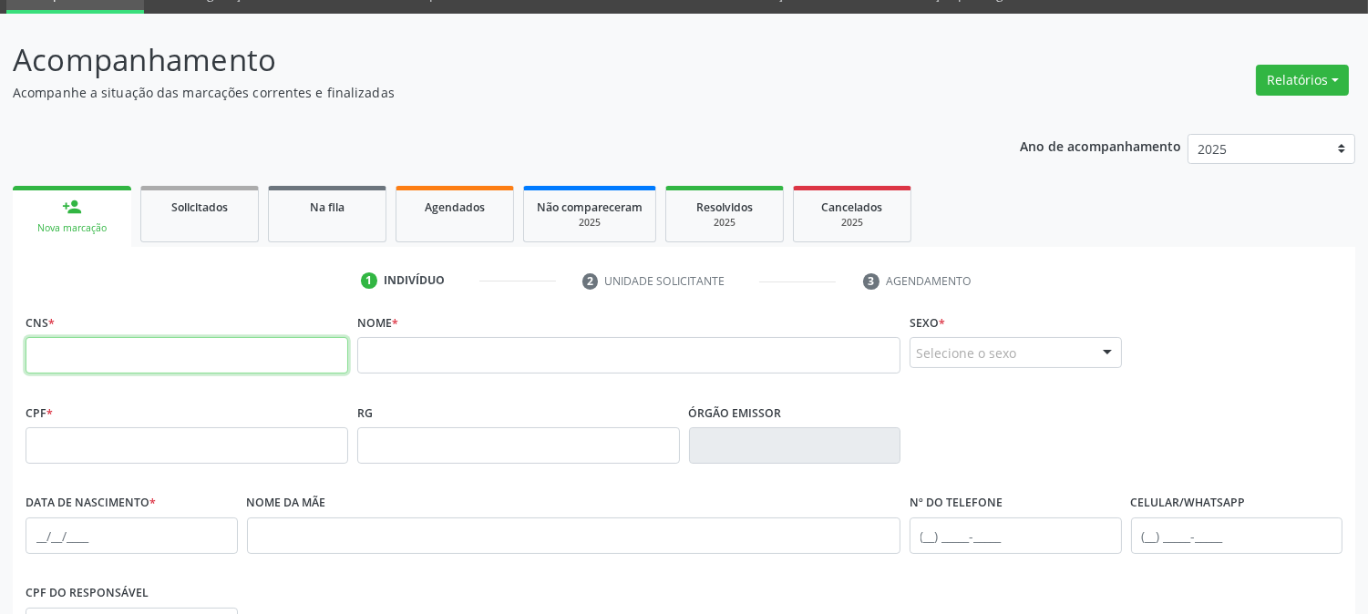
click at [175, 356] on input "text" at bounding box center [187, 355] width 323 height 36
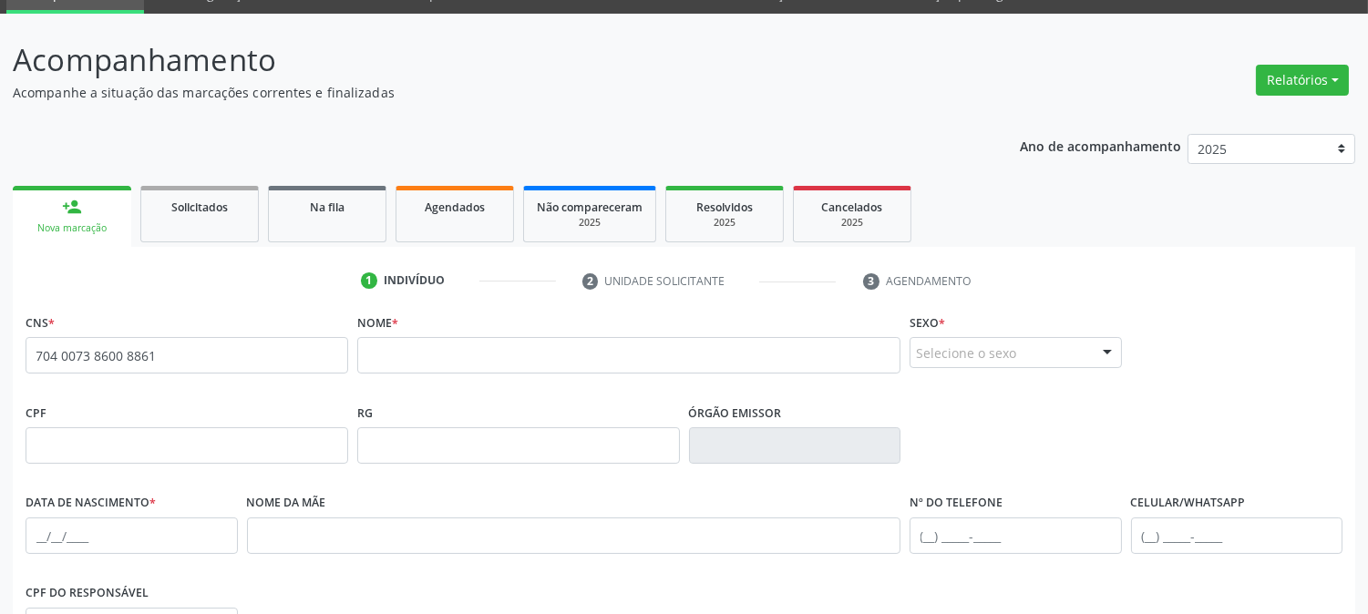
type input "704 0073 8600 8861"
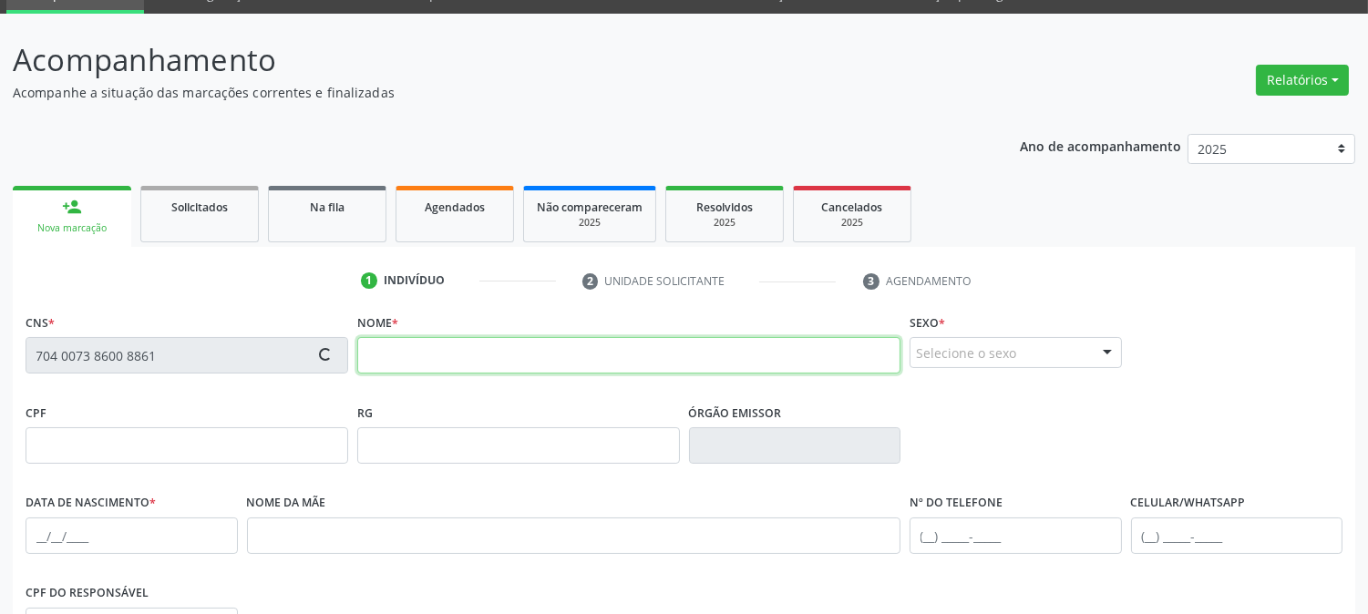
click at [435, 346] on input "text" at bounding box center [628, 355] width 543 height 36
type input "[PERSON_NAME]"
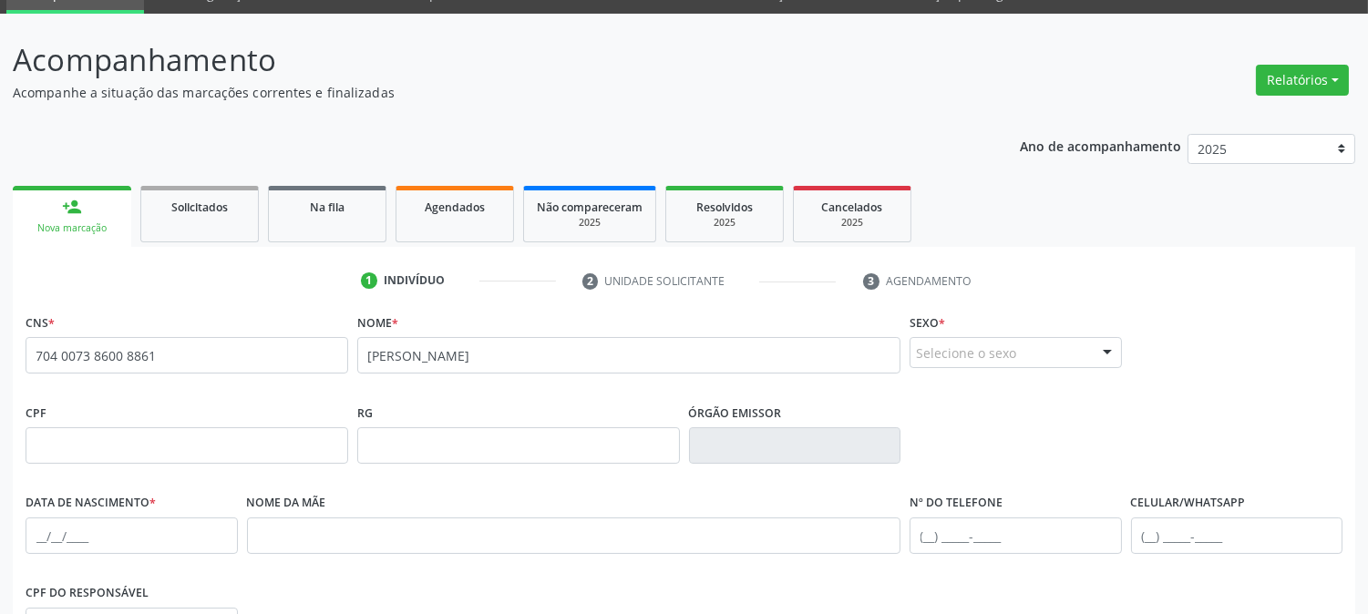
click at [978, 356] on div "Selecione o sexo" at bounding box center [1016, 352] width 212 height 31
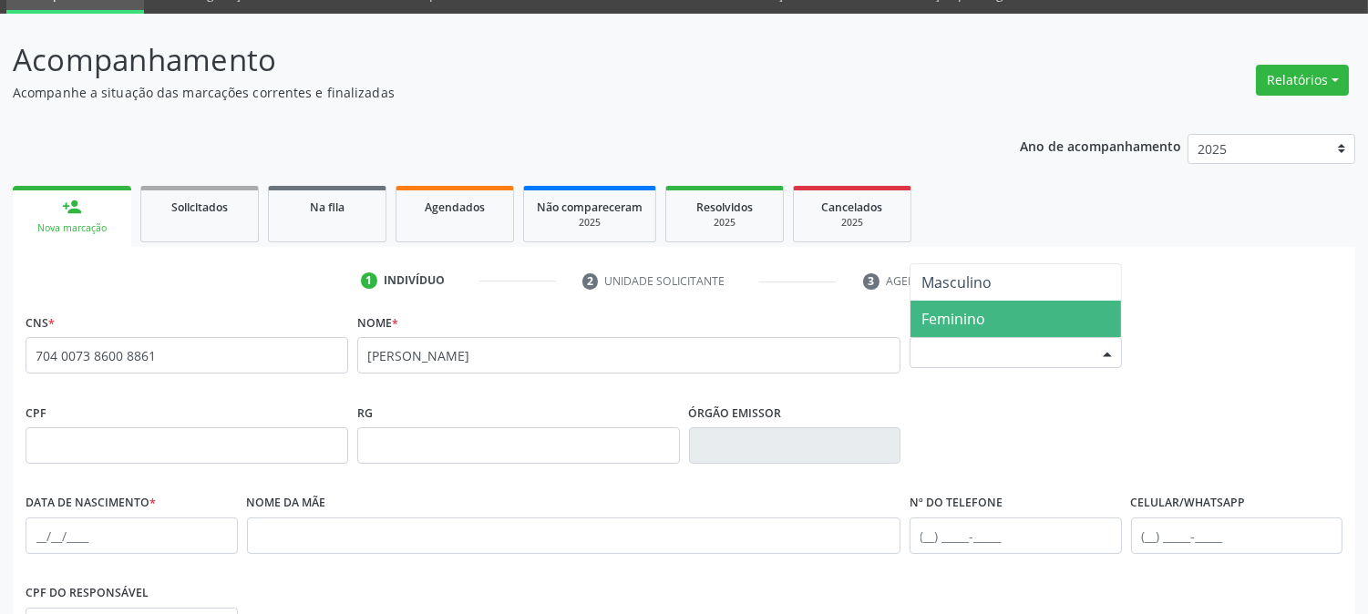
click at [969, 320] on span "Feminino" at bounding box center [954, 319] width 64 height 20
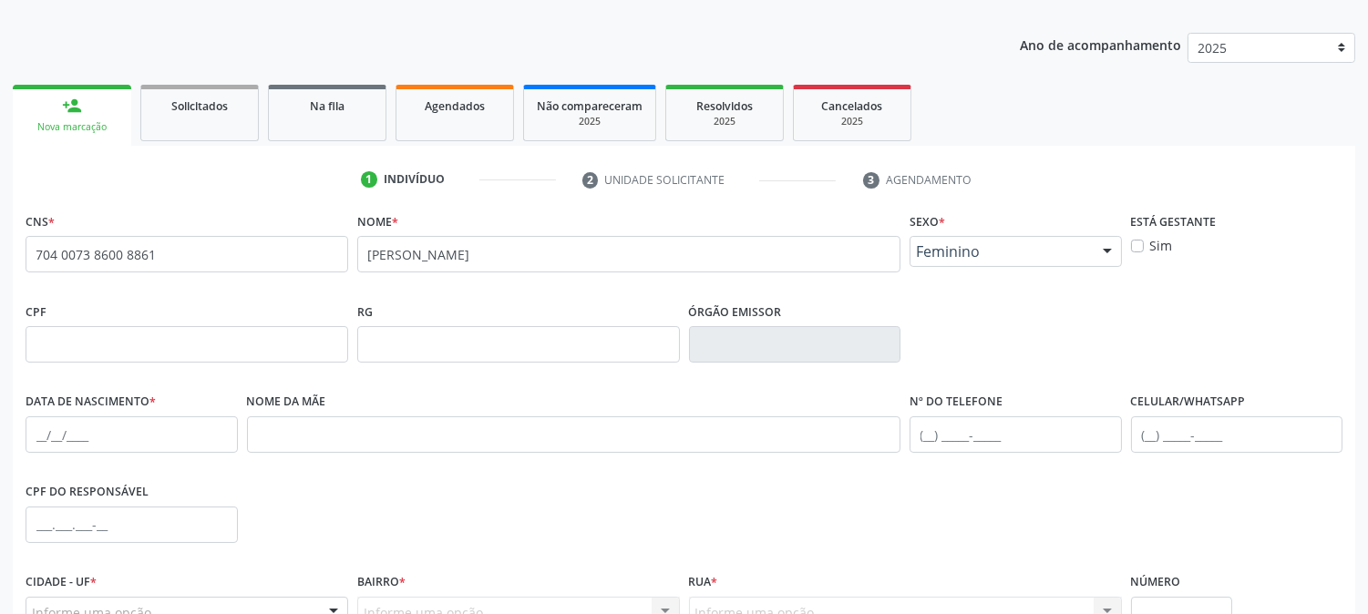
scroll to position [289, 0]
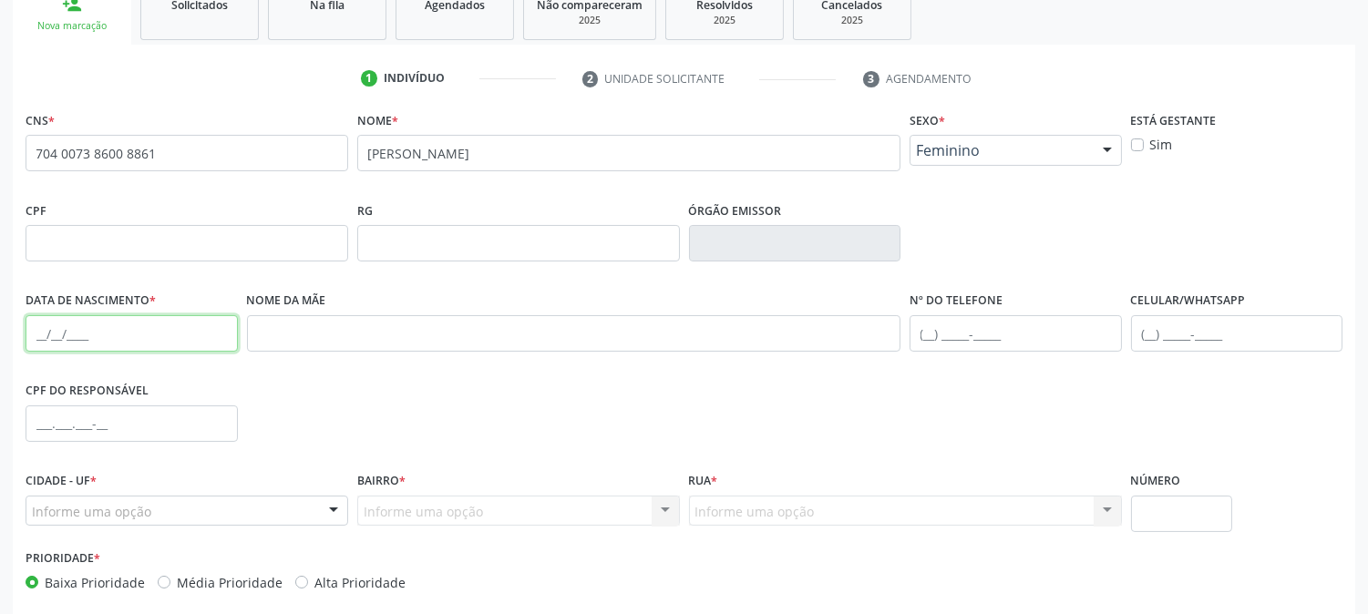
click at [32, 325] on input "text" at bounding box center [132, 333] width 212 height 36
type input "[DATE]"
click at [190, 507] on div "Informe uma opção" at bounding box center [187, 511] width 323 height 31
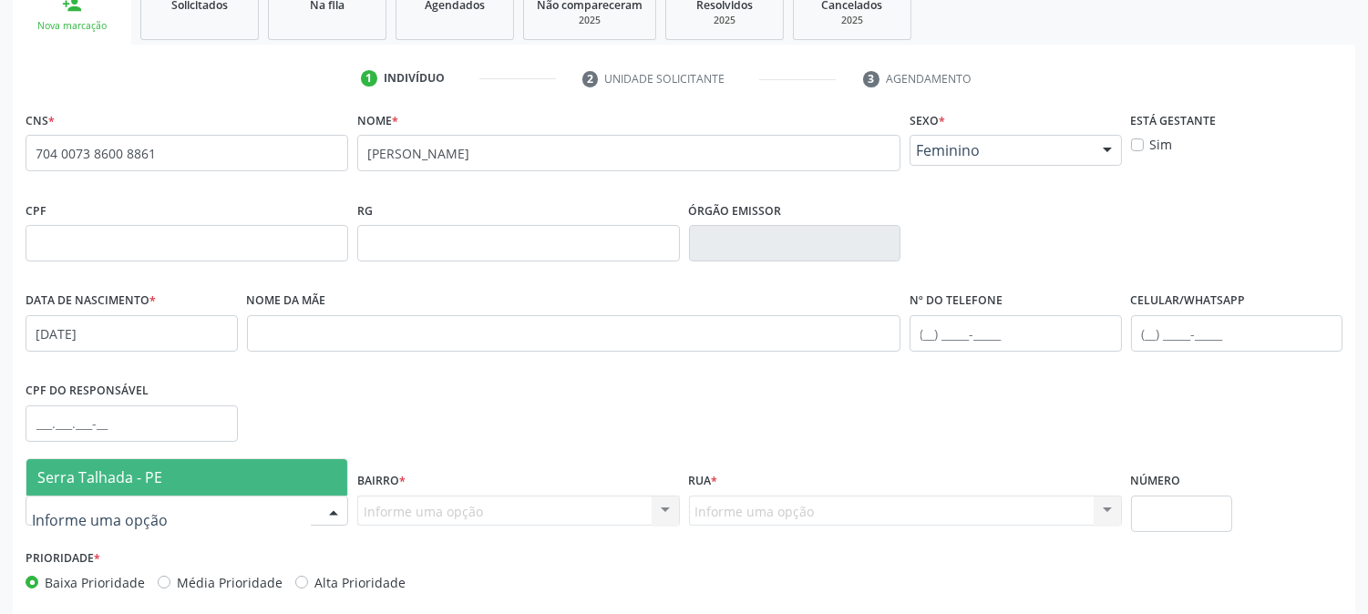
click at [190, 478] on span "Serra Talhada - PE" at bounding box center [186, 477] width 321 height 36
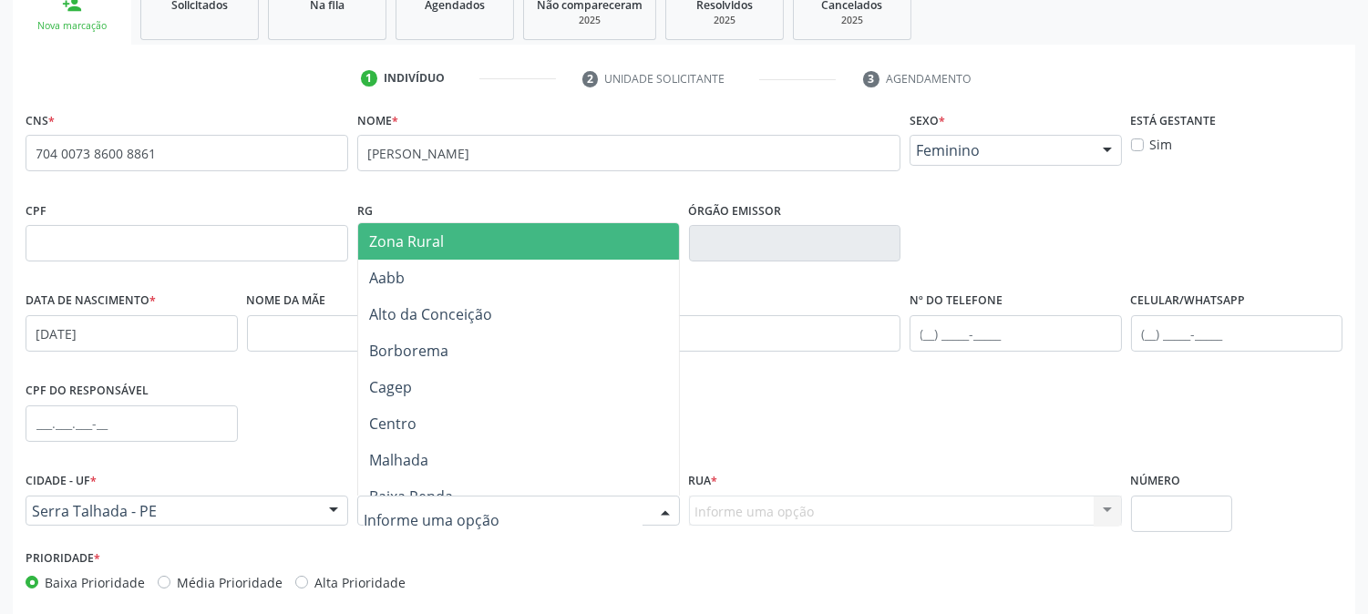
click at [477, 243] on span "Zona Rural" at bounding box center [518, 241] width 321 height 36
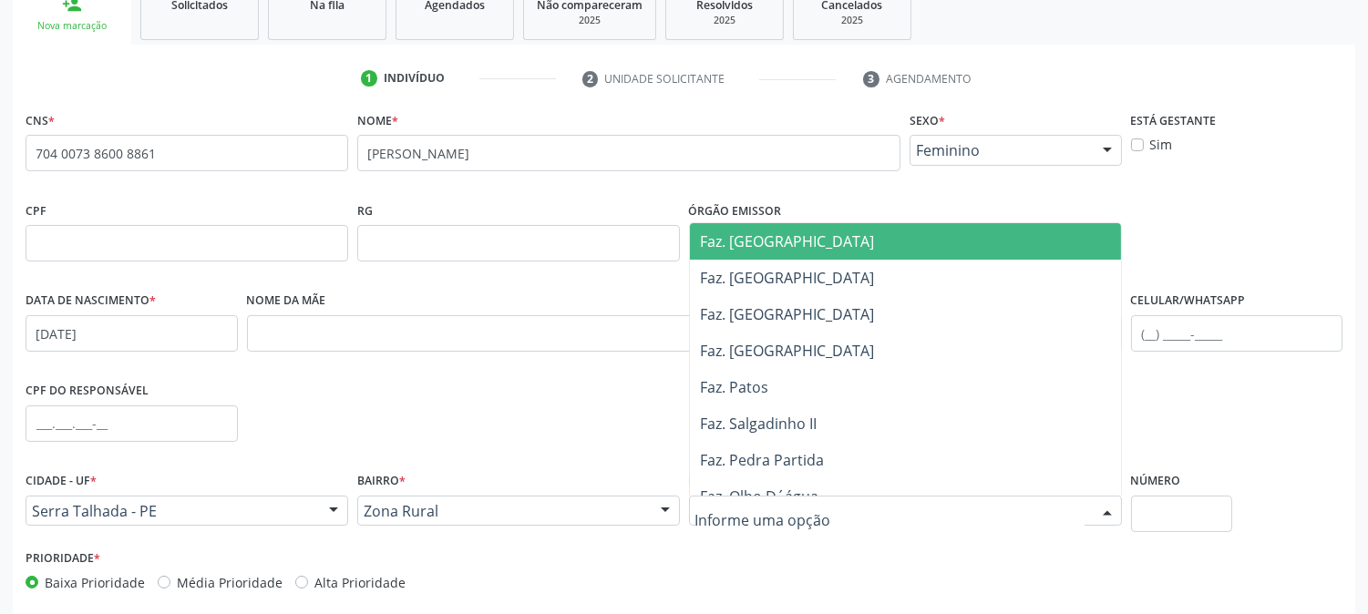
click at [840, 511] on div at bounding box center [905, 511] width 433 height 31
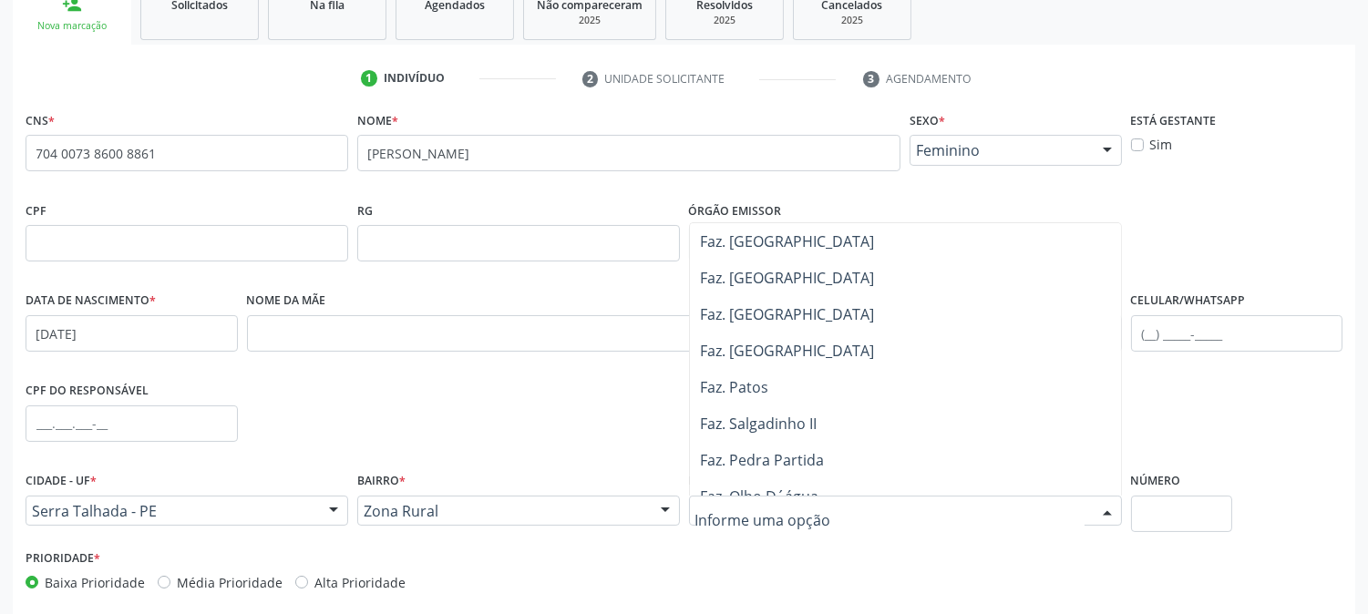
scroll to position [202, 0]
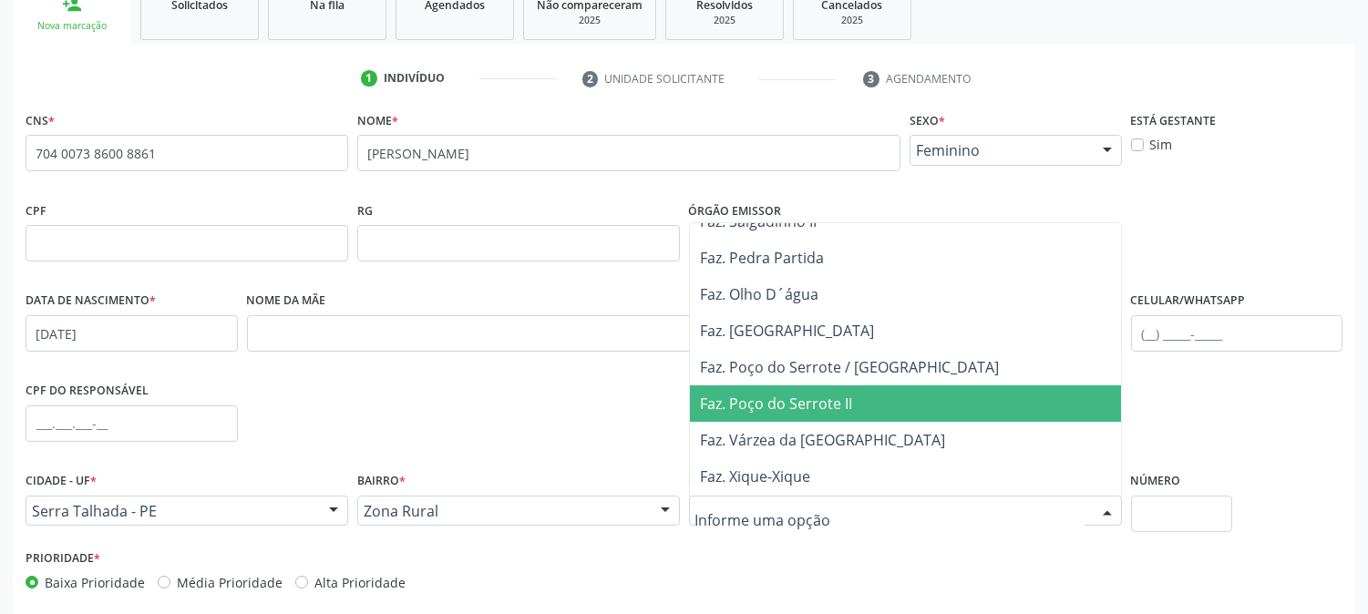
click at [857, 407] on span "Faz. Poço do Serrote II" at bounding box center [905, 404] width 431 height 36
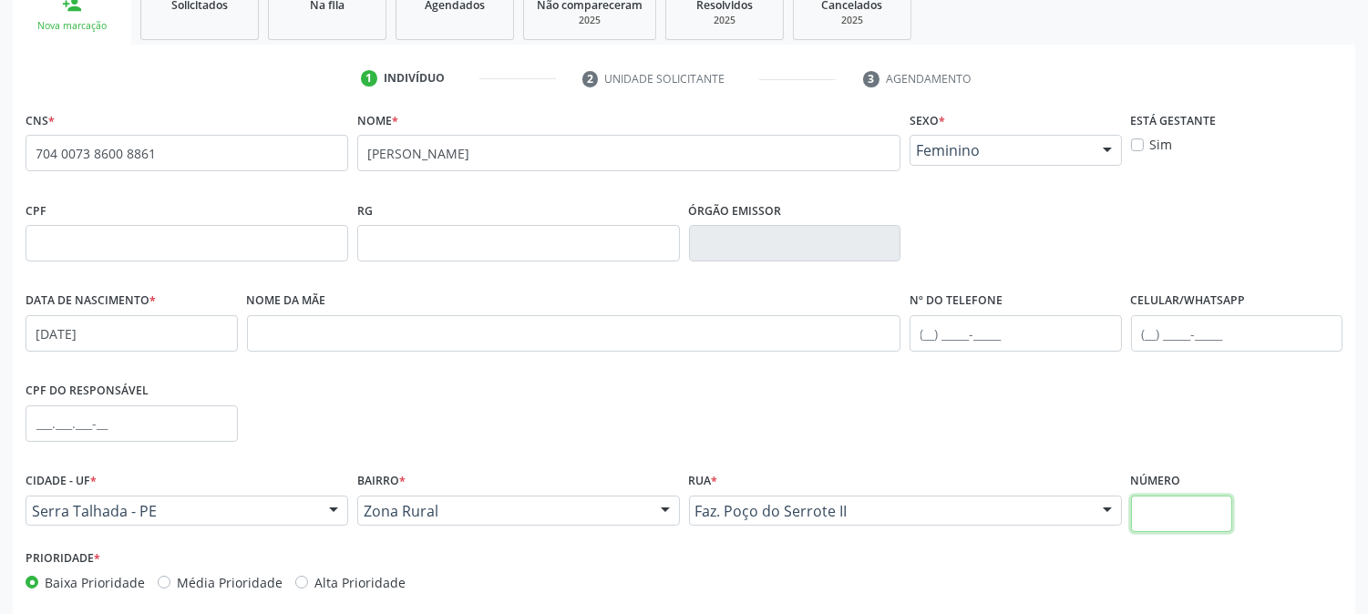
click at [1147, 517] on input "text" at bounding box center [1181, 514] width 101 height 36
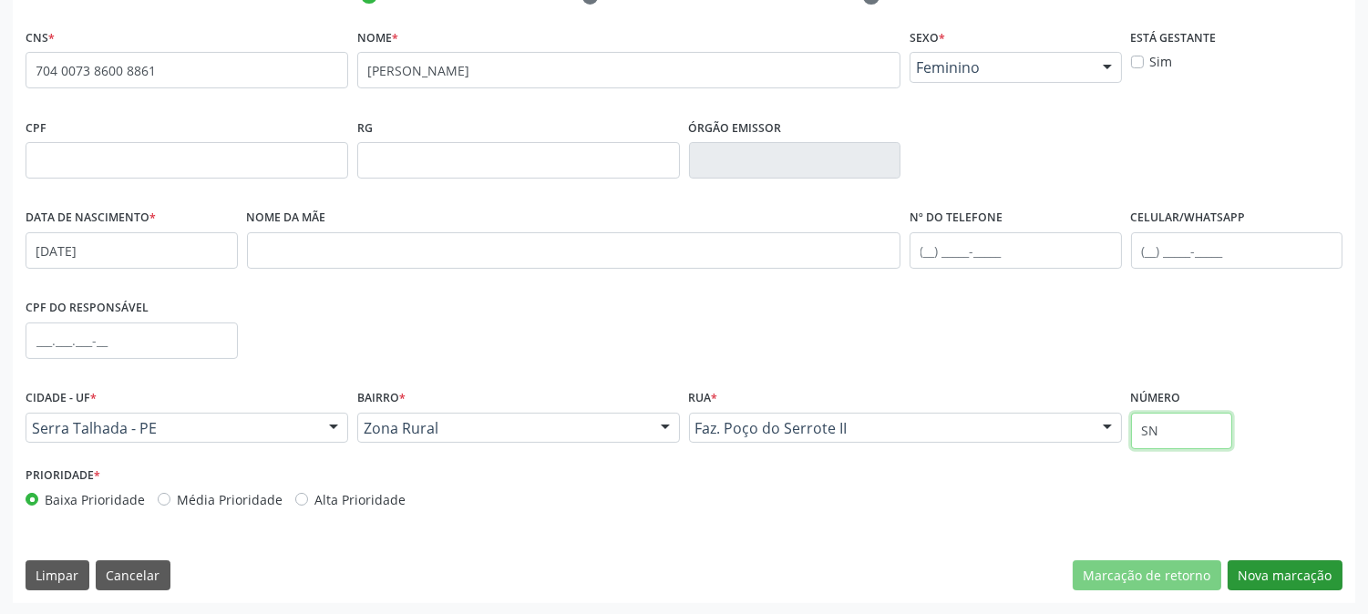
type input "SN"
click at [1274, 561] on button "Nova marcação" at bounding box center [1285, 576] width 115 height 31
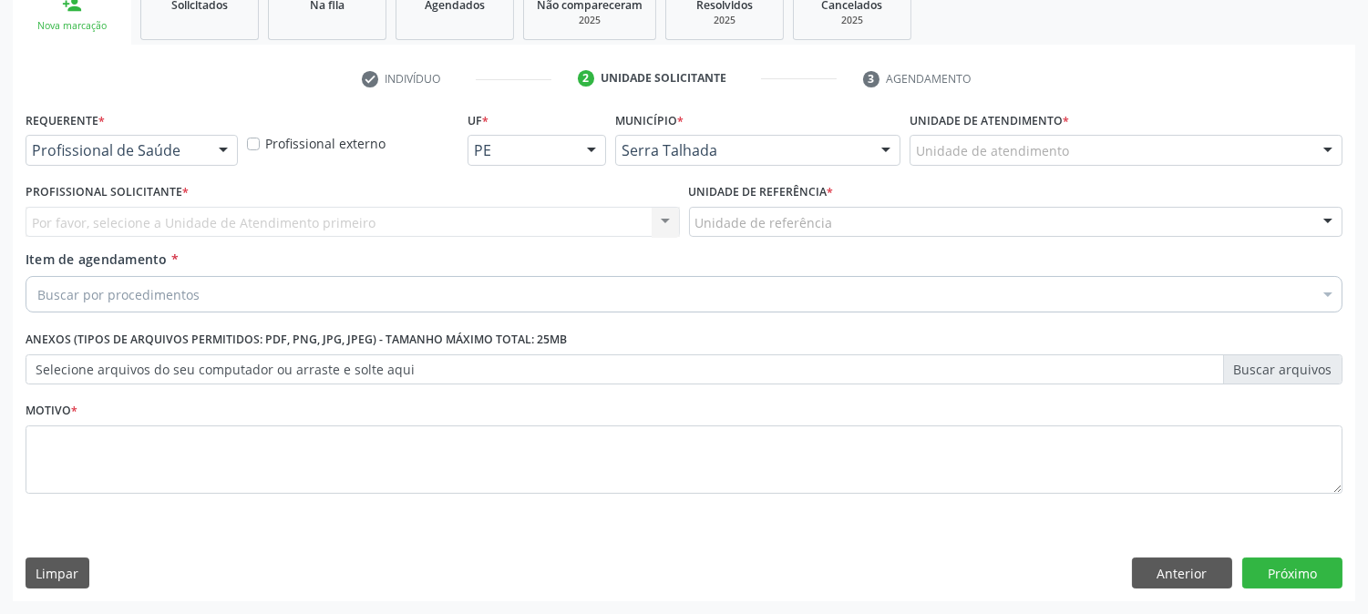
scroll to position [288, 0]
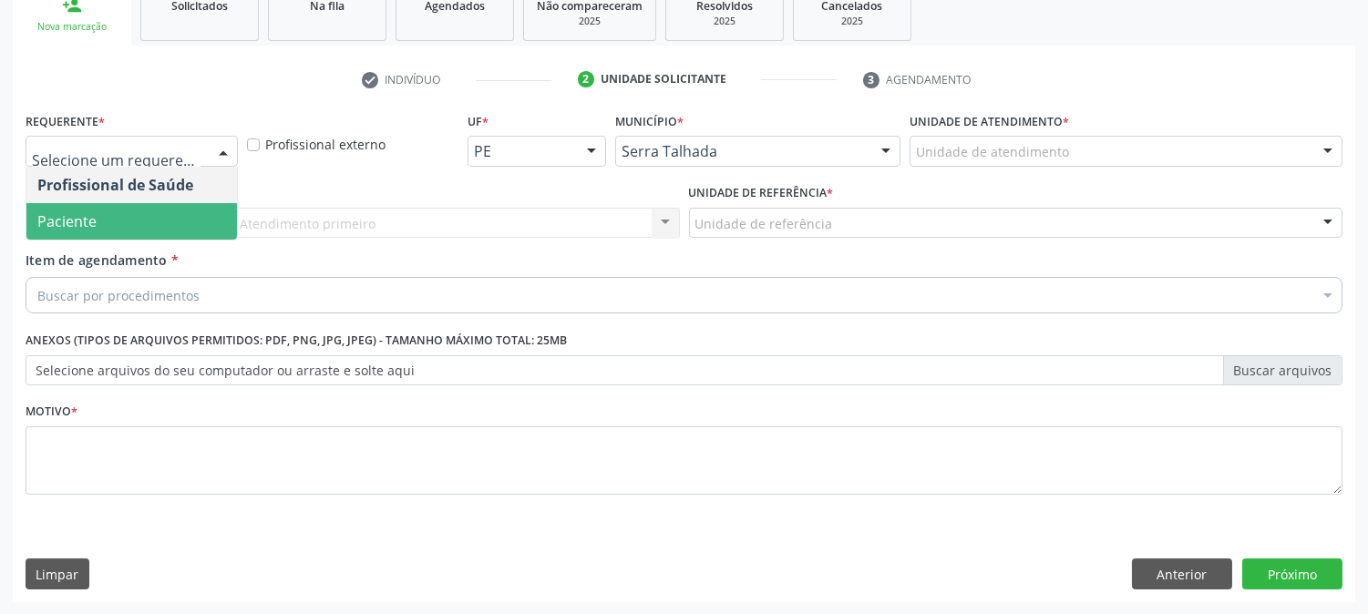
click at [150, 205] on span "Paciente" at bounding box center [131, 221] width 211 height 36
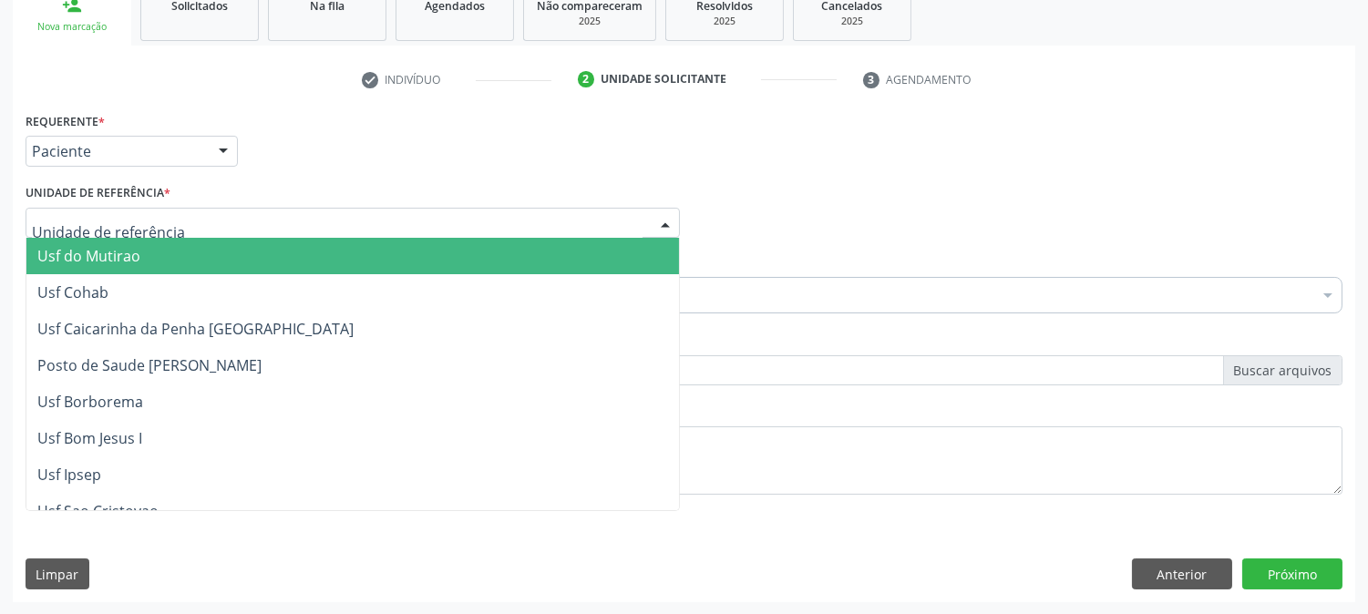
click at [168, 210] on div at bounding box center [353, 223] width 655 height 31
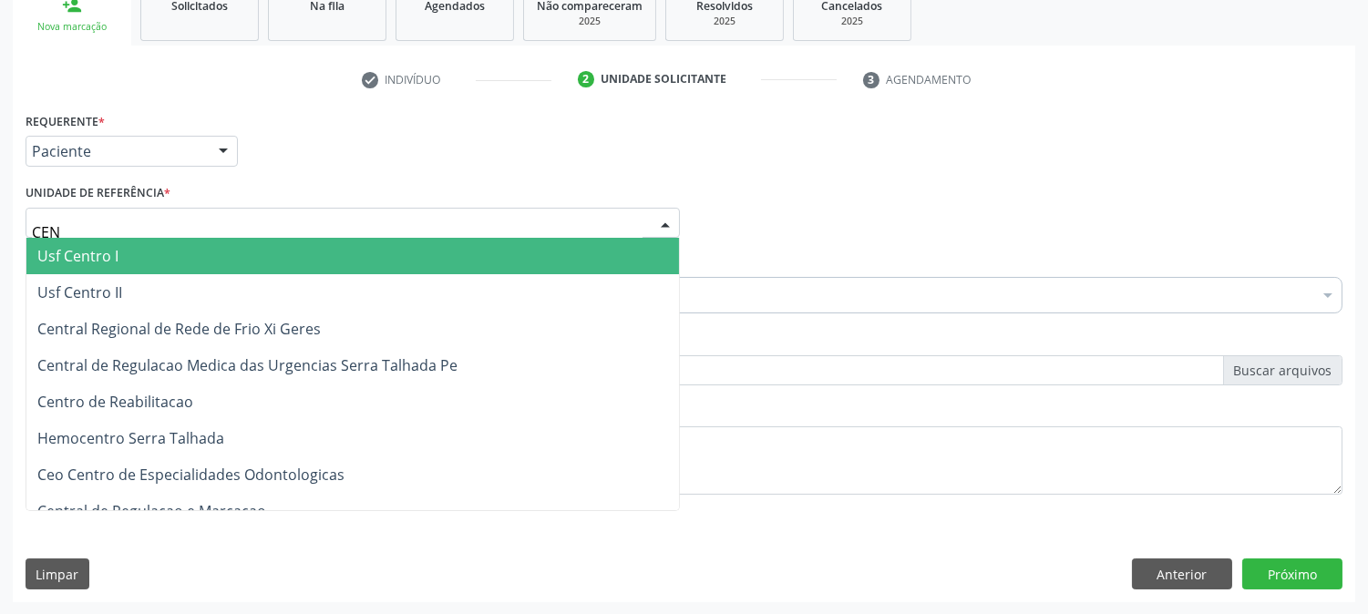
type input "CENT"
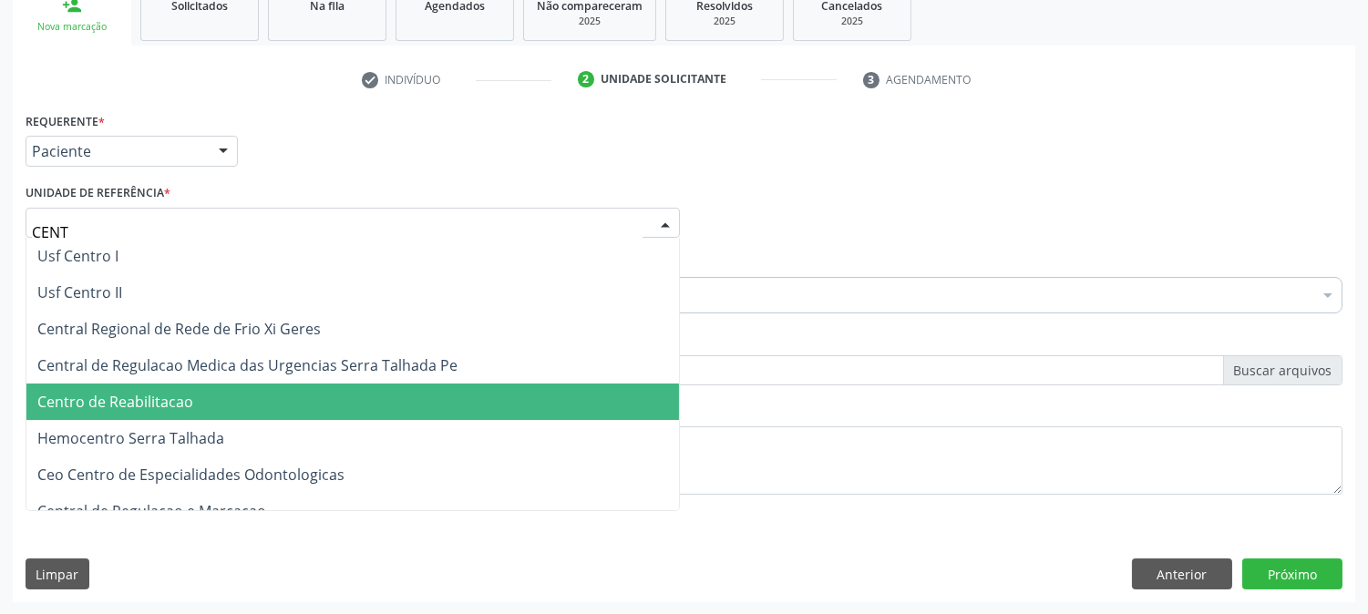
click at [178, 392] on span "Centro de Reabilitacao" at bounding box center [115, 402] width 156 height 20
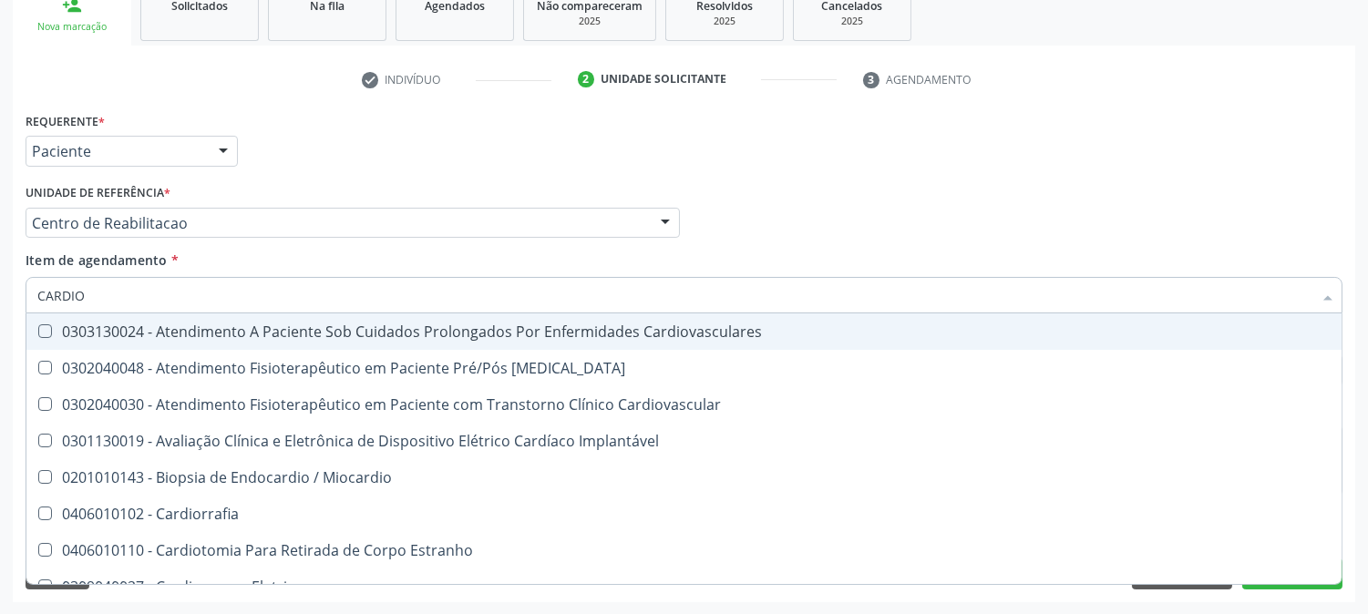
type input "CARDIOL"
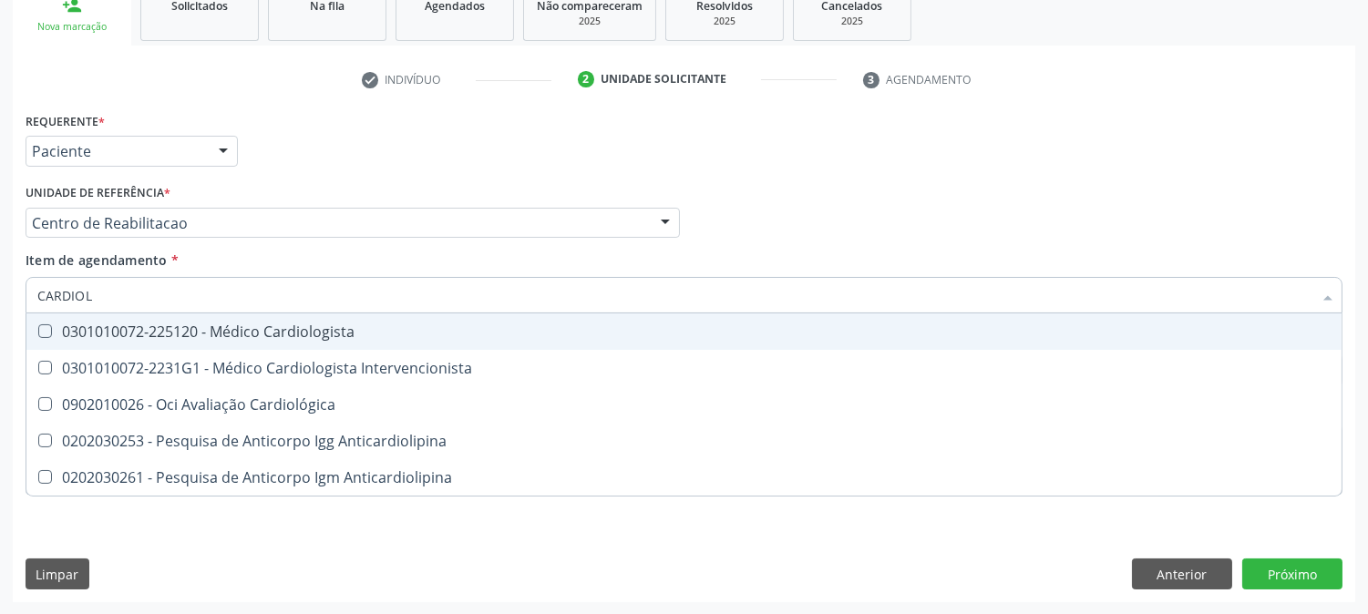
click at [146, 325] on div "0301010072-225120 - Médico Cardiologista" at bounding box center [684, 332] width 1294 height 15
checkbox Cardiologista "true"
click at [0, 308] on div "Acompanhamento Acompanhe a situação das marcações correntes e finalizadas Relat…" at bounding box center [684, 213] width 1368 height 803
checkbox Intervencionista "true"
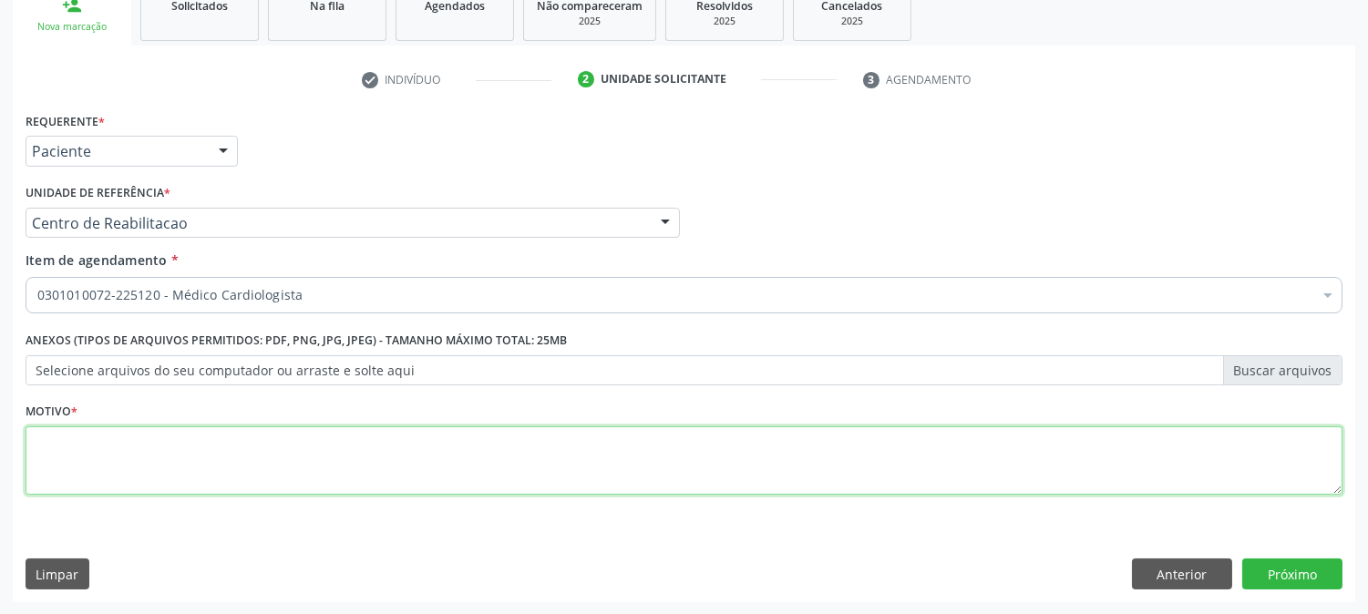
click at [198, 444] on textarea at bounding box center [684, 461] width 1317 height 69
type textarea "."
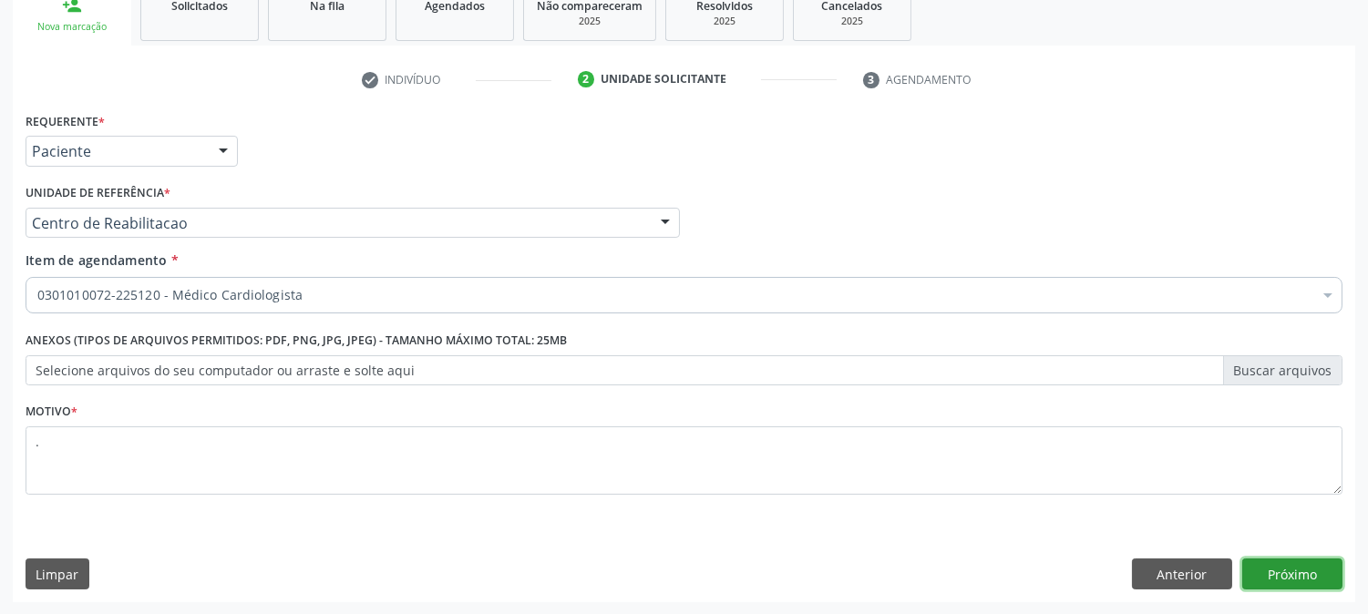
click at [1305, 570] on button "Próximo" at bounding box center [1293, 574] width 100 height 31
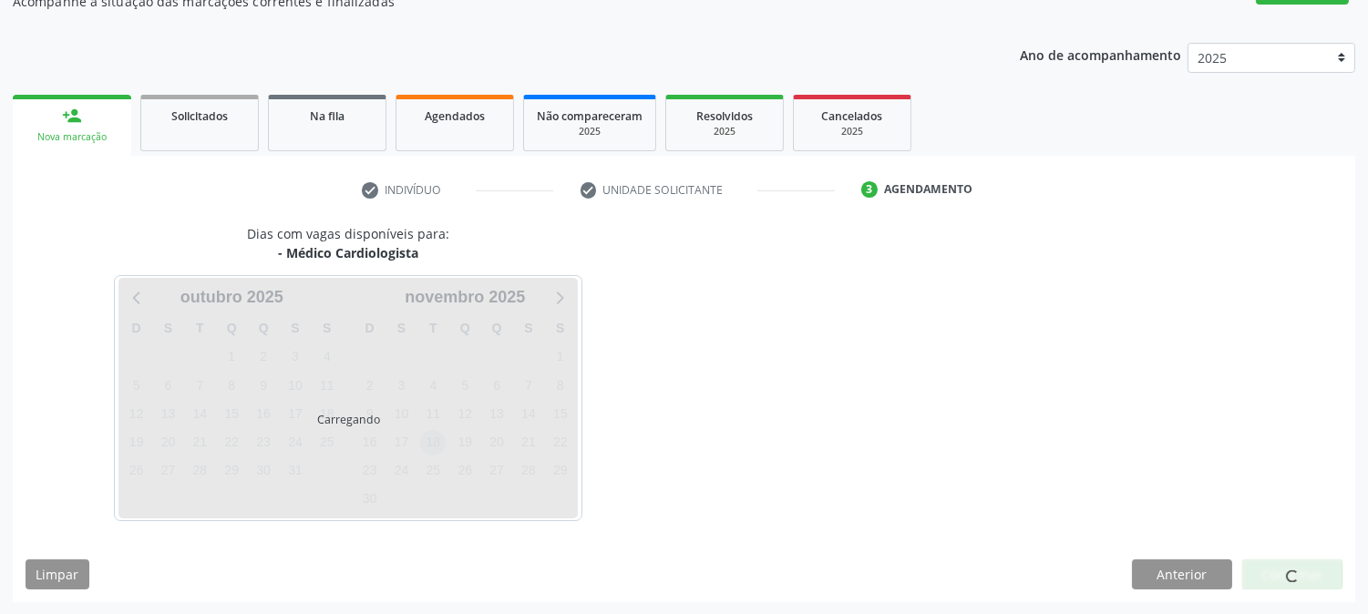
scroll to position [232, 0]
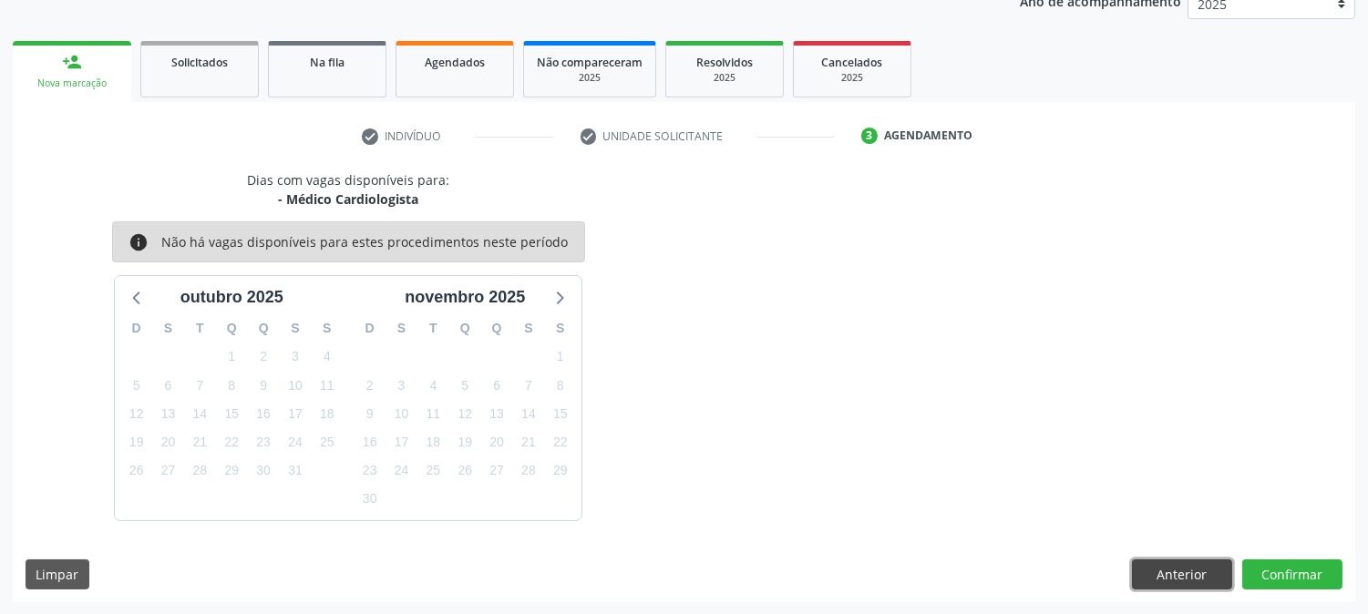
click at [1160, 571] on button "Anterior" at bounding box center [1182, 575] width 100 height 31
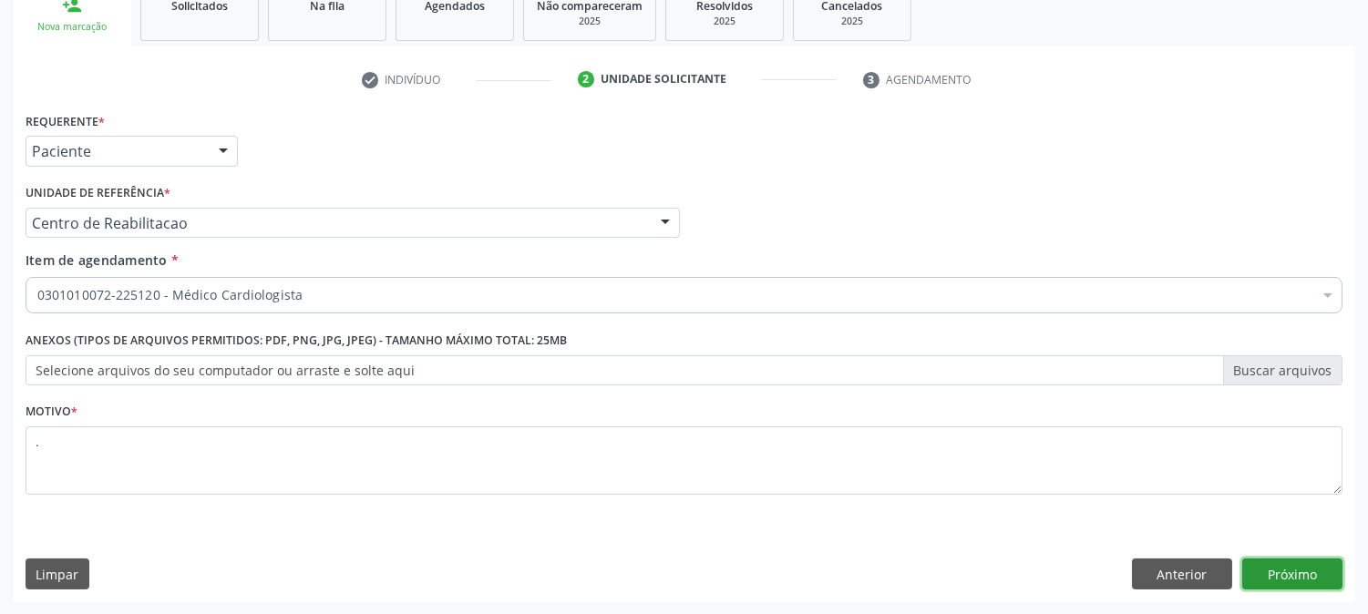
click at [1273, 566] on button "Próximo" at bounding box center [1293, 574] width 100 height 31
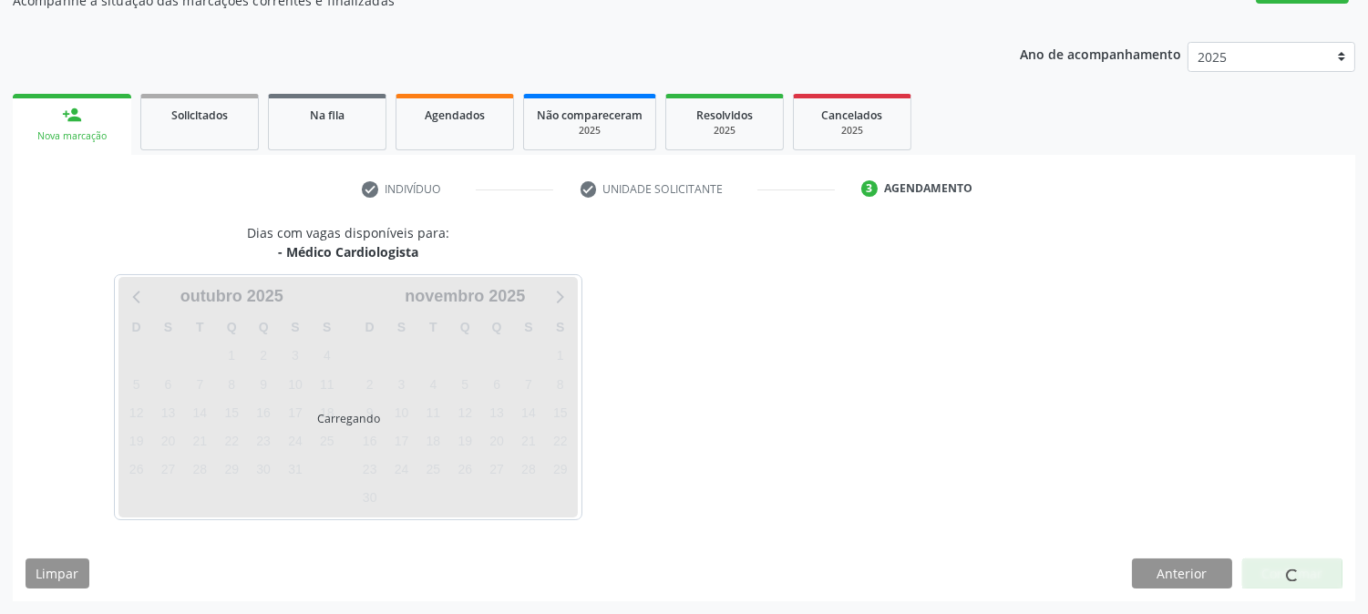
scroll to position [178, 0]
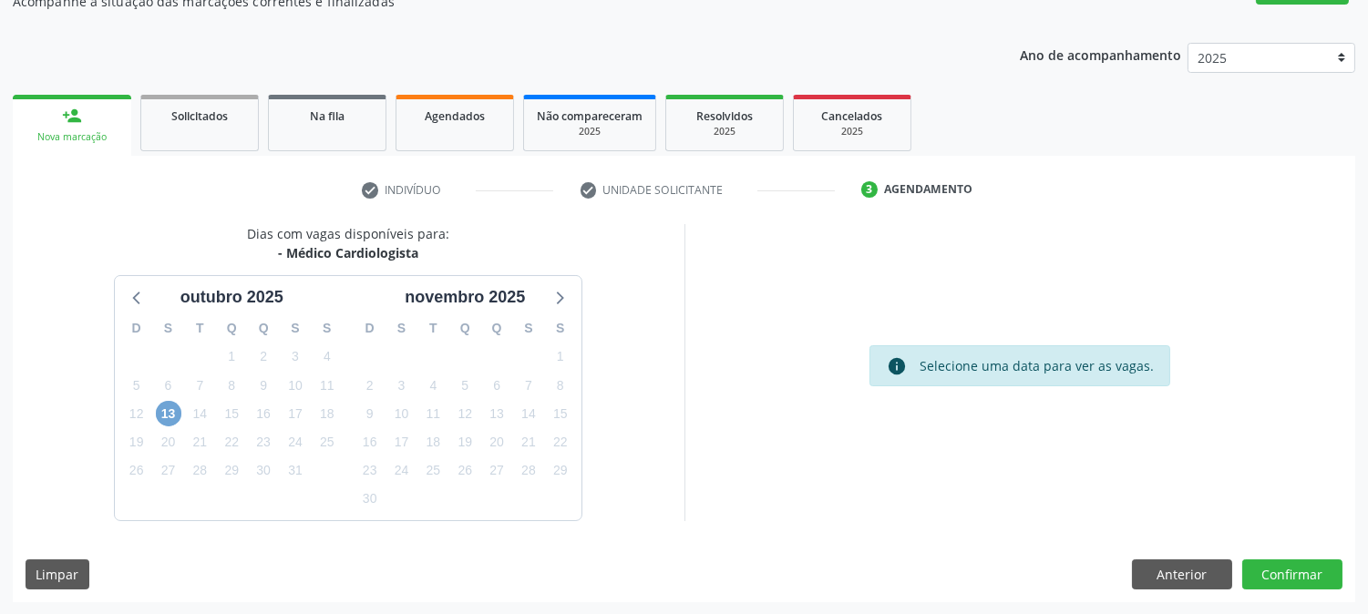
click at [167, 410] on span "13" at bounding box center [169, 414] width 26 height 26
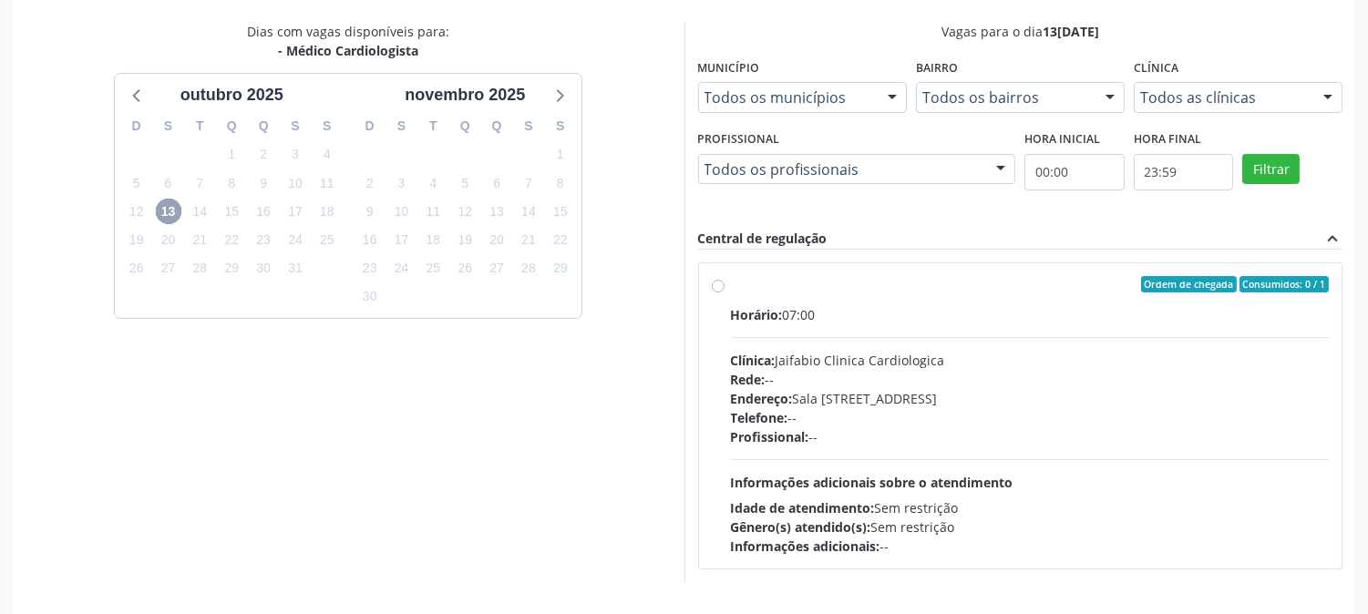
scroll to position [441, 0]
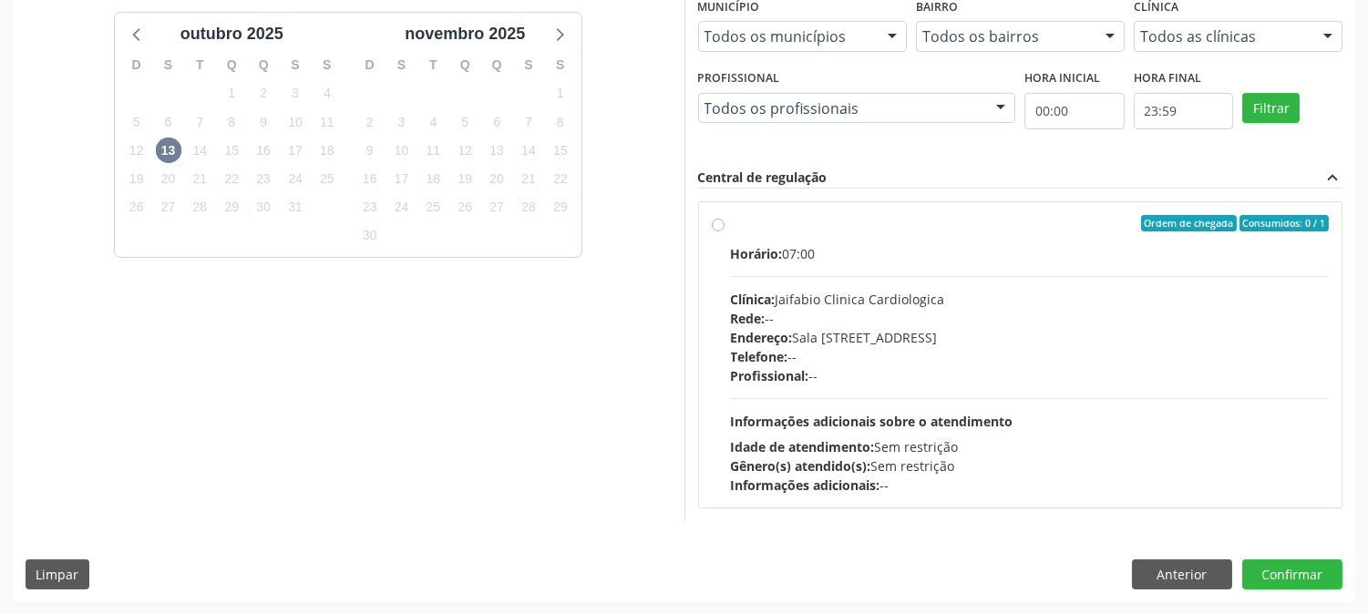
click at [913, 359] on div "Telefone: --" at bounding box center [1030, 356] width 599 height 19
click at [725, 232] on input "Ordem de chegada Consumidos: 0 / 1 Horário: 07:00 Clínica: Jaifabio Clinica Car…" at bounding box center [718, 223] width 13 height 16
radio input "true"
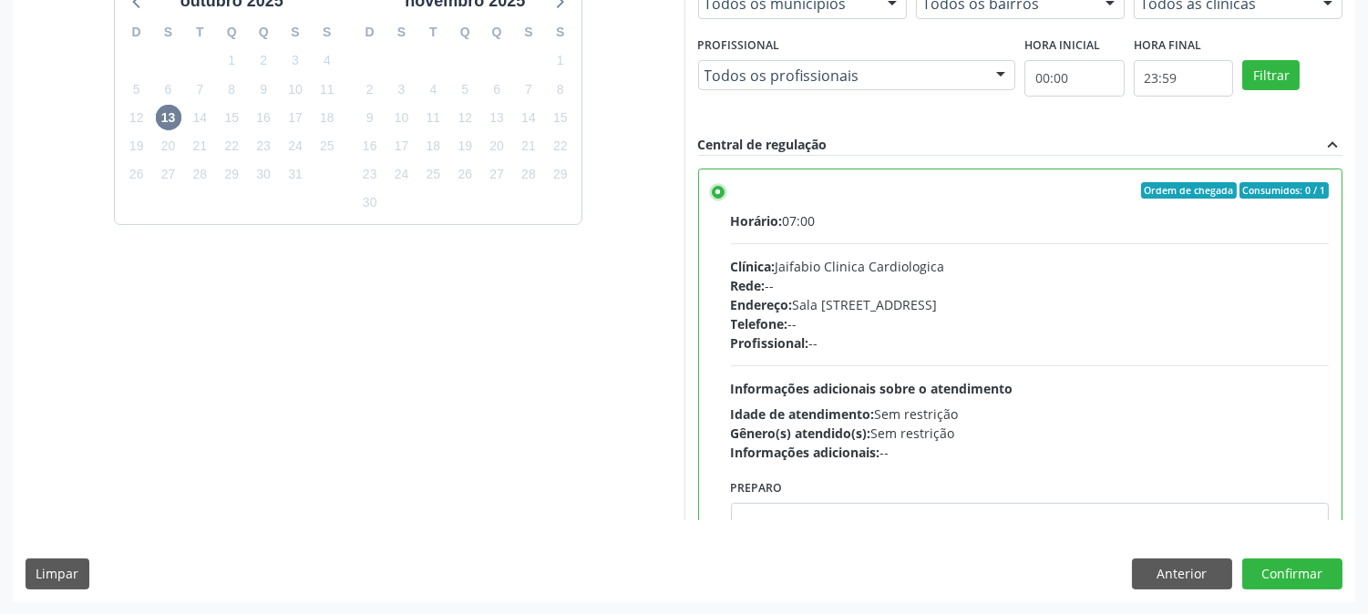
scroll to position [89, 0]
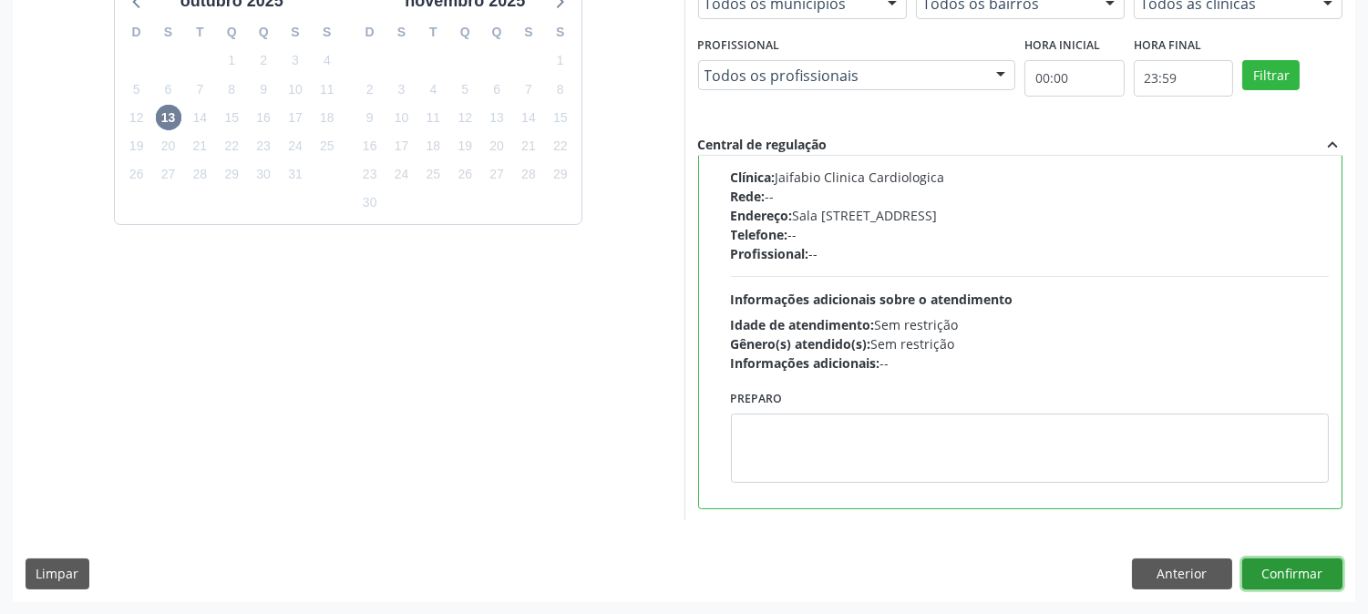
click at [1272, 579] on button "Confirmar" at bounding box center [1293, 574] width 100 height 31
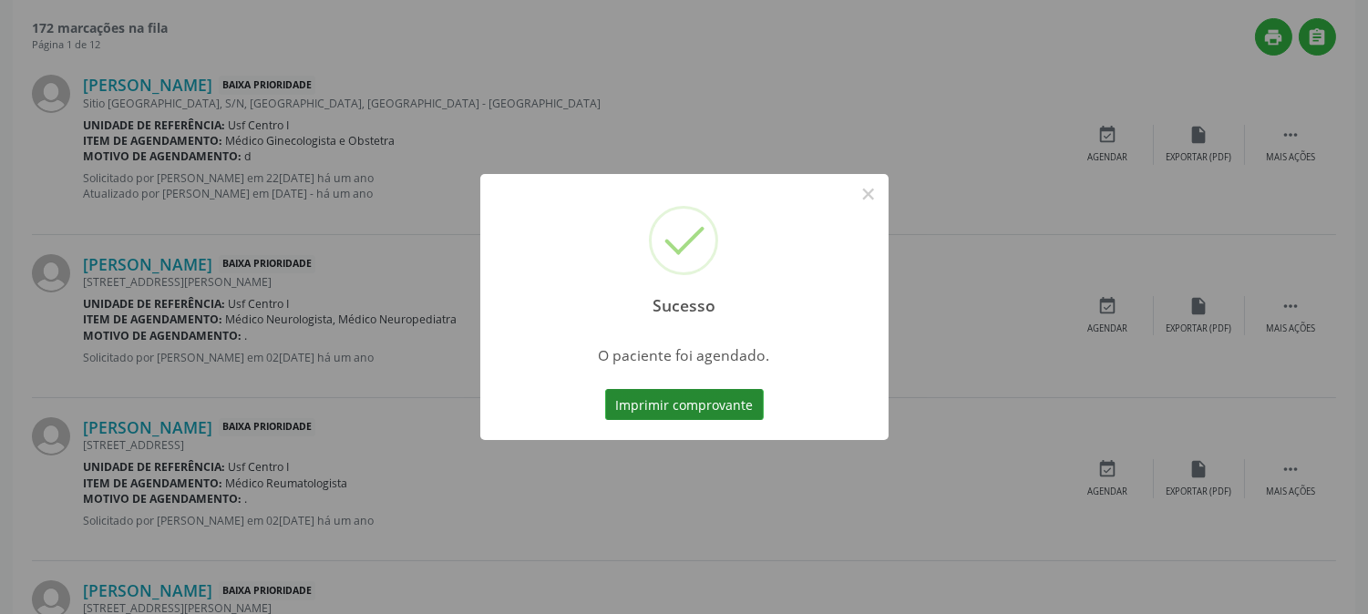
click at [712, 399] on button "Imprimir comprovante" at bounding box center [684, 404] width 159 height 31
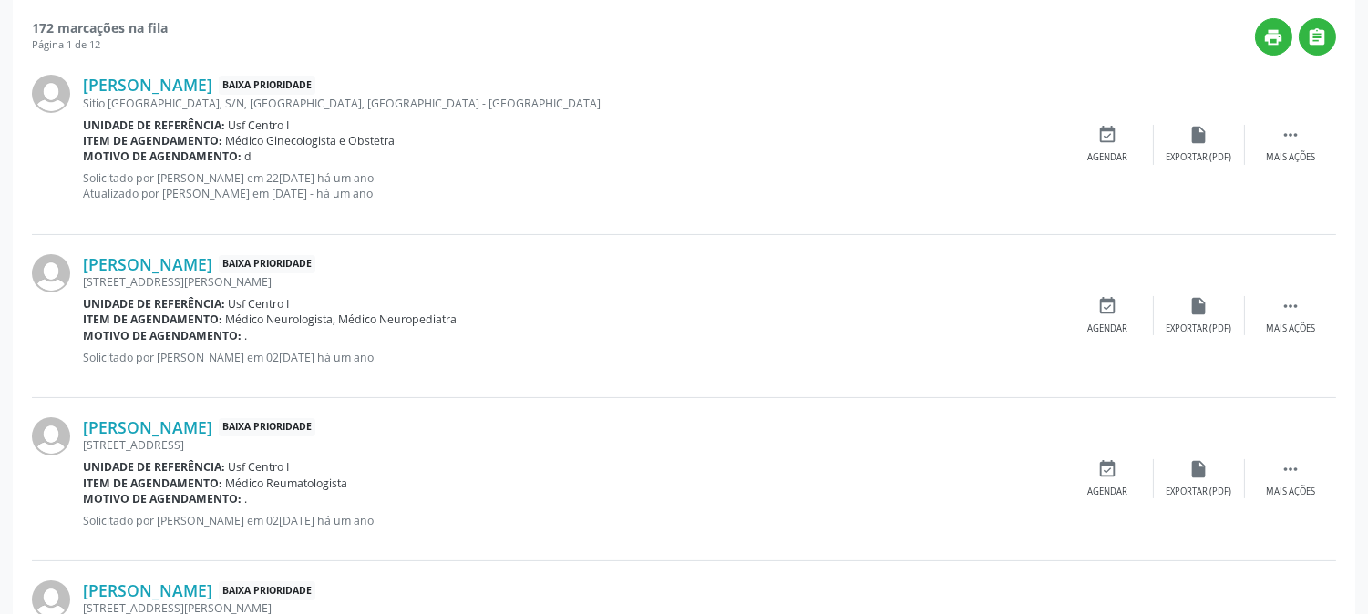
scroll to position [0, 0]
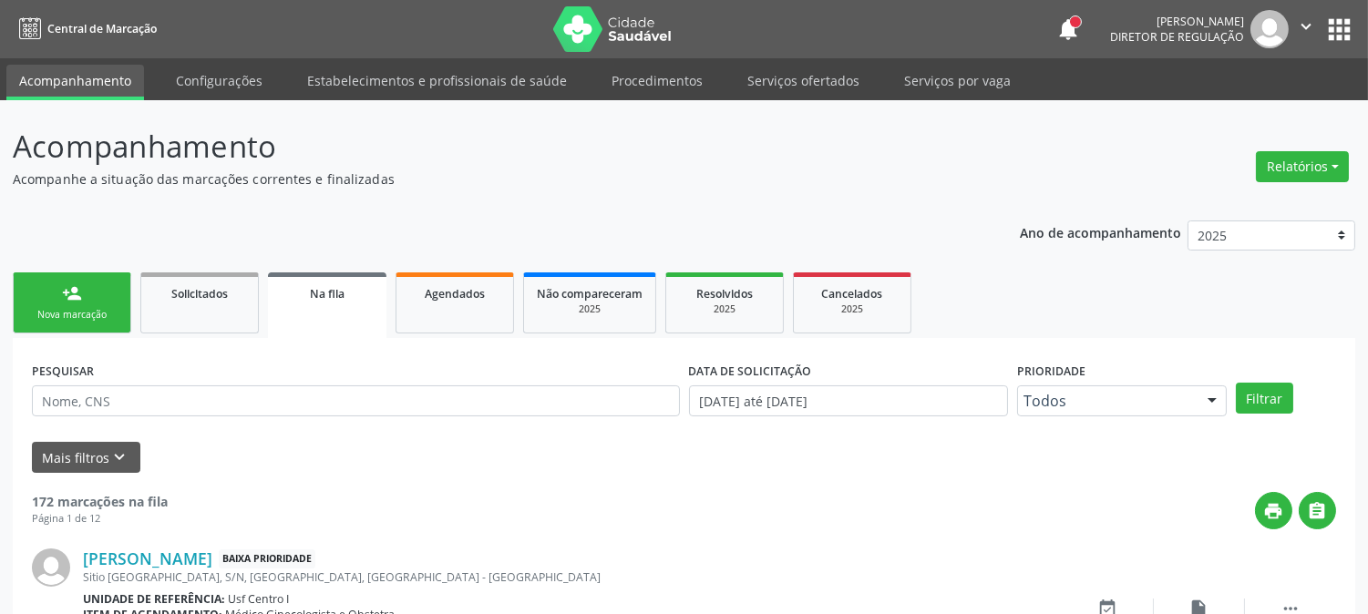
click at [82, 302] on link "person_add Nova marcação" at bounding box center [72, 303] width 119 height 61
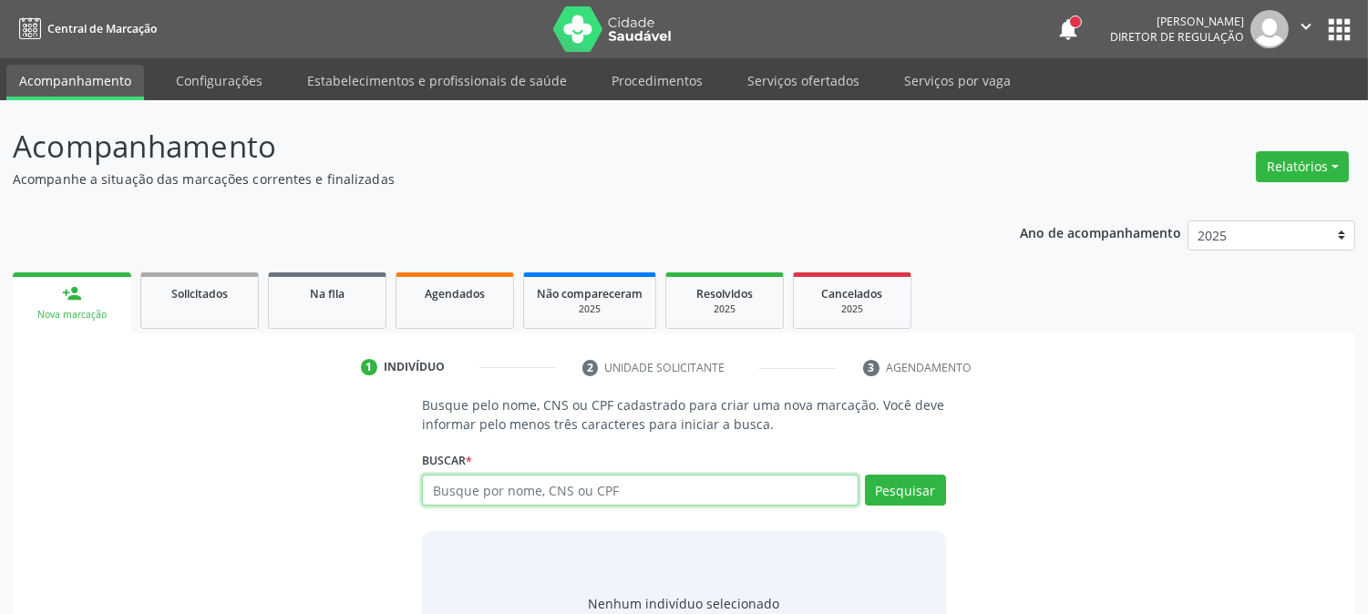
click at [524, 480] on input "text" at bounding box center [640, 490] width 436 height 31
type input "[PERSON_NAME]"
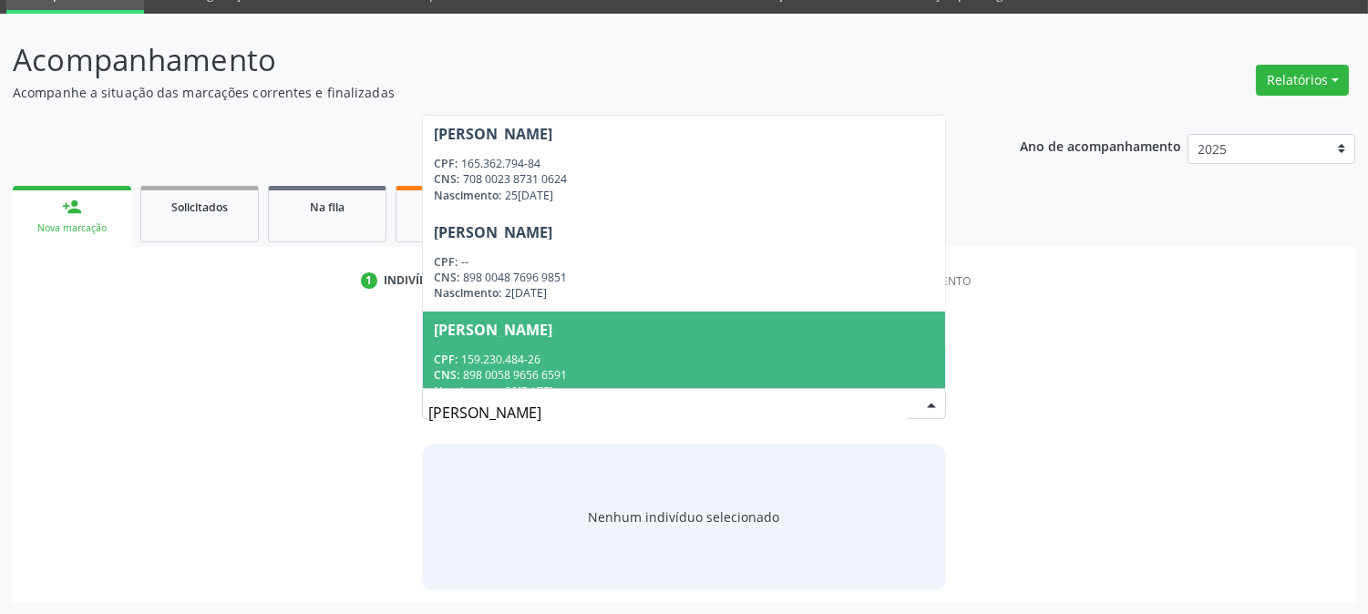
drag, startPoint x: 622, startPoint y: 420, endPoint x: 337, endPoint y: 422, distance: 284.4
click at [337, 422] on div "Busque pelo nome, CNS ou CPF cadastrado para criar uma nova marcação. Você deve…" at bounding box center [684, 449] width 1317 height 281
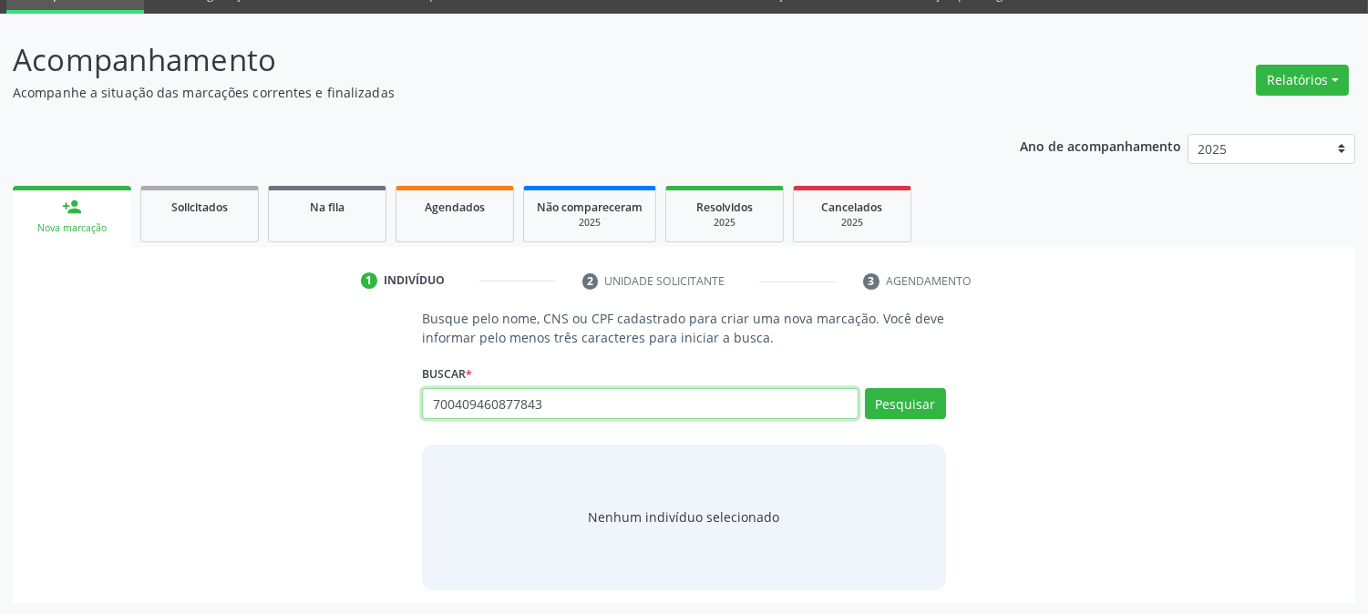
type input "700409460877843"
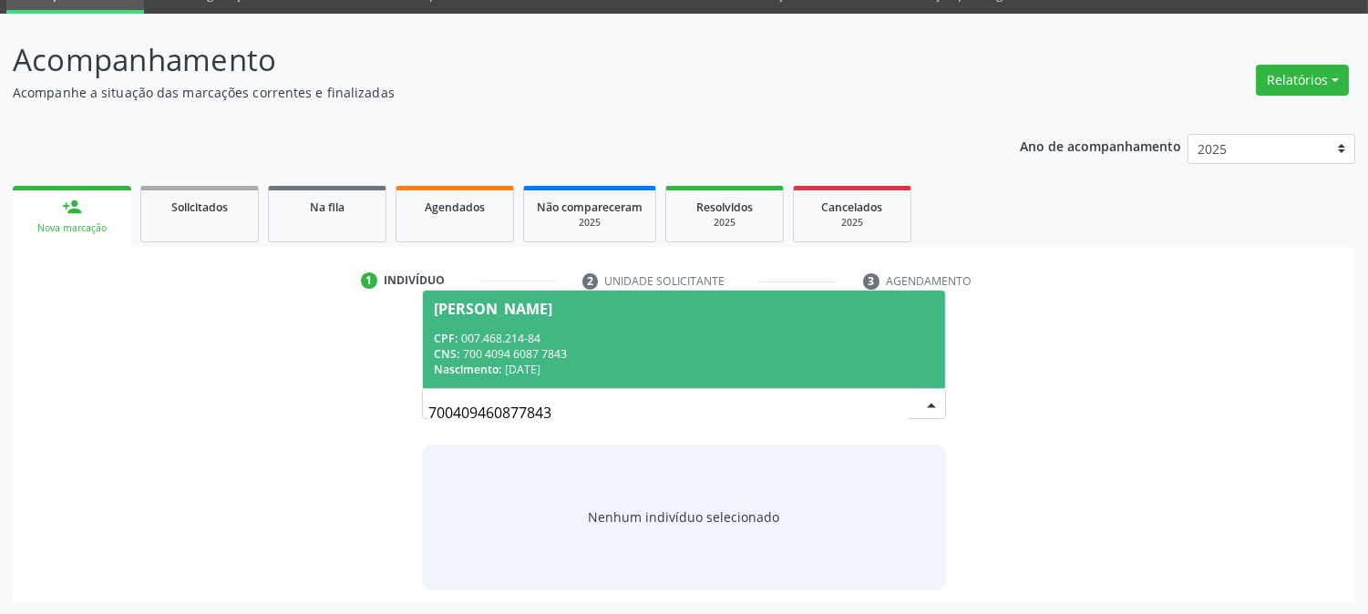
click at [602, 356] on div "CNS: 700 4094 6087 7843" at bounding box center [684, 353] width 500 height 15
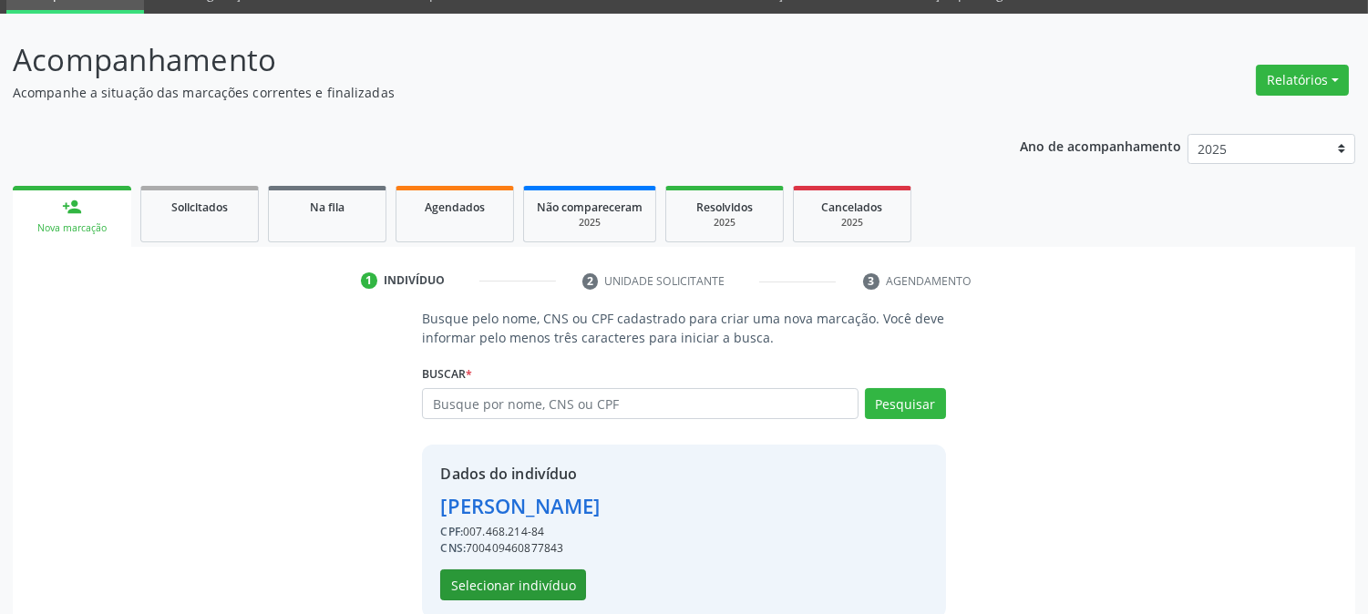
scroll to position [115, 0]
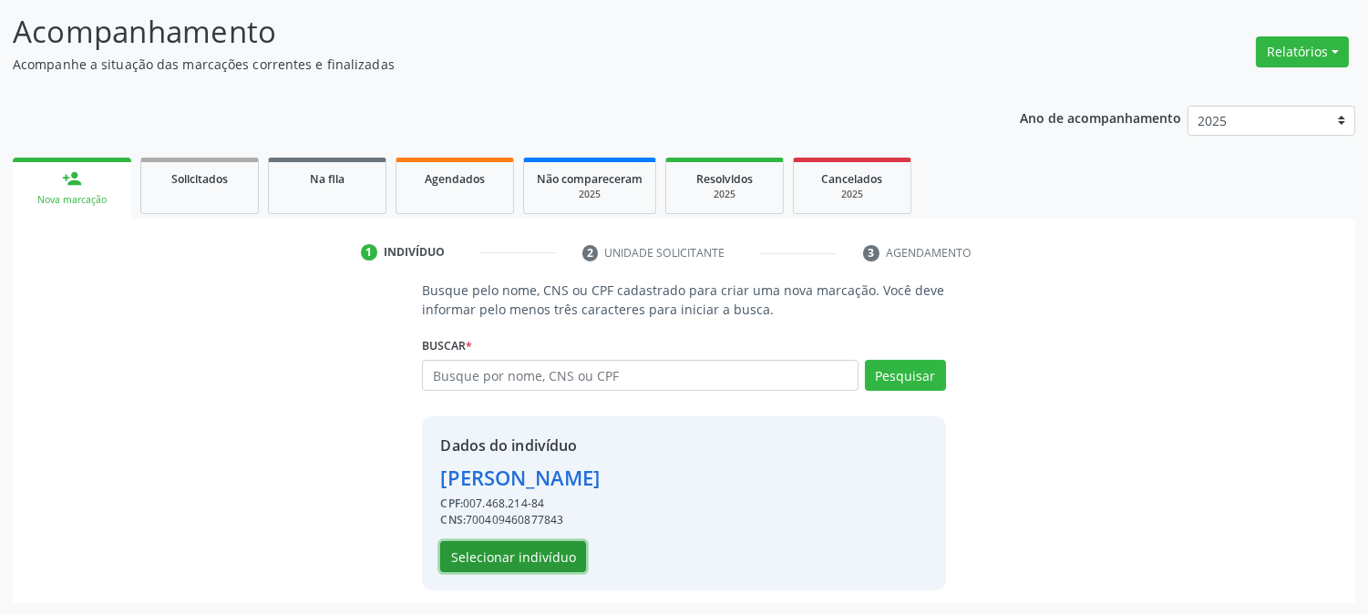
click at [521, 558] on button "Selecionar indivíduo" at bounding box center [513, 557] width 146 height 31
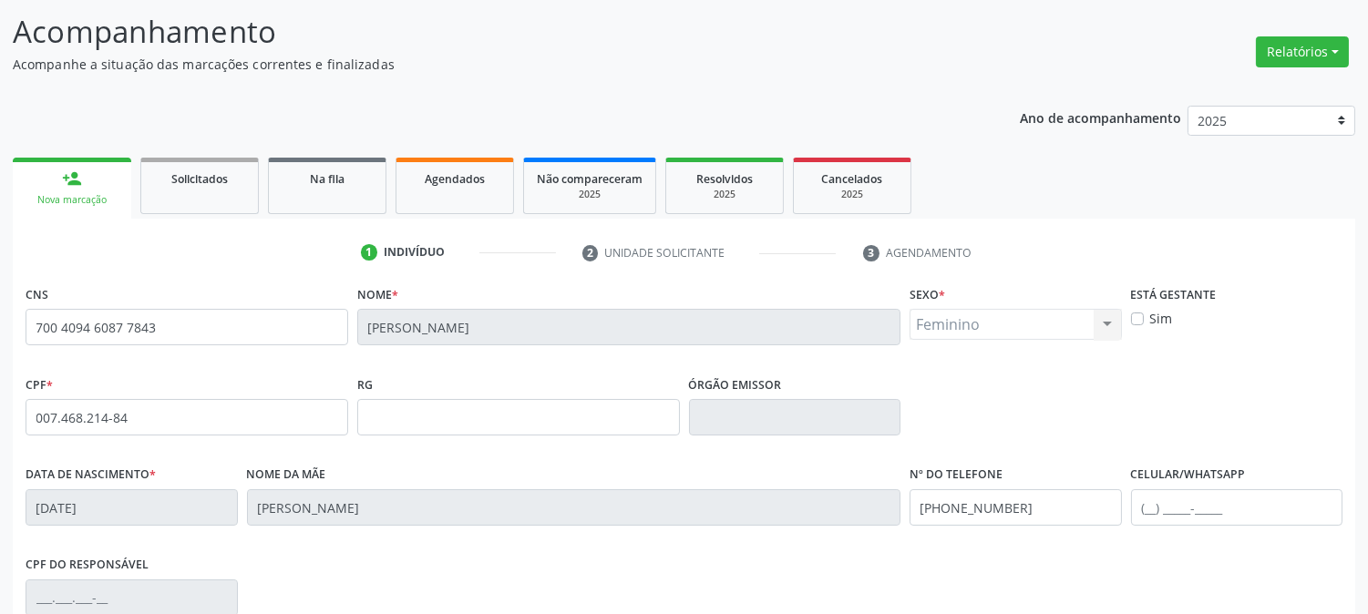
scroll to position [372, 0]
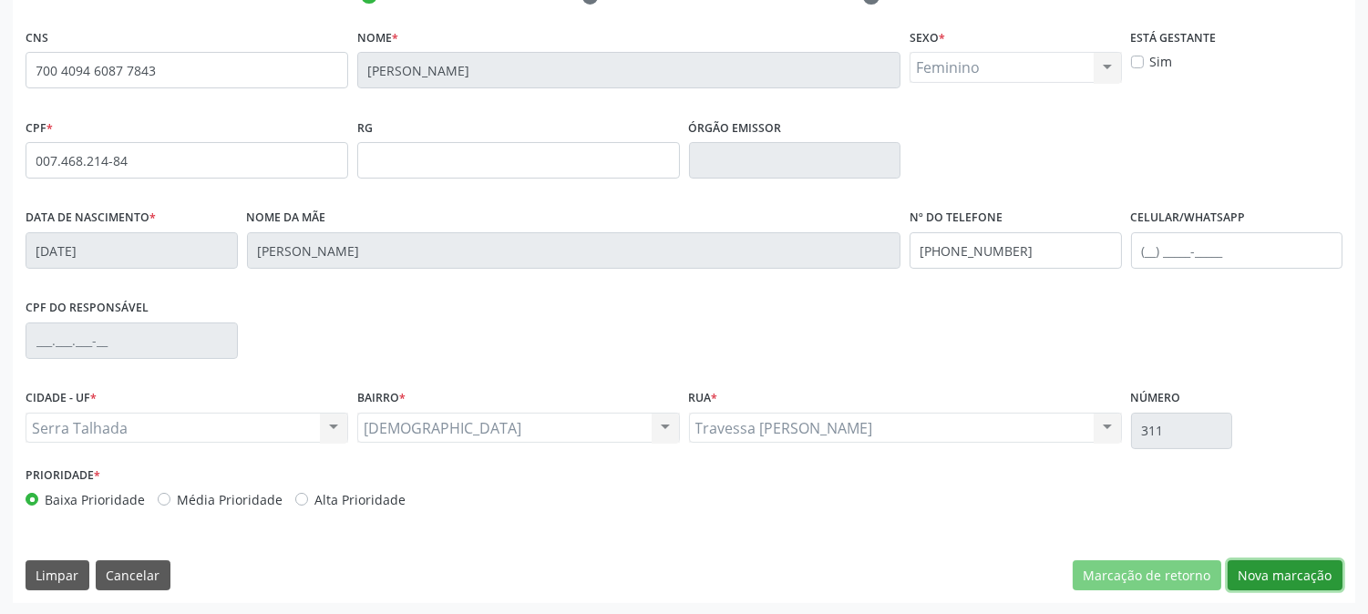
click at [1237, 576] on button "Nova marcação" at bounding box center [1285, 576] width 115 height 31
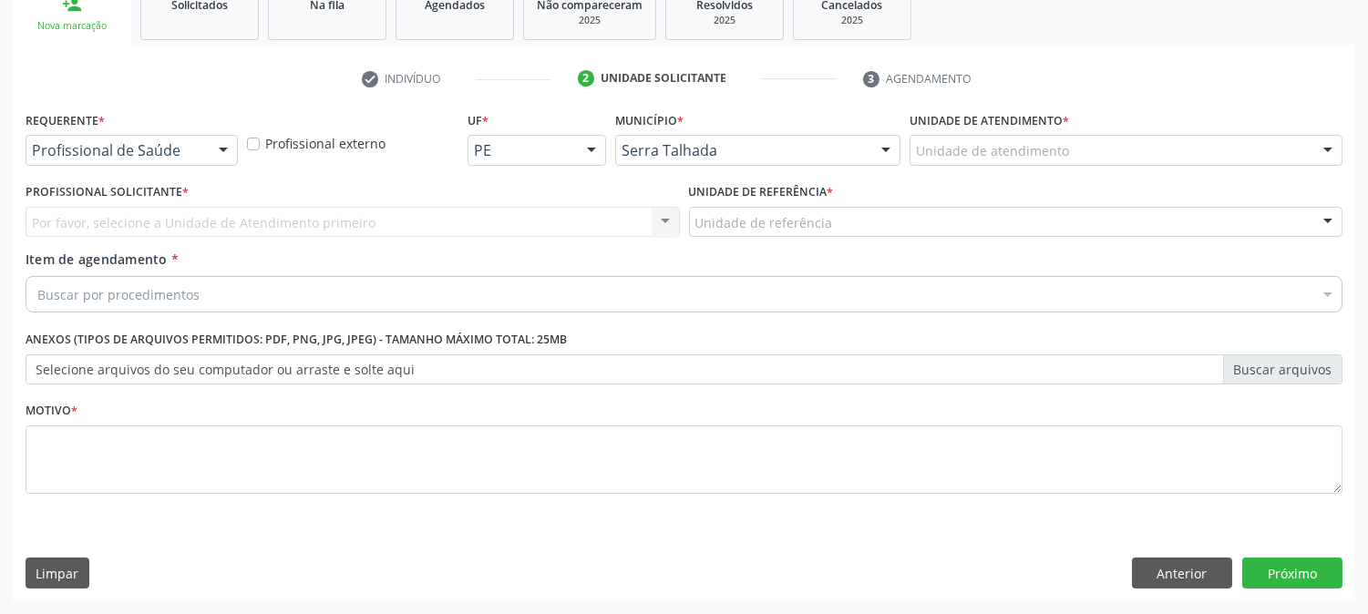
scroll to position [288, 0]
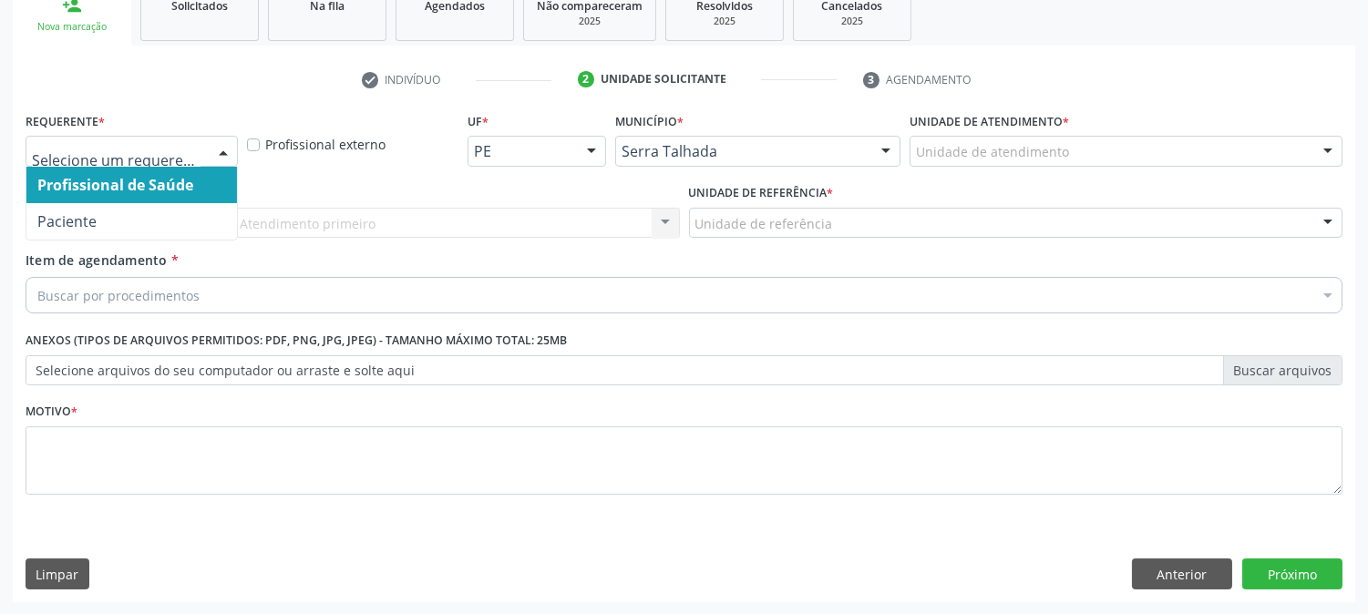
click at [140, 203] on span "Paciente" at bounding box center [131, 221] width 211 height 36
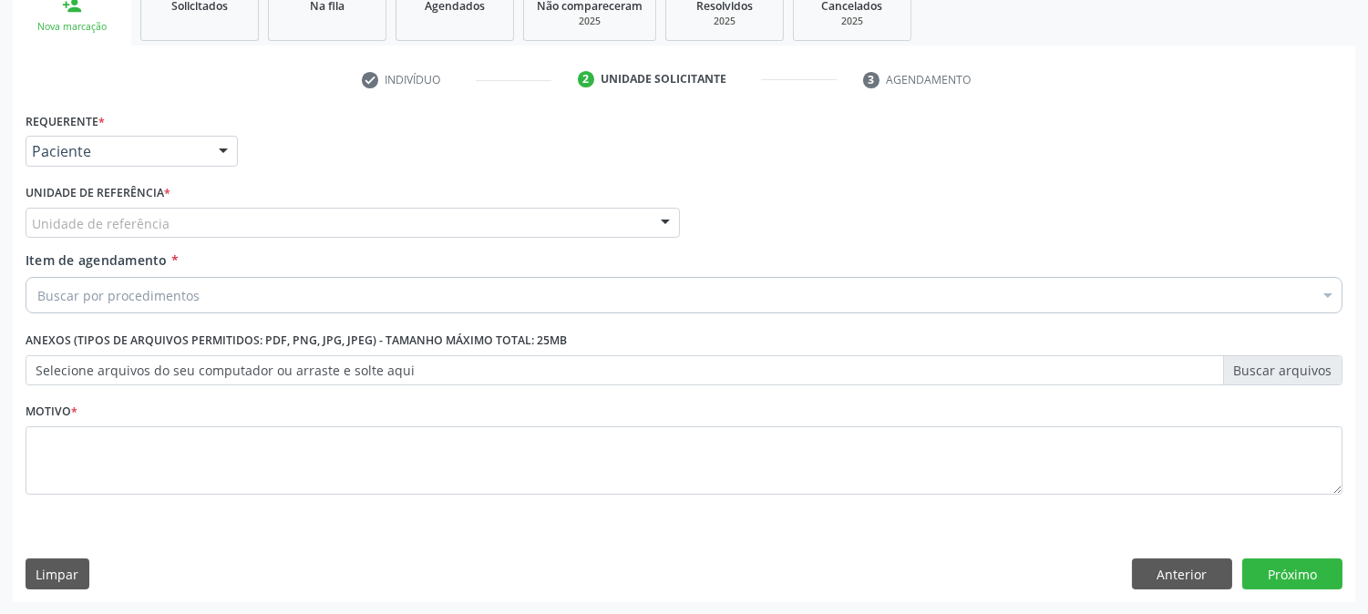
click at [153, 210] on div "Unidade de referência" at bounding box center [353, 223] width 655 height 31
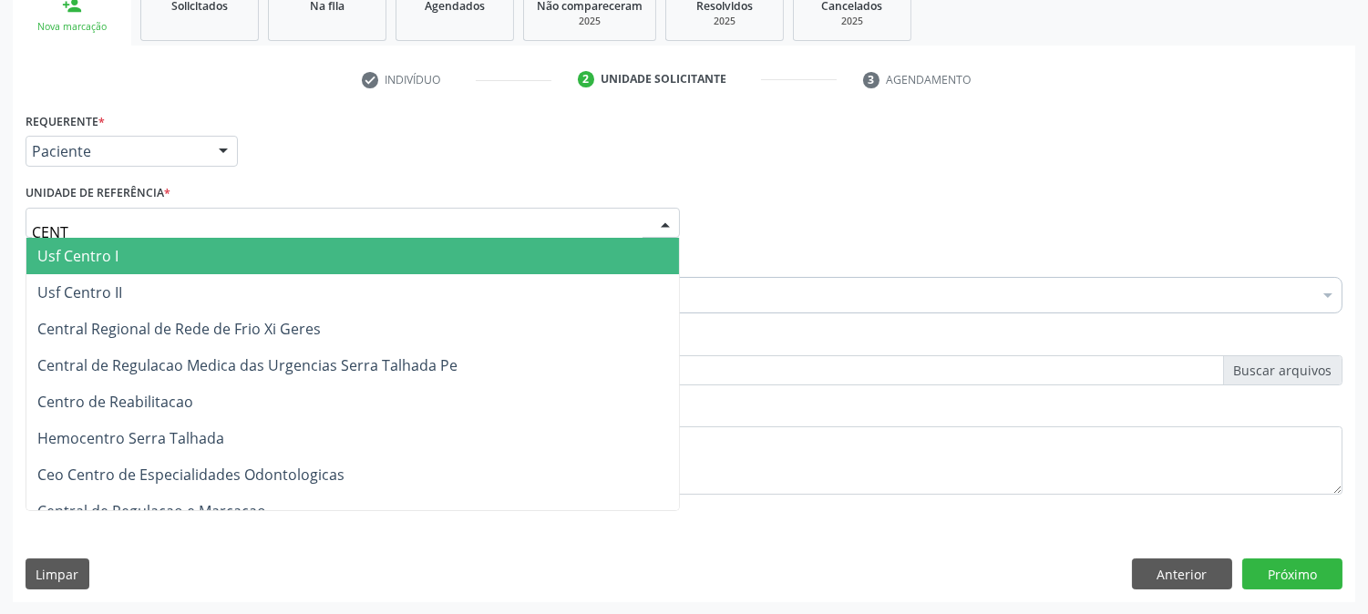
type input "CENTR"
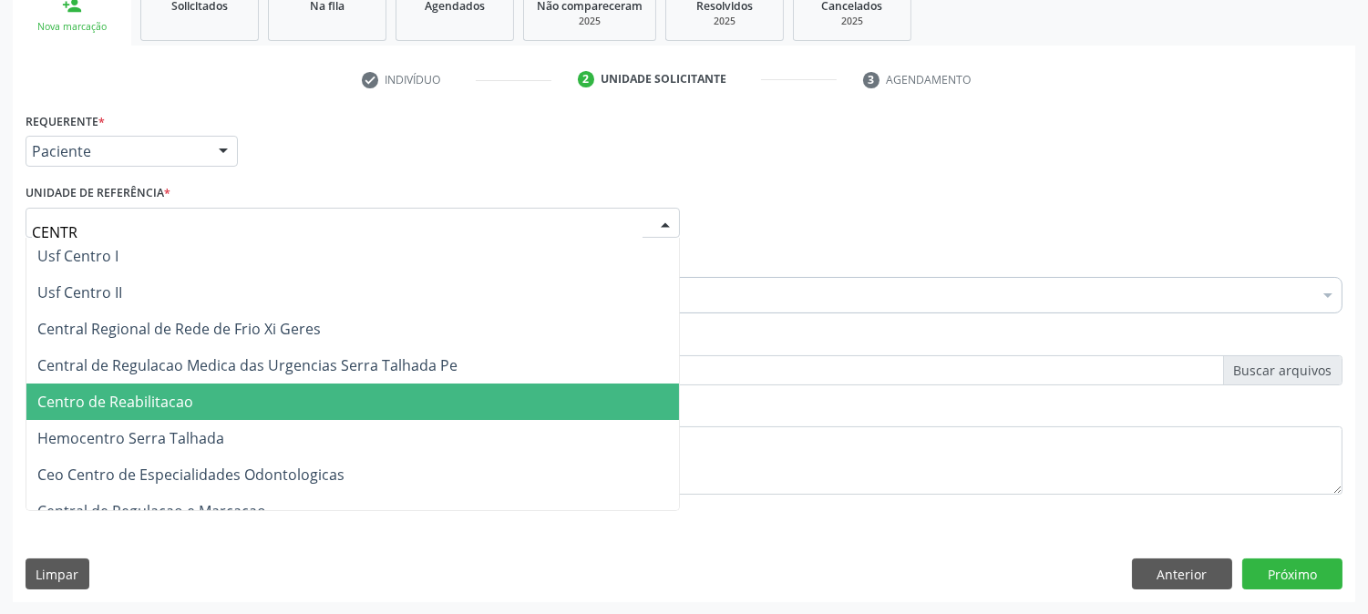
click at [180, 396] on span "Centro de Reabilitacao" at bounding box center [115, 402] width 156 height 20
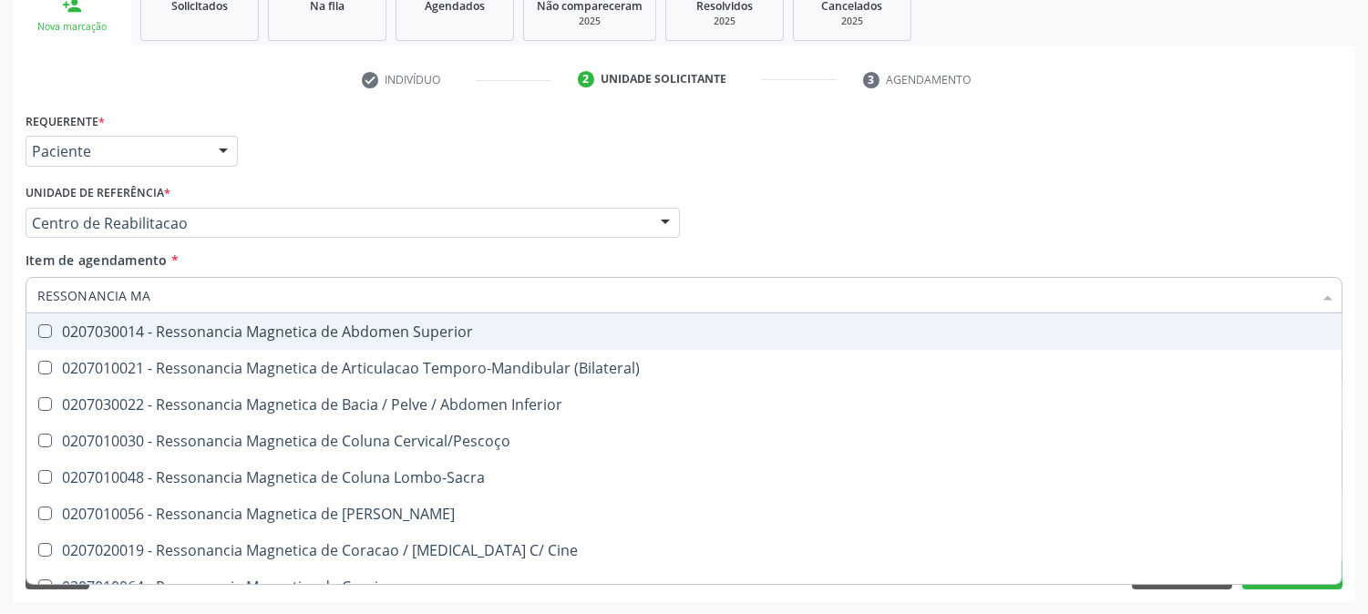
type input "RESSONANCIA MAG"
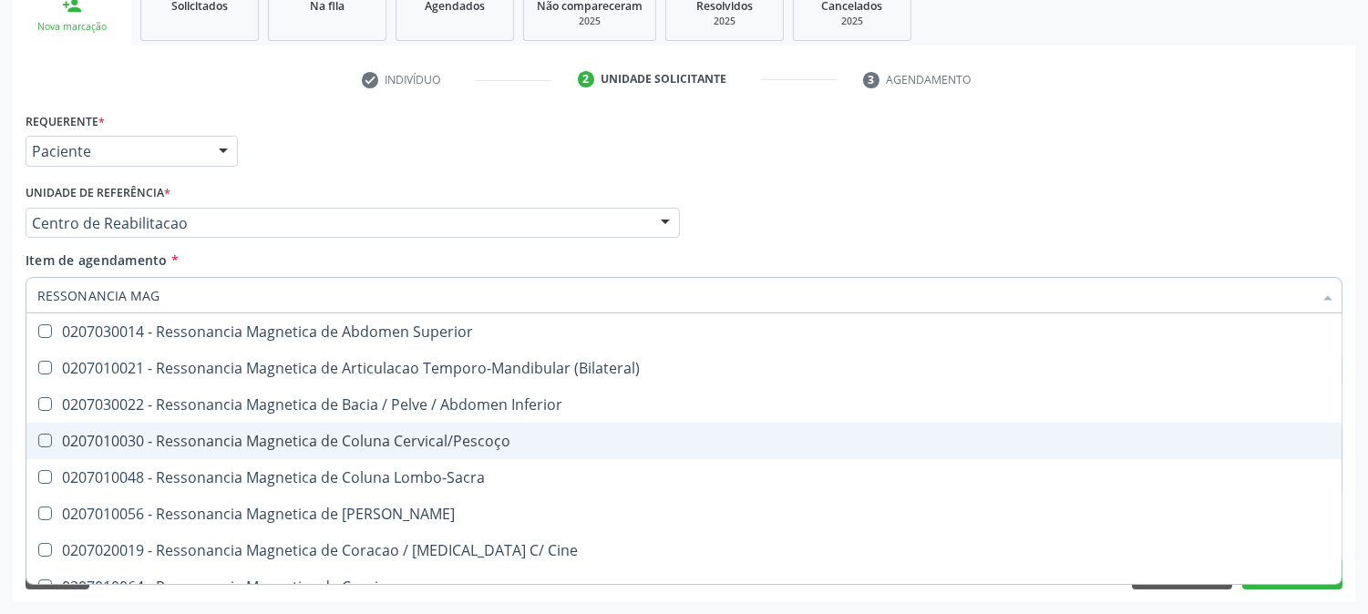
scroll to position [101, 0]
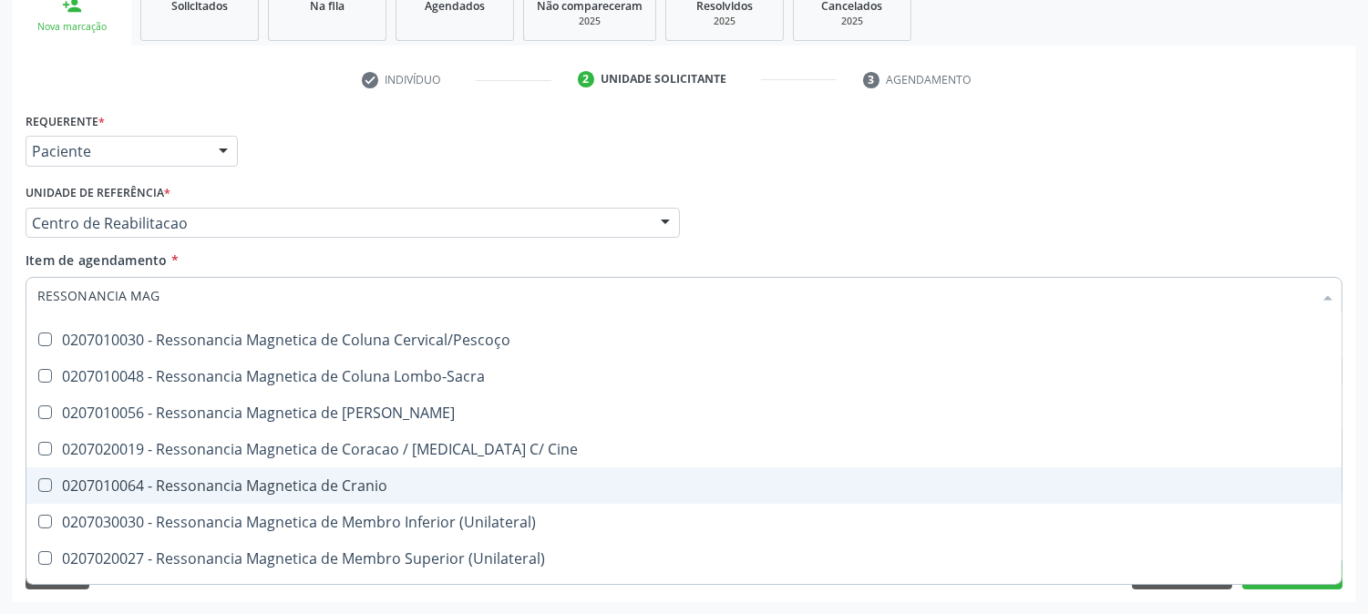
click at [451, 486] on div "0207010064 - Ressonancia Magnetica de Cranio" at bounding box center [684, 486] width 1294 height 15
checkbox Cranio "true"
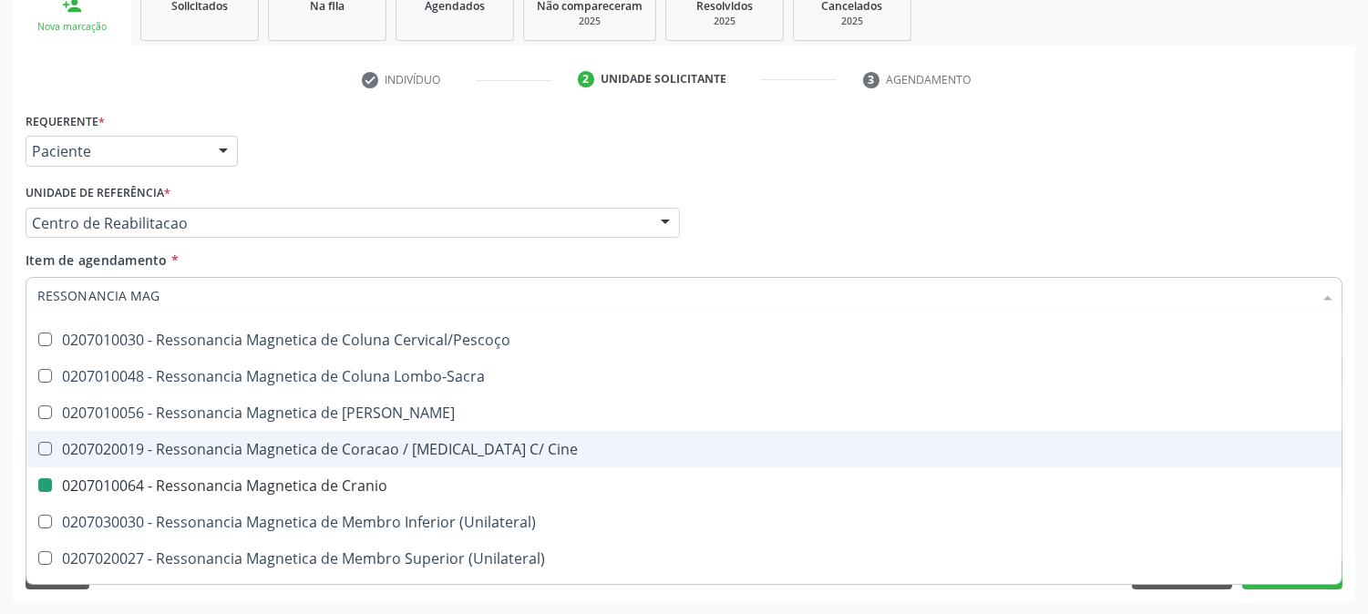
click at [0, 404] on div "Acompanhamento Acompanhe a situação das marcações correntes e finalizadas Relat…" at bounding box center [684, 213] width 1368 height 803
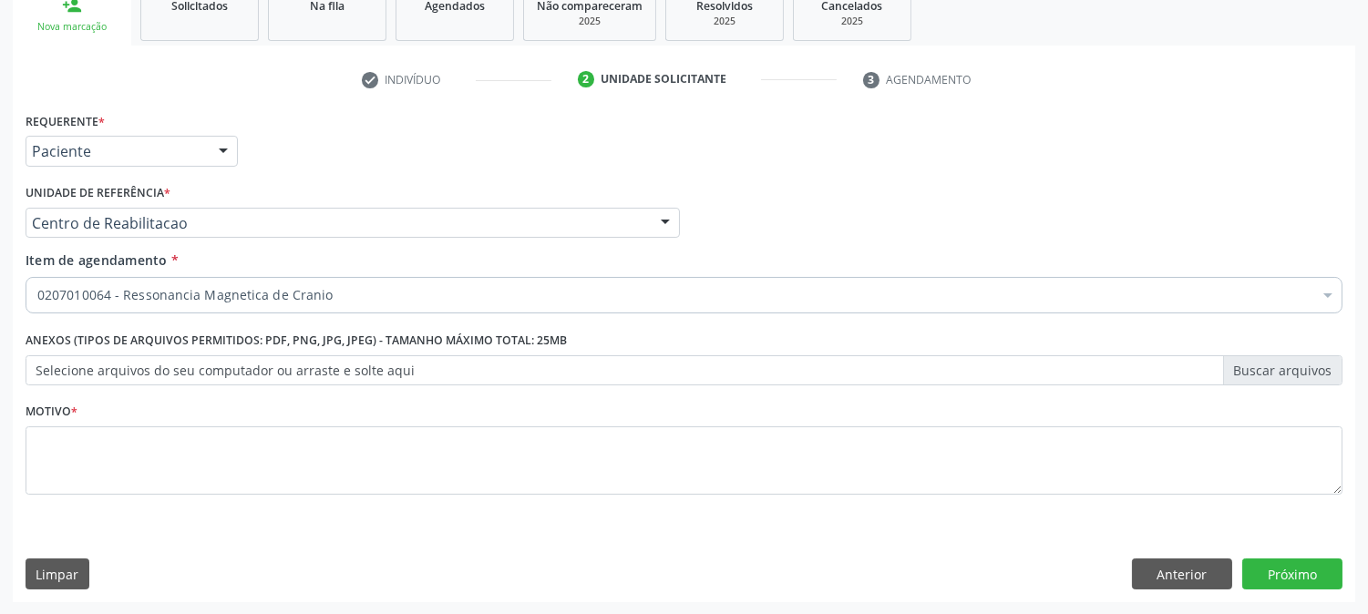
scroll to position [0, 0]
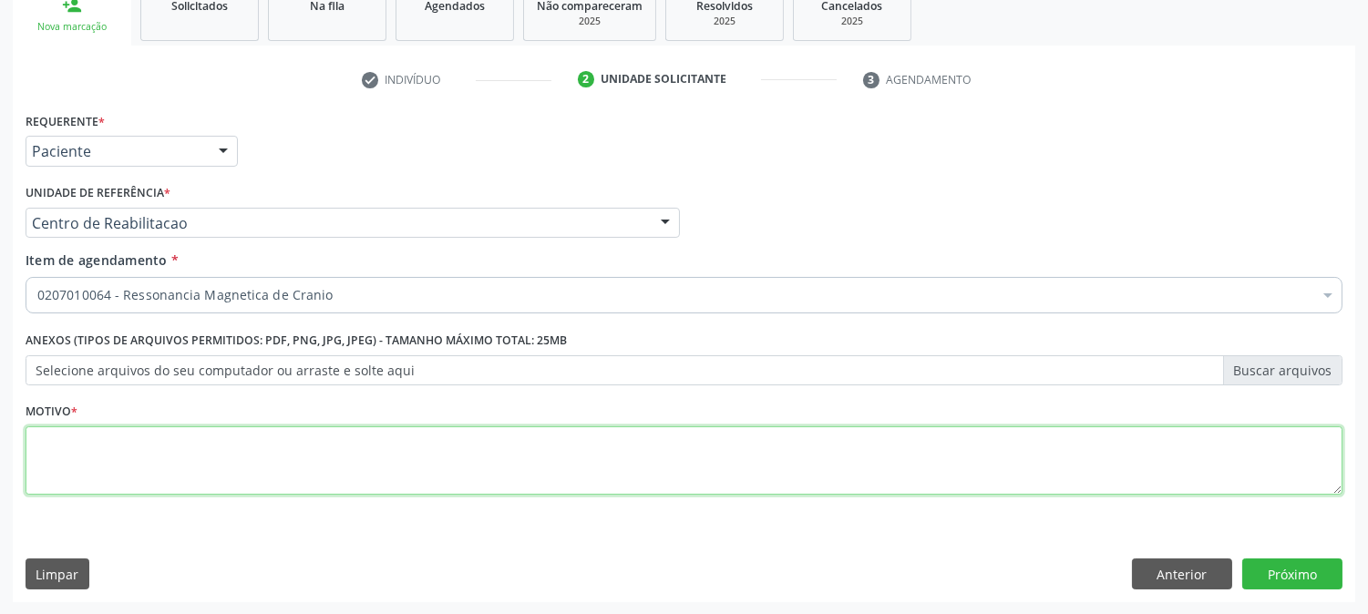
click at [276, 459] on textarea at bounding box center [684, 461] width 1317 height 69
type textarea "."
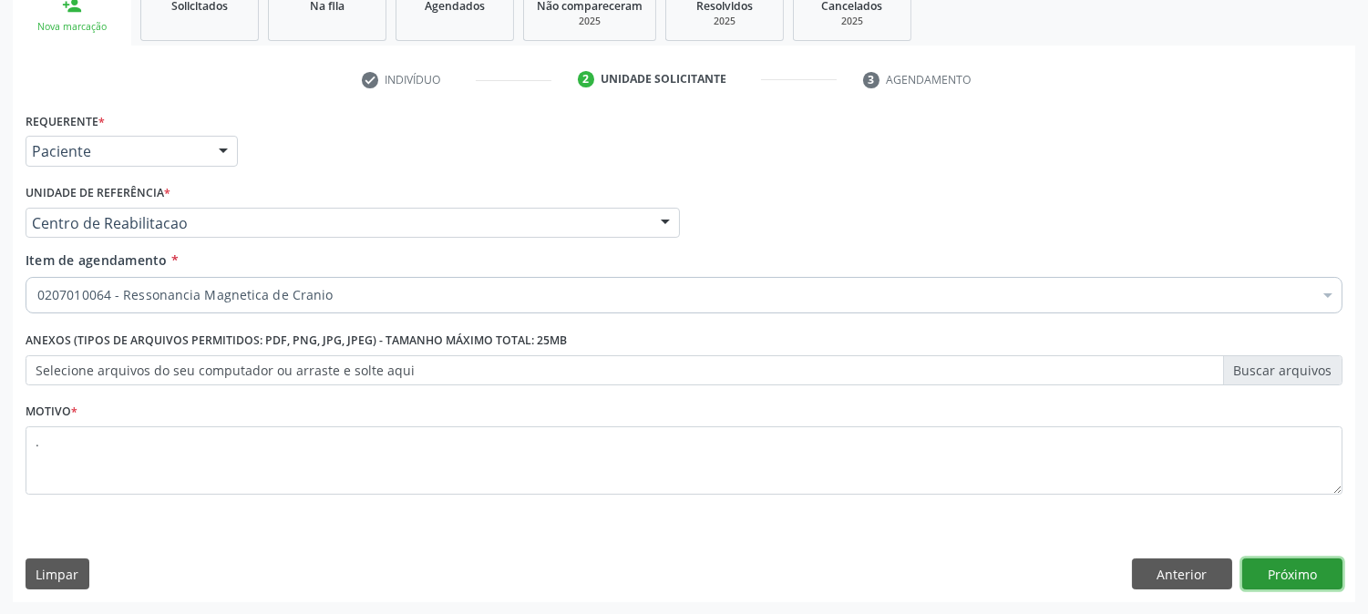
click at [1288, 579] on button "Próximo" at bounding box center [1293, 574] width 100 height 31
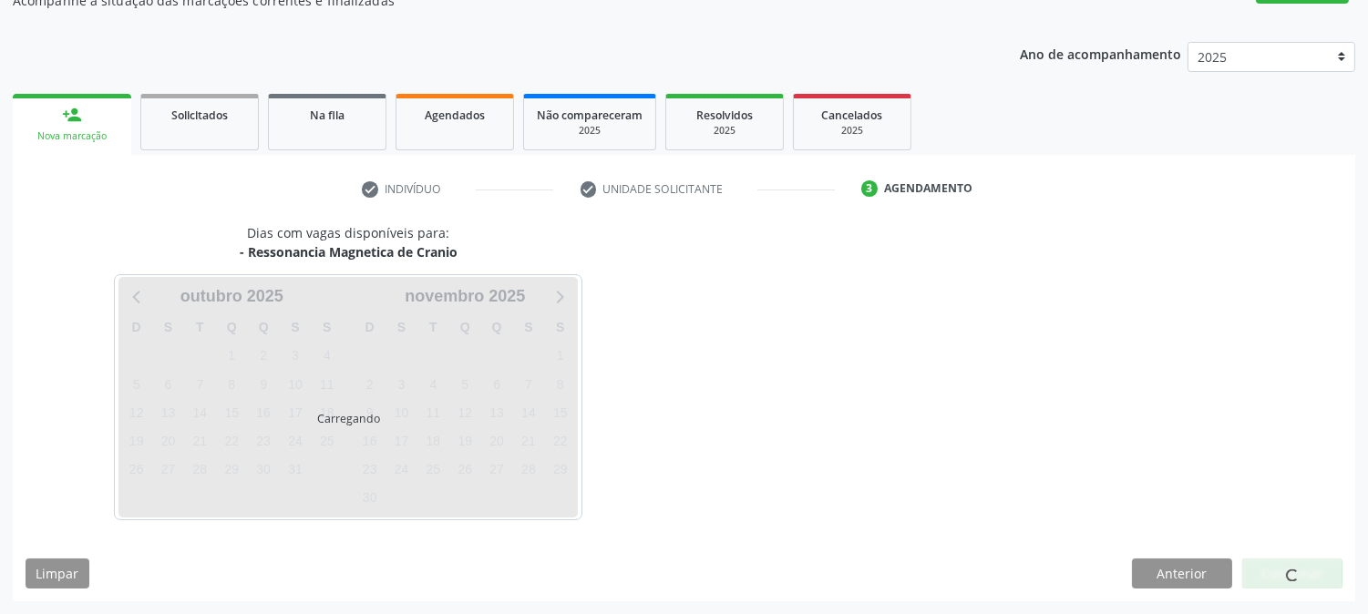
scroll to position [178, 0]
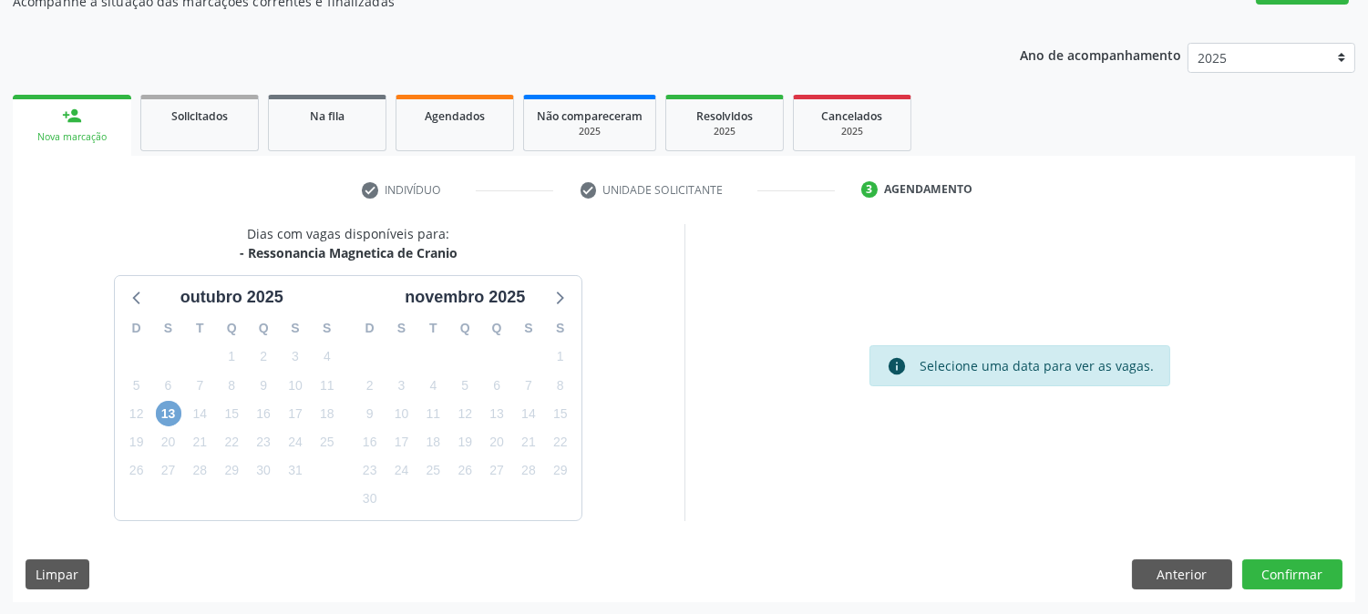
click at [158, 420] on span "13" at bounding box center [169, 414] width 26 height 26
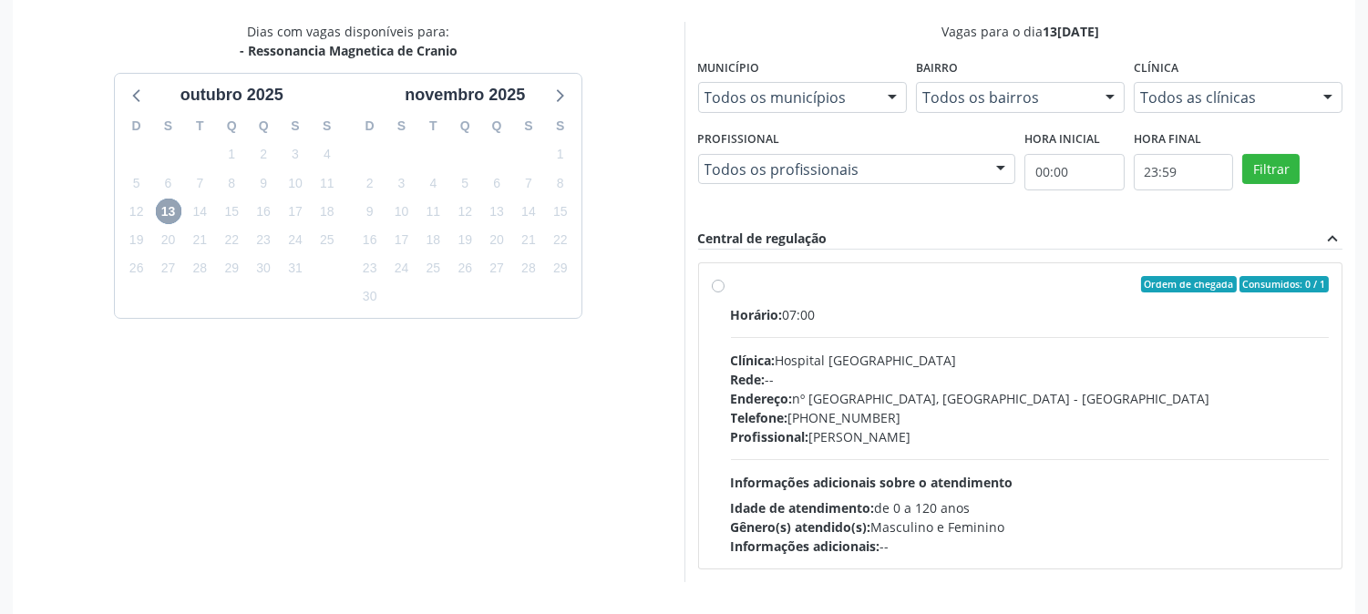
scroll to position [441, 0]
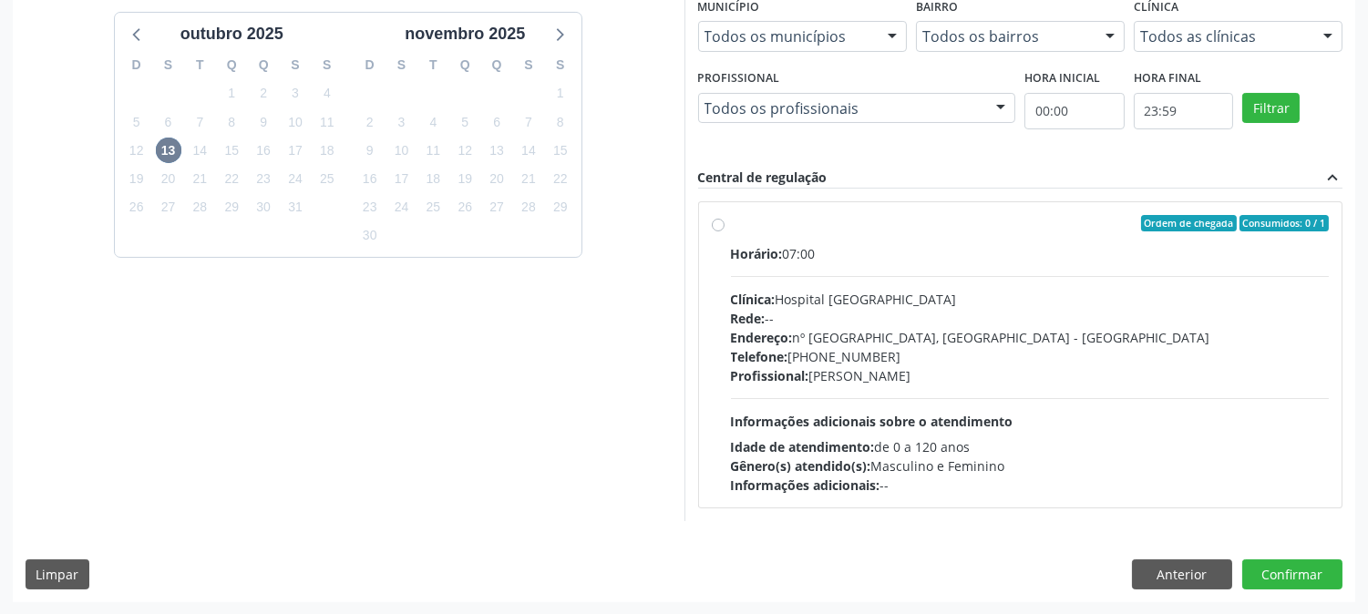
click at [833, 332] on div "Endereço: nº 980, Centro, [GEOGRAPHIC_DATA] - [GEOGRAPHIC_DATA]" at bounding box center [1030, 337] width 599 height 19
click at [725, 232] on input "Ordem de chegada Consumidos: 0 / 1 Horário: 07:00 Clínica: Hospital [GEOGRAPHIC…" at bounding box center [718, 223] width 13 height 16
radio input "true"
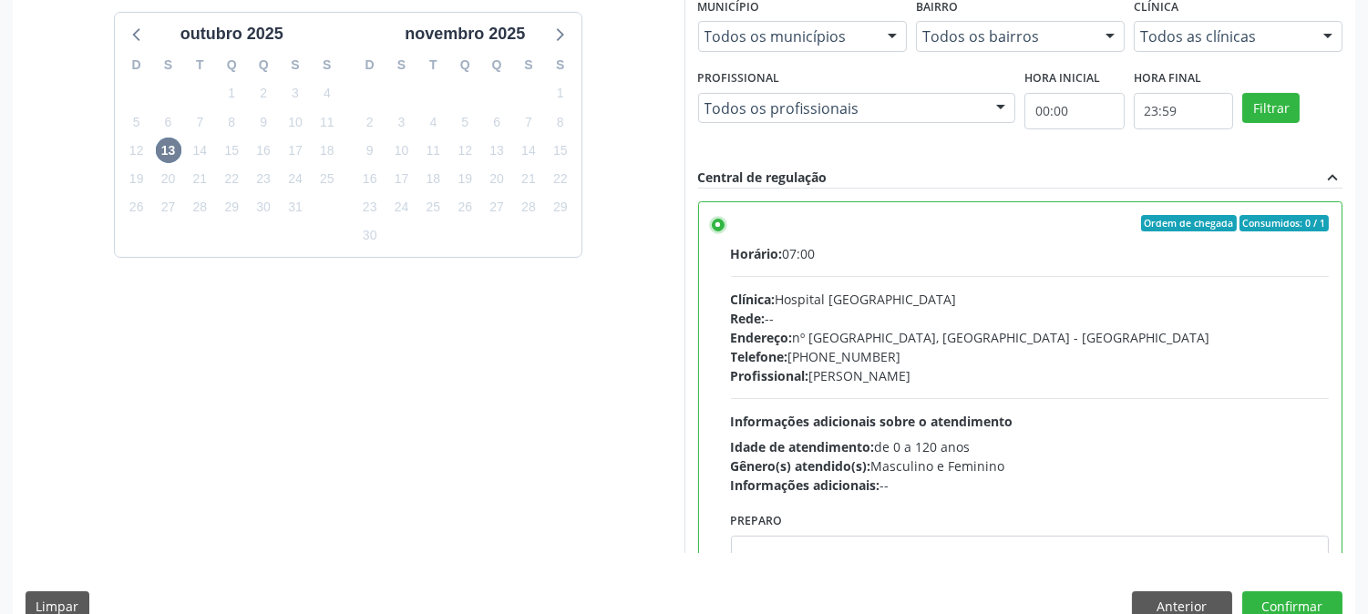
scroll to position [89, 0]
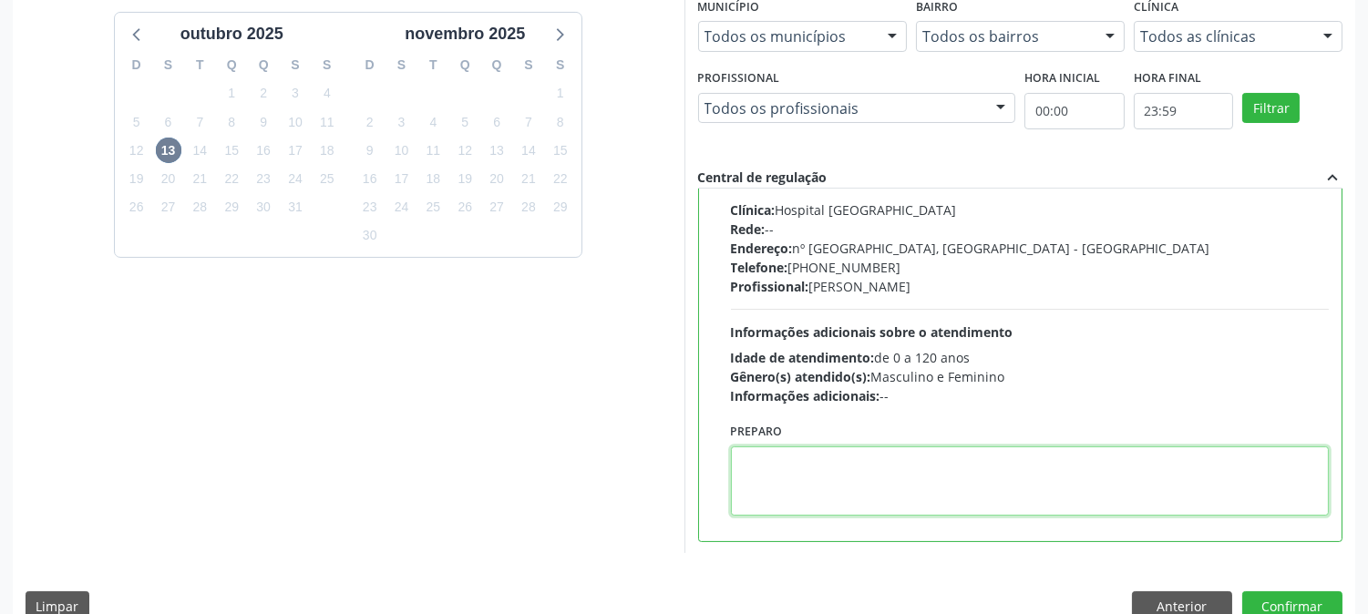
click at [837, 450] on textarea at bounding box center [1030, 481] width 599 height 69
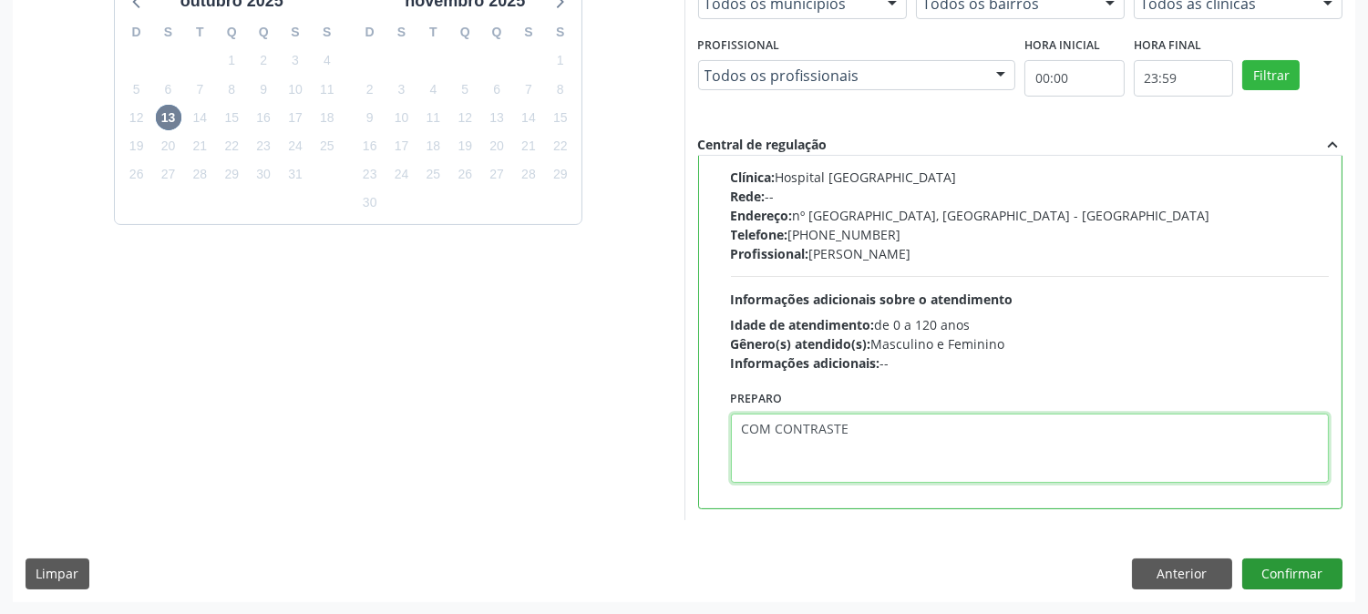
type textarea "COM CONTRASTE"
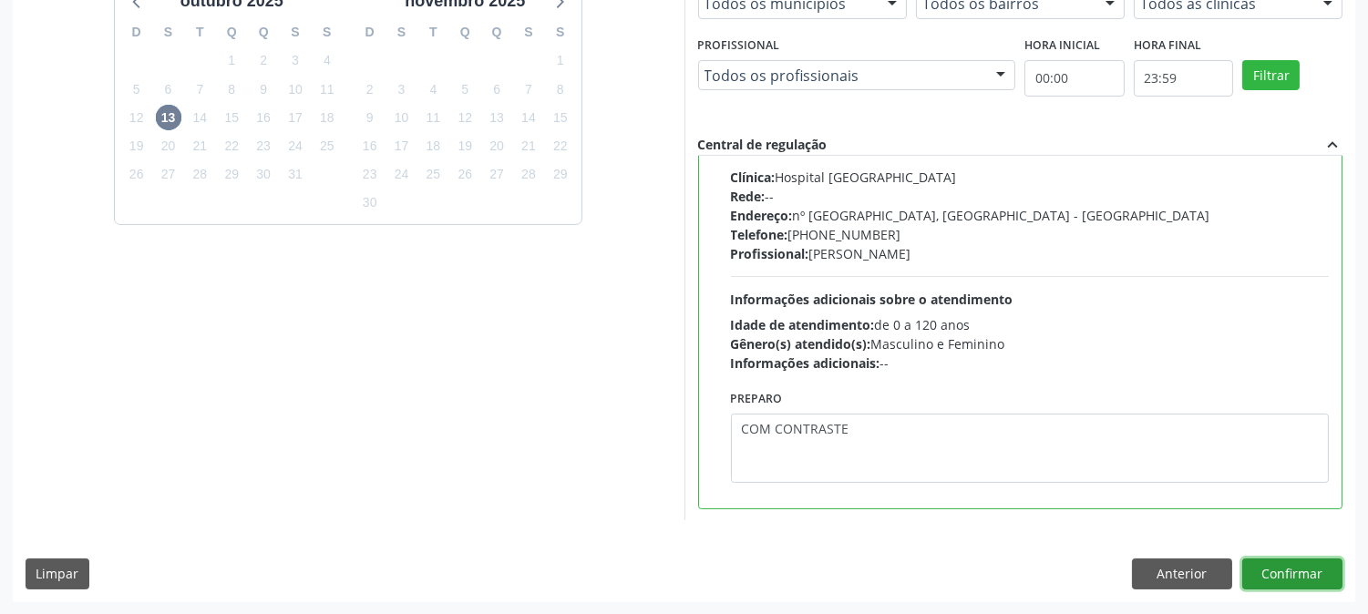
click at [1285, 559] on button "Confirmar" at bounding box center [1293, 574] width 100 height 31
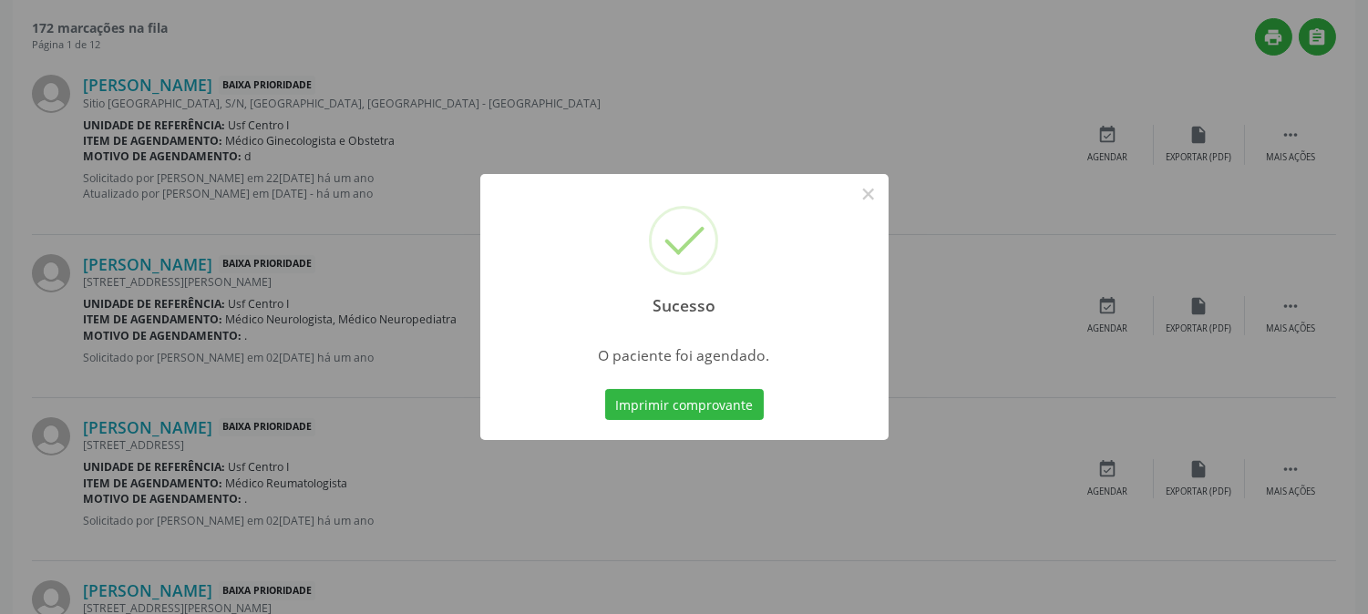
scroll to position [0, 0]
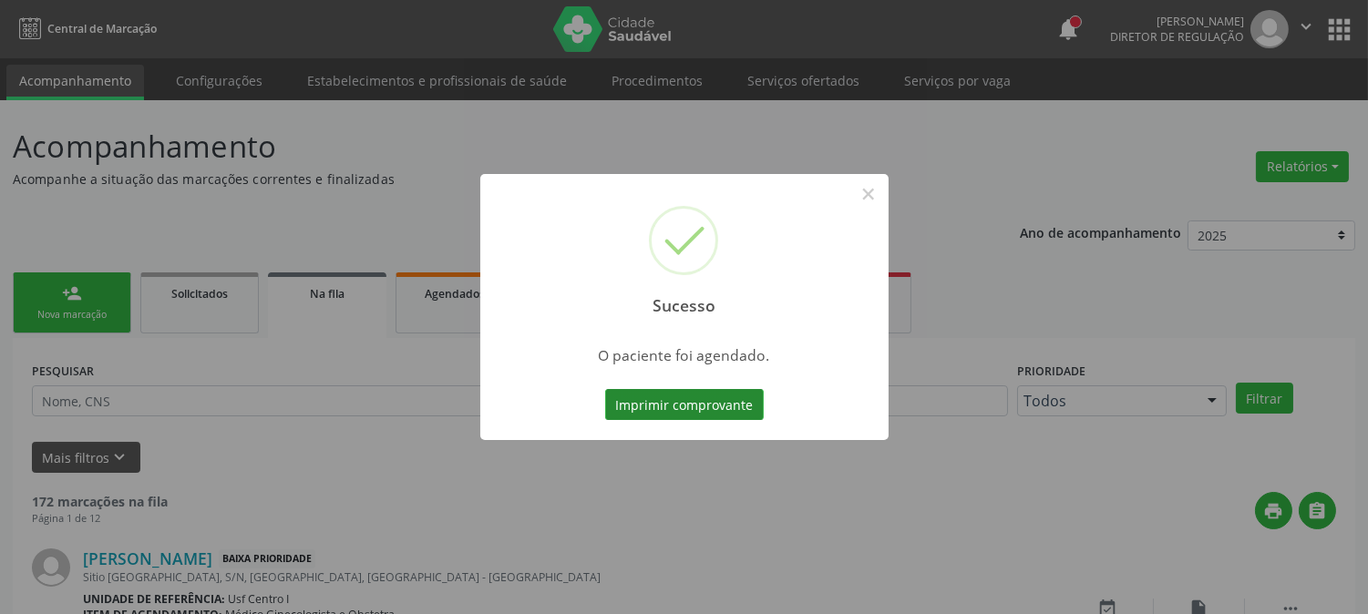
click at [718, 390] on button "Imprimir comprovante" at bounding box center [684, 404] width 159 height 31
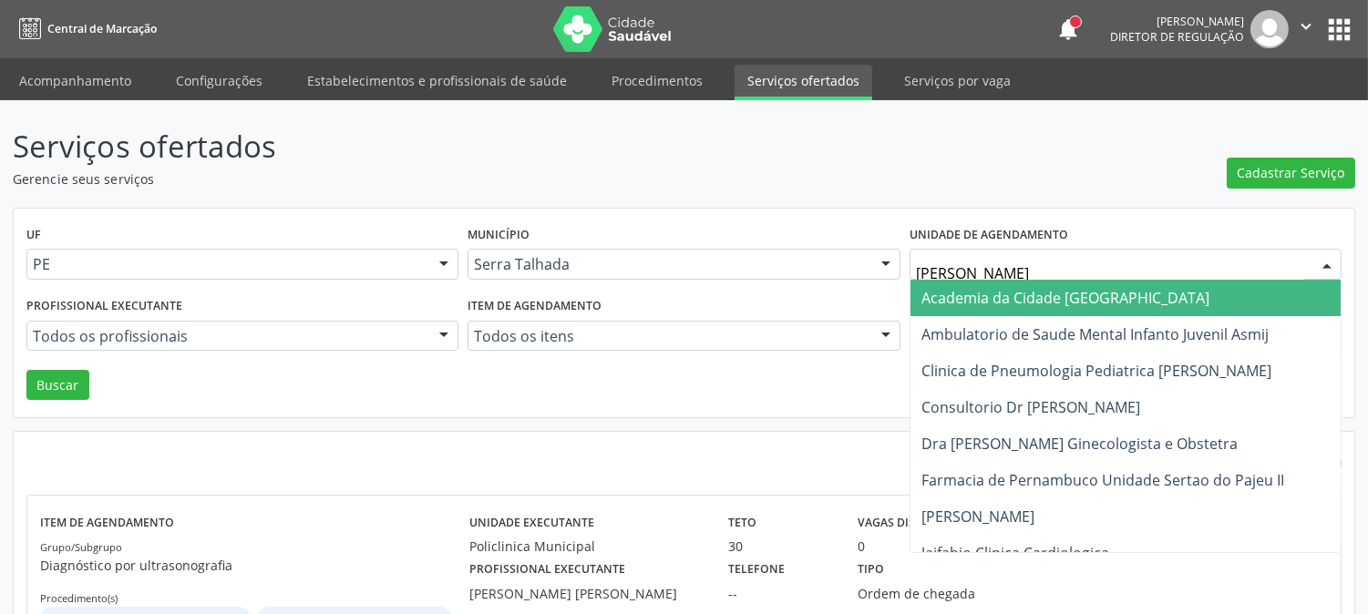
type input "JAI"
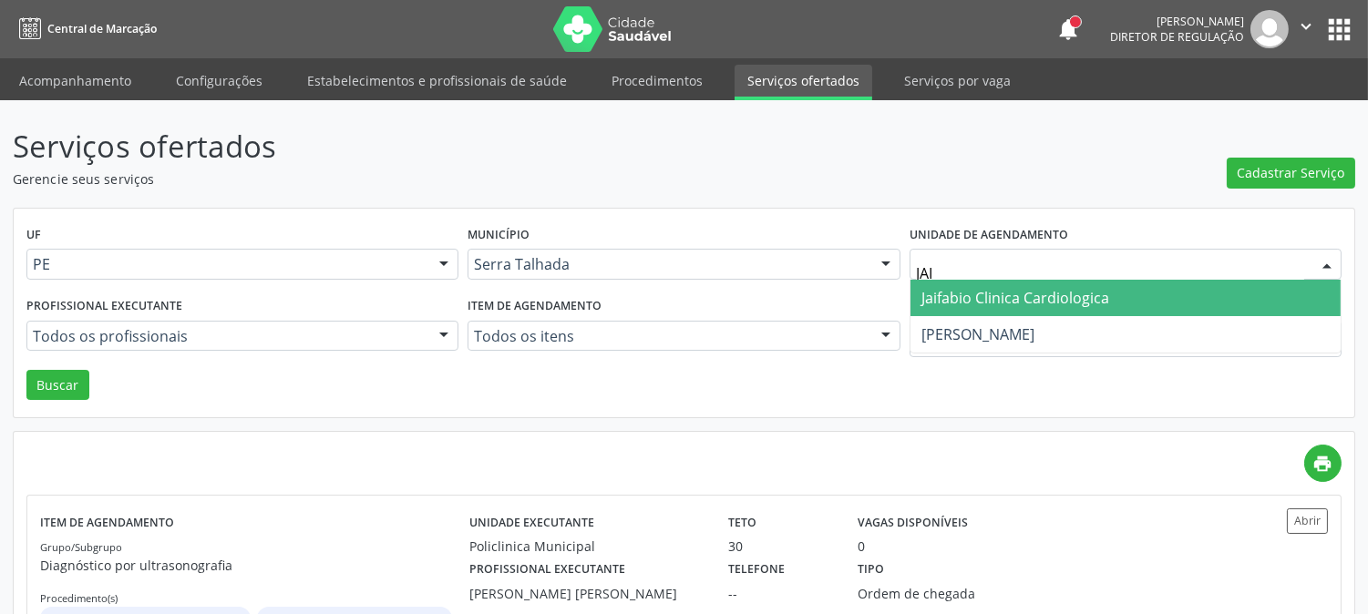
click at [1026, 284] on span "Jaifabio Clinica Cardiologica" at bounding box center [1126, 298] width 430 height 36
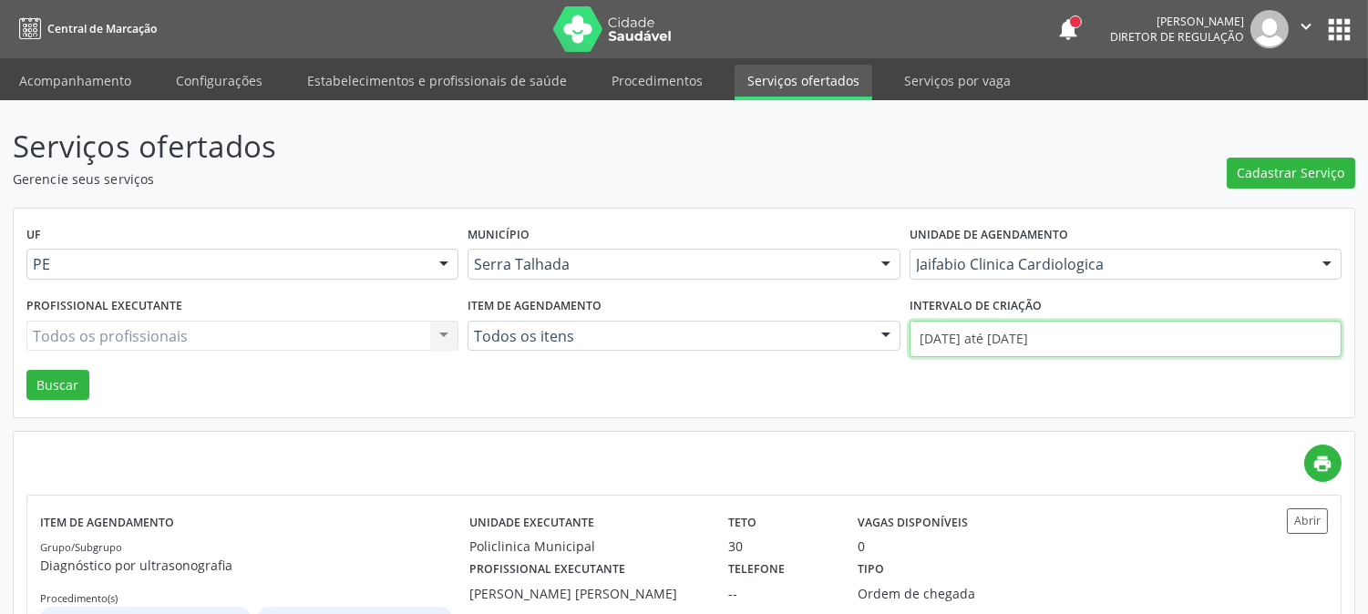
click at [1027, 324] on input "22/09/2025 até 31/10/2025" at bounding box center [1126, 339] width 432 height 36
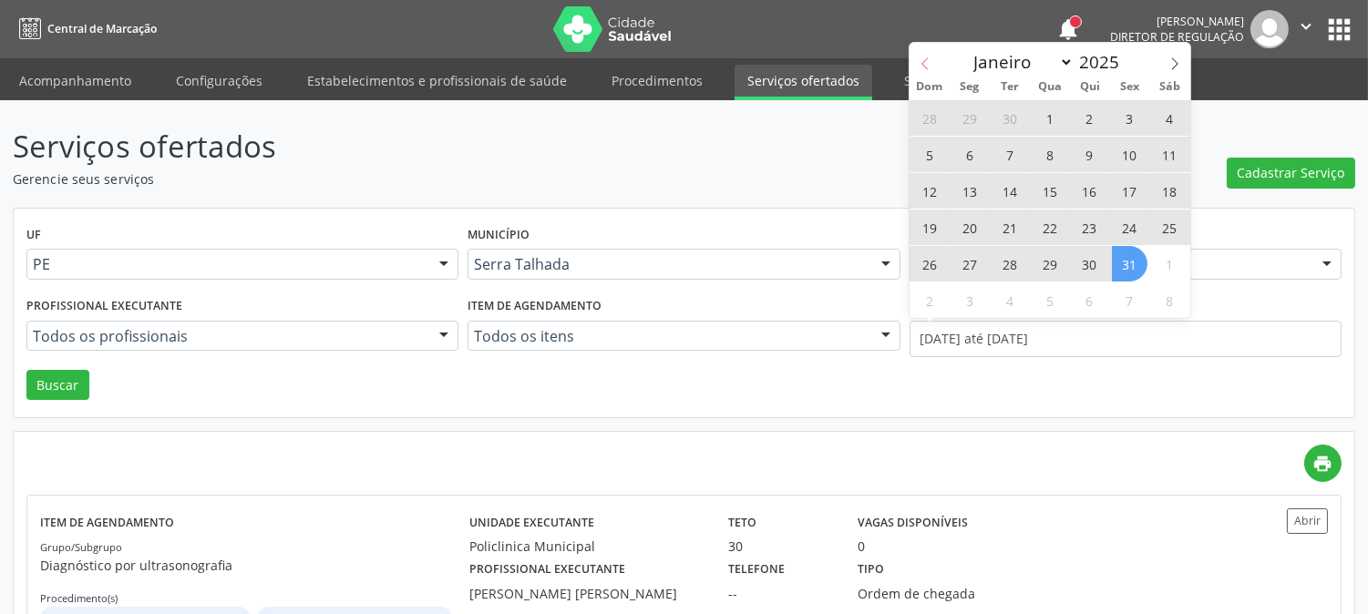
click at [917, 53] on span at bounding box center [925, 58] width 31 height 31
select select "8"
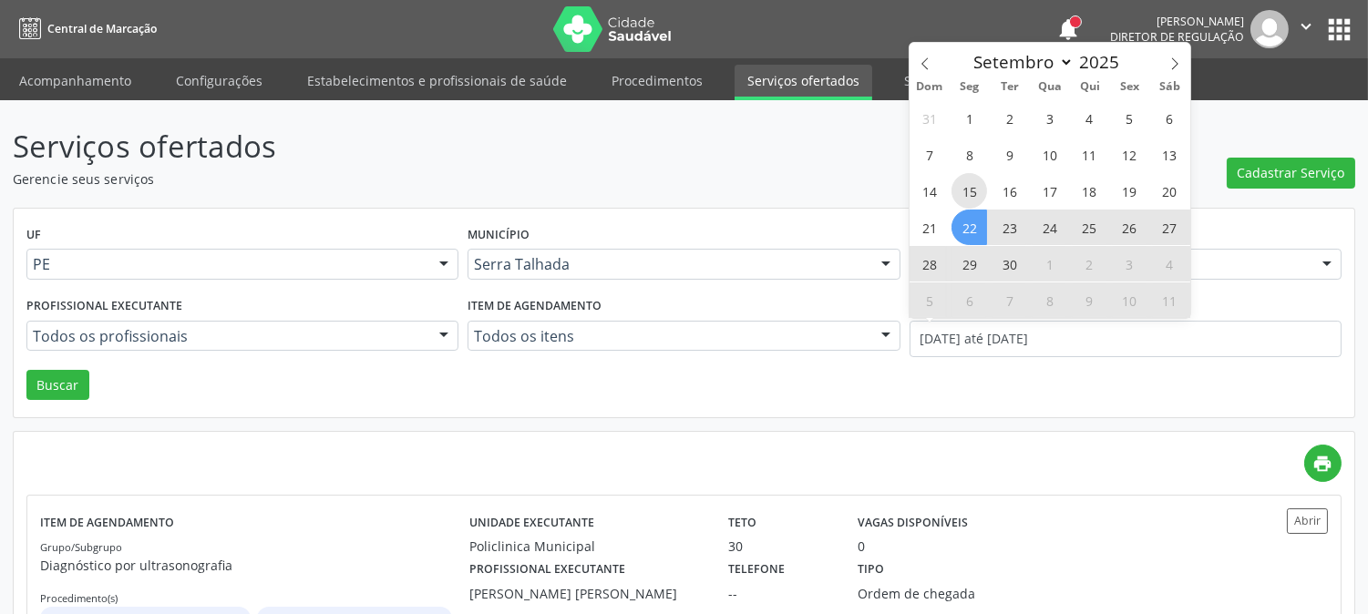
click at [961, 185] on span "15" at bounding box center [970, 191] width 36 height 36
type input "15/09/2025"
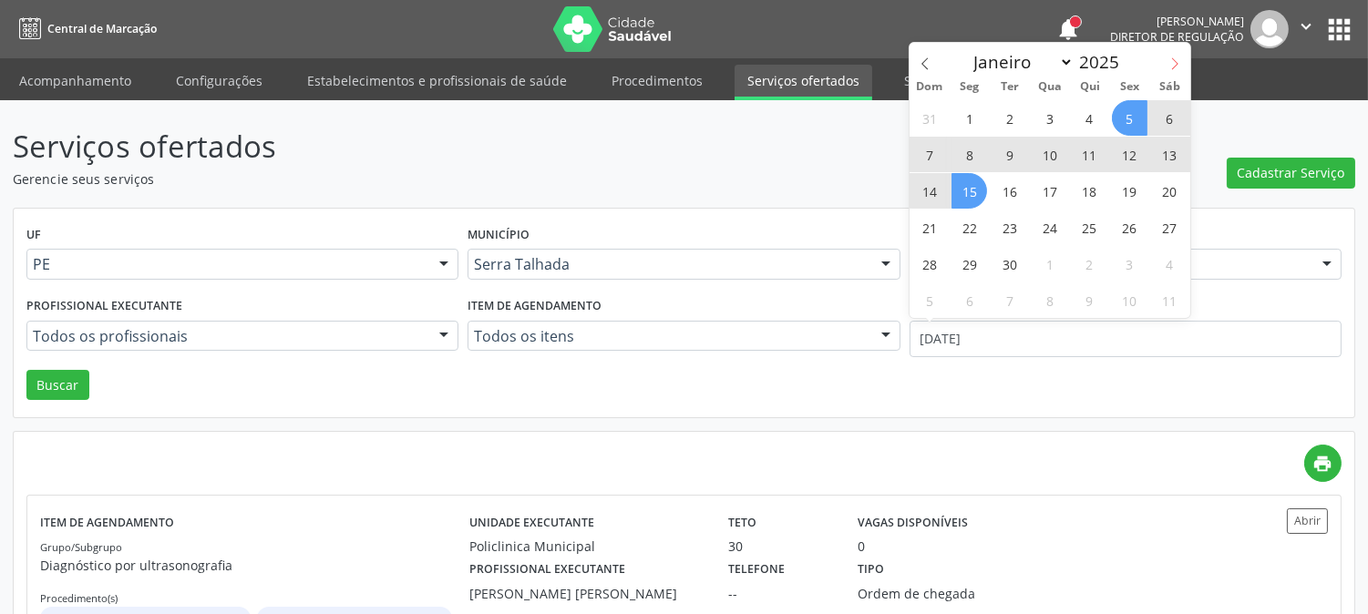
click at [1169, 67] on icon at bounding box center [1175, 63] width 13 height 13
select select "9"
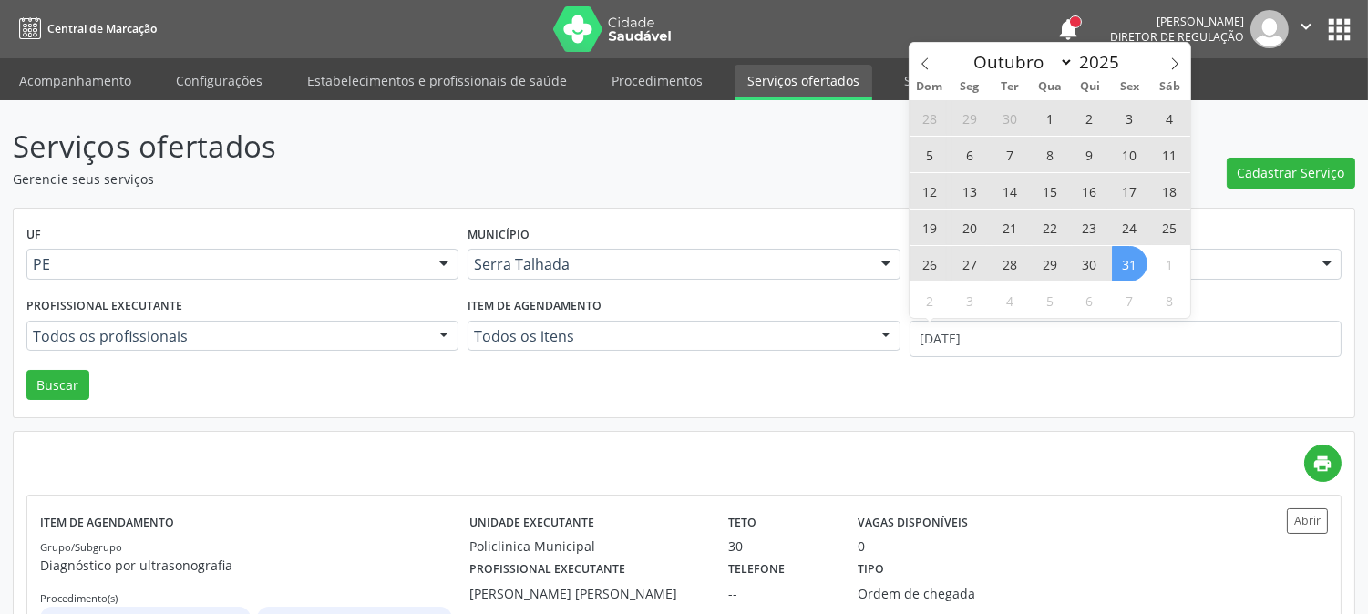
click at [1119, 262] on span "31" at bounding box center [1130, 264] width 36 height 36
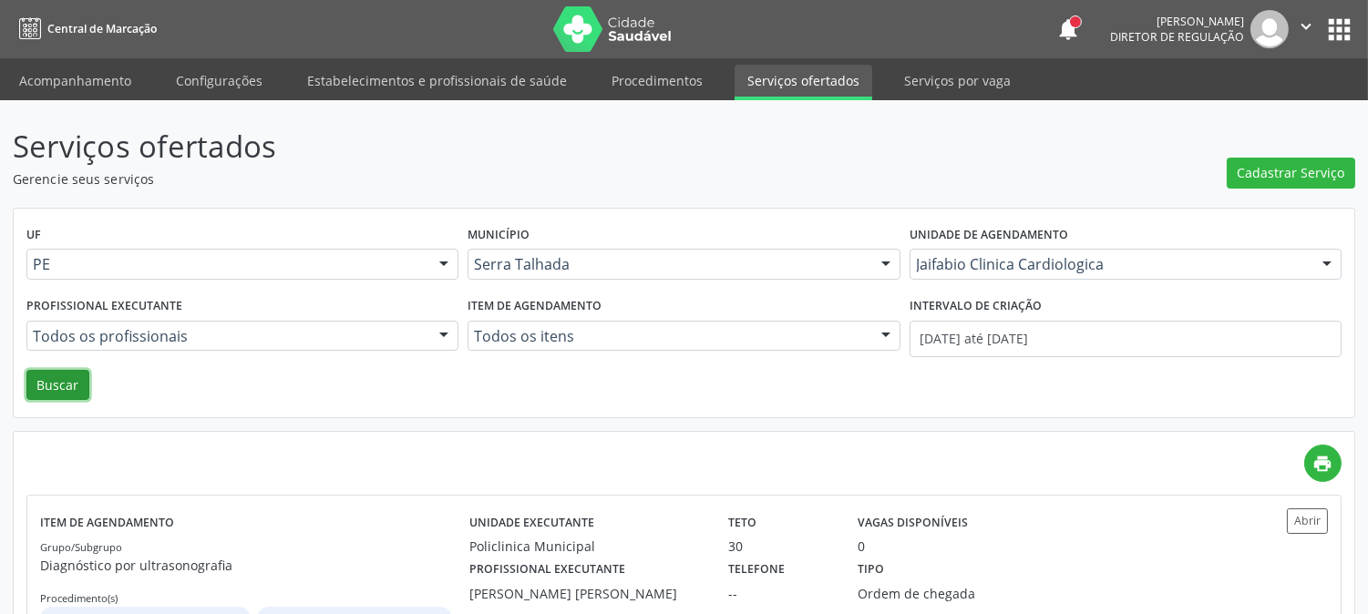
click at [62, 379] on button "Buscar" at bounding box center [57, 385] width 63 height 31
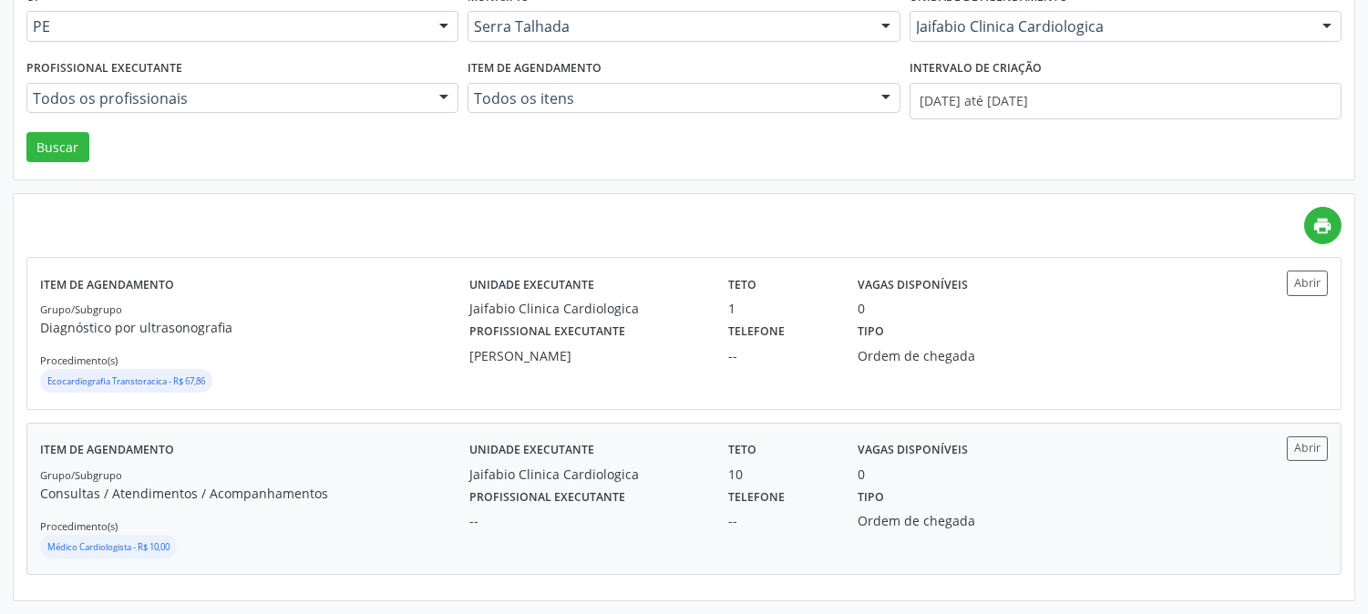
click at [356, 486] on p "Consultas / Atendimentos / Acompanhamentos" at bounding box center [254, 493] width 429 height 19
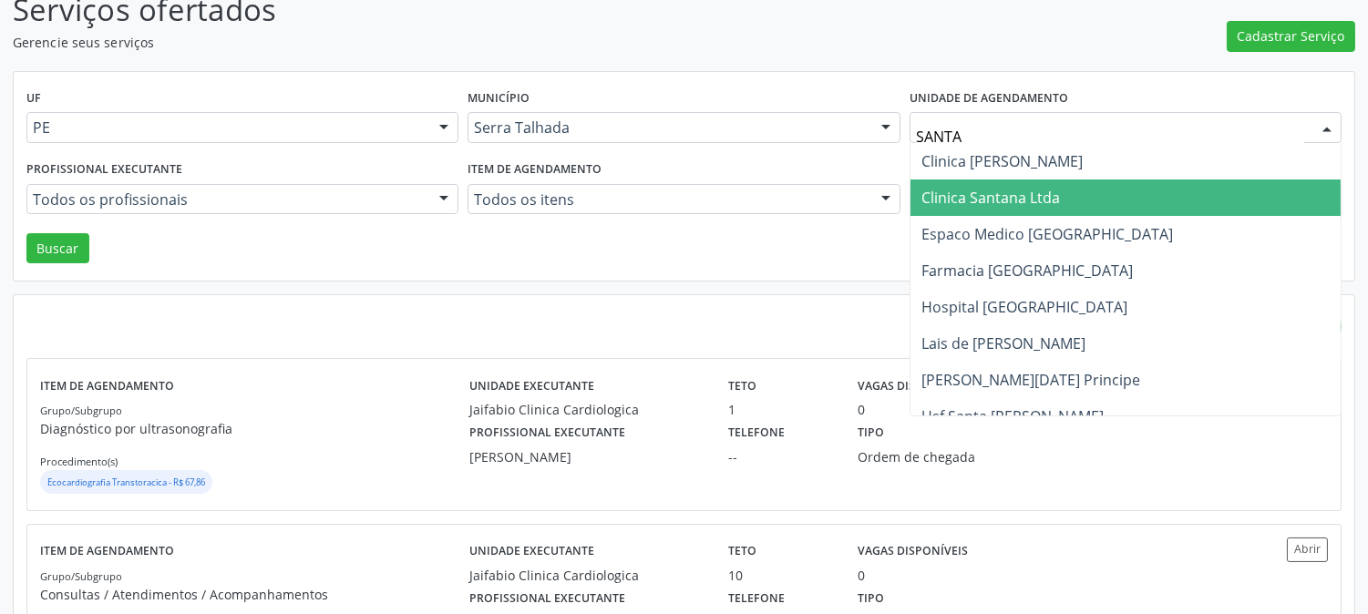
type input "SANTA M"
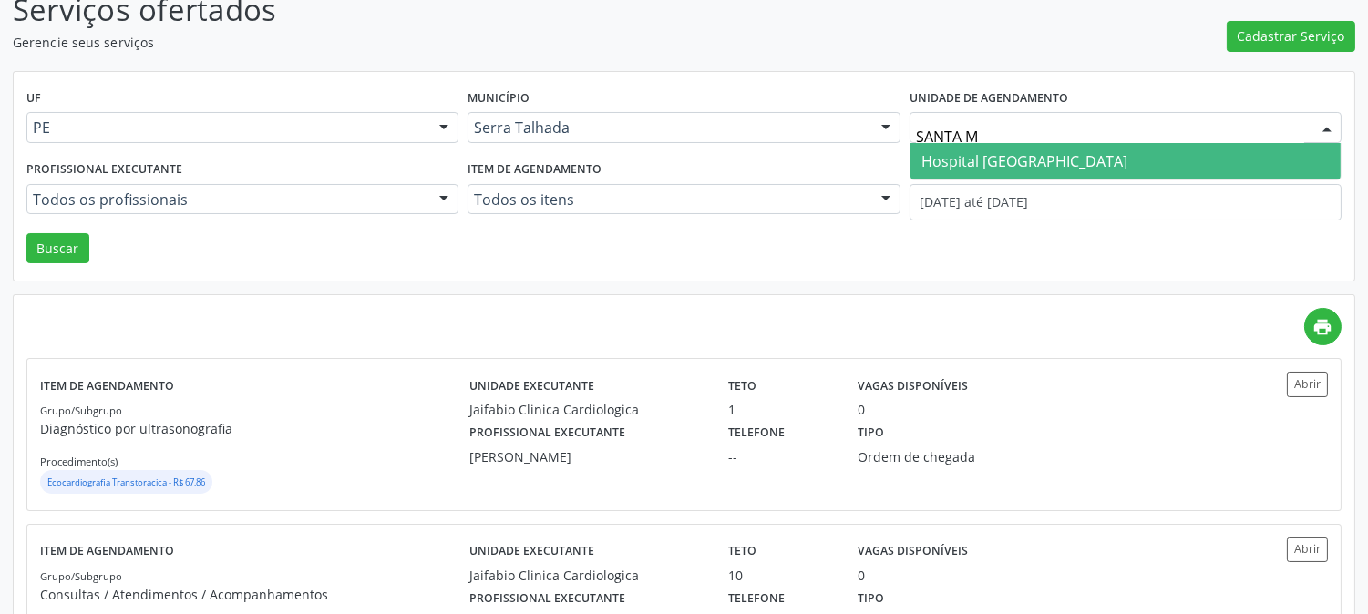
click at [944, 151] on span "Hospital [GEOGRAPHIC_DATA]" at bounding box center [1025, 161] width 206 height 20
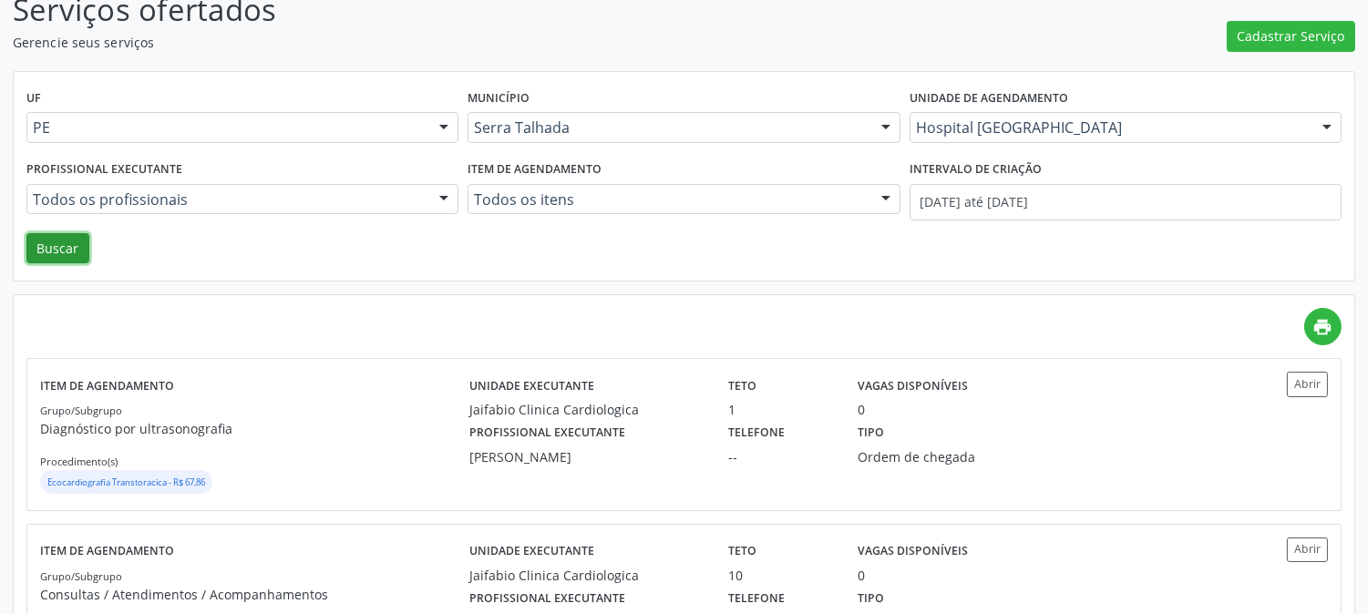
click at [46, 256] on button "Buscar" at bounding box center [57, 248] width 63 height 31
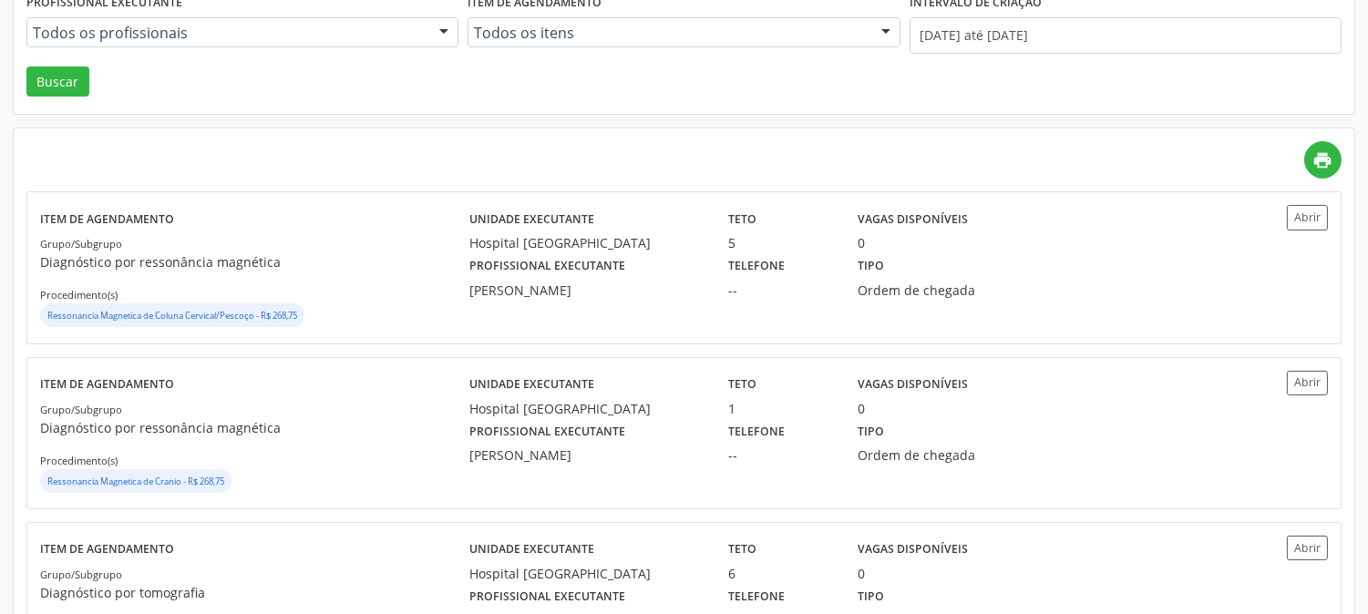
scroll to position [405, 0]
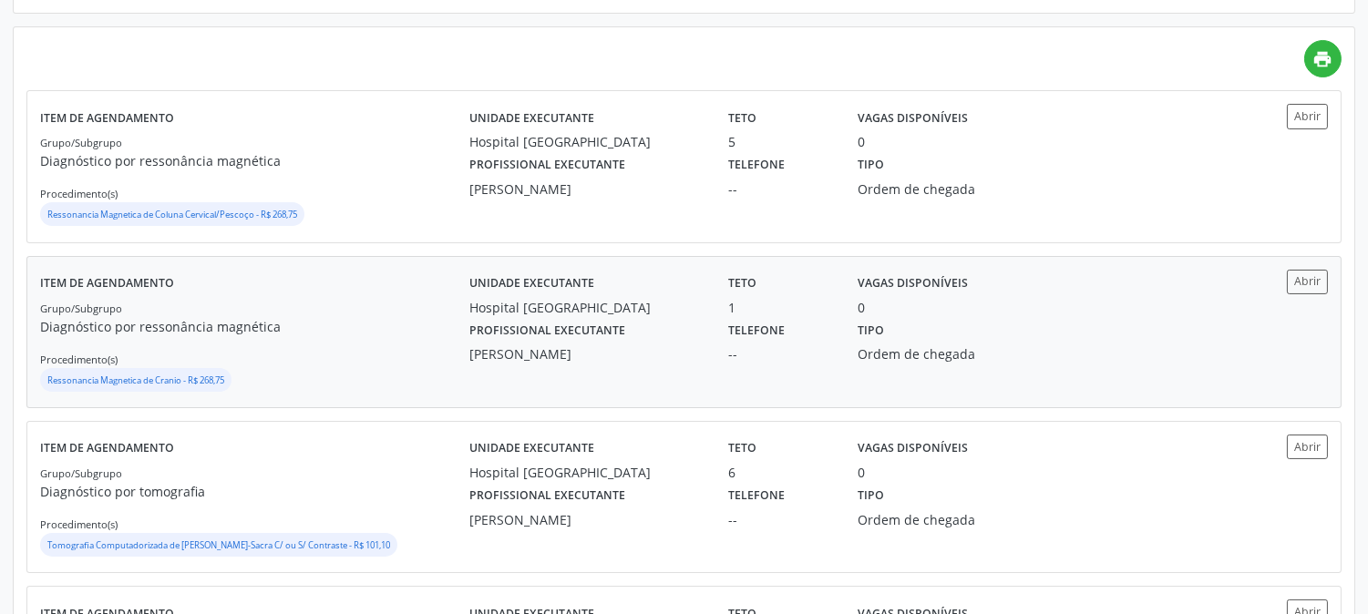
click at [389, 317] on p "Diagnóstico por ressonância magnética" at bounding box center [254, 326] width 429 height 19
